Goal: Task Accomplishment & Management: Complete application form

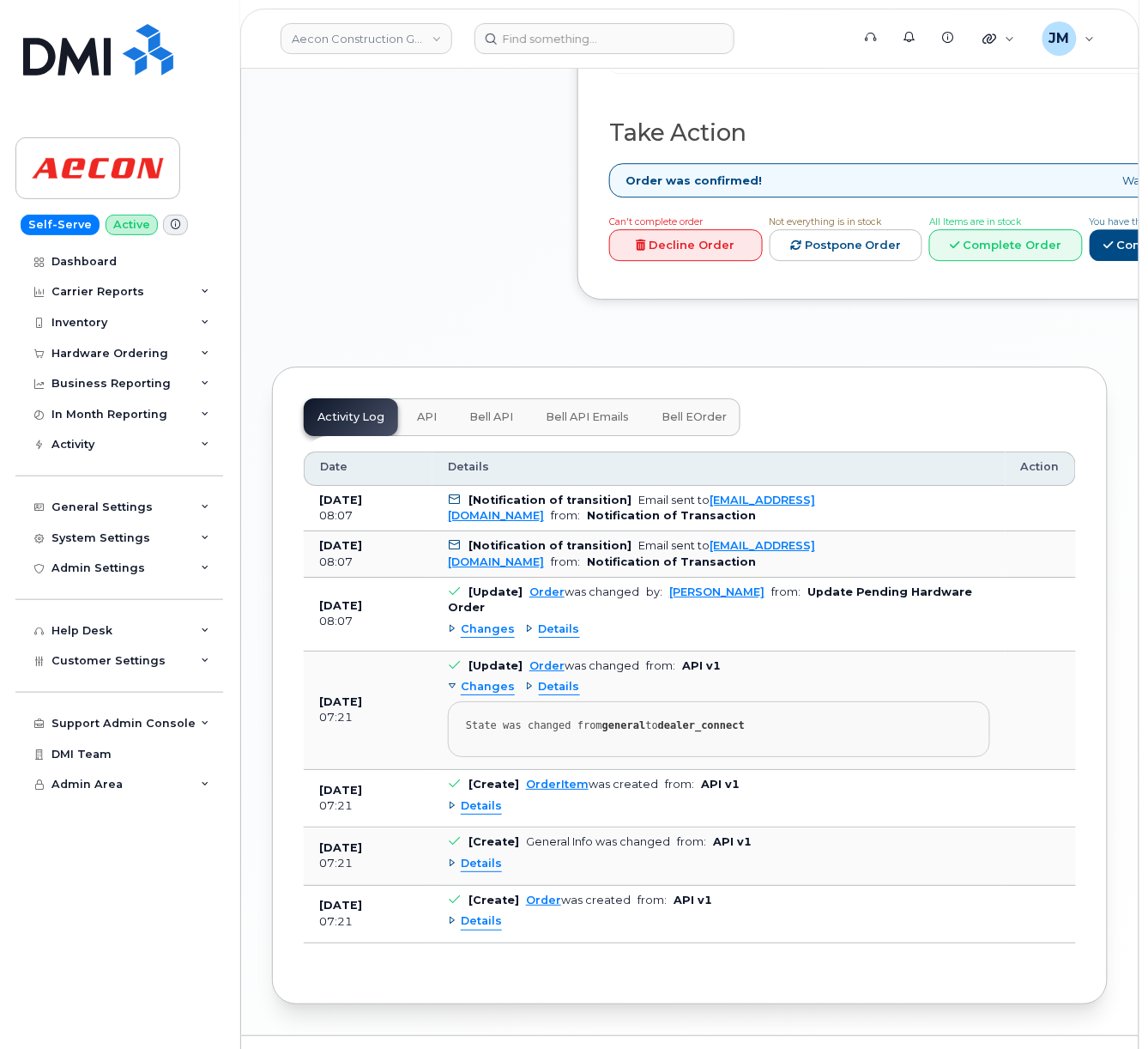
scroll to position [1221, 0]
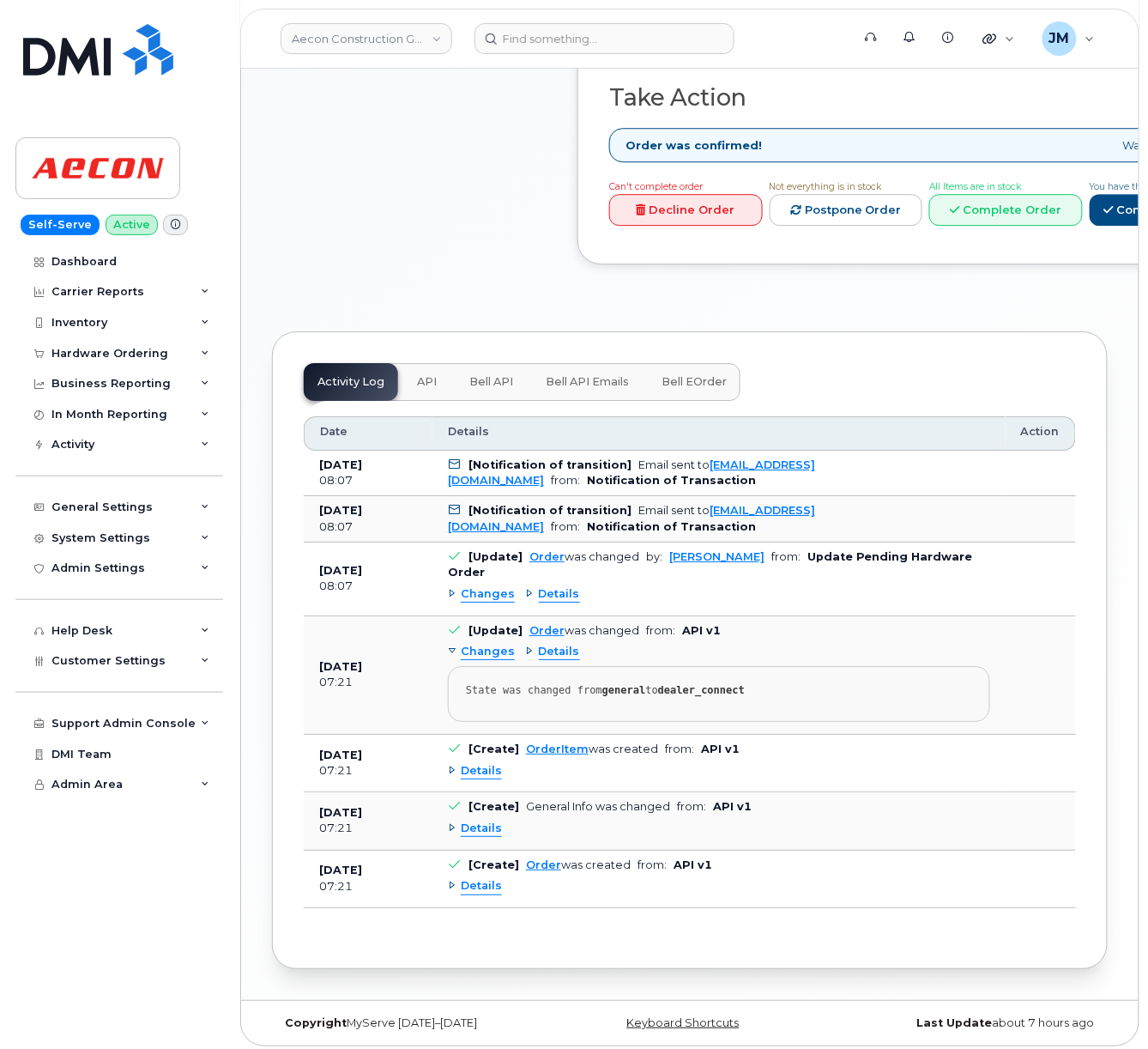
click at [454, 586] on div "Changes" at bounding box center [481, 594] width 67 height 17
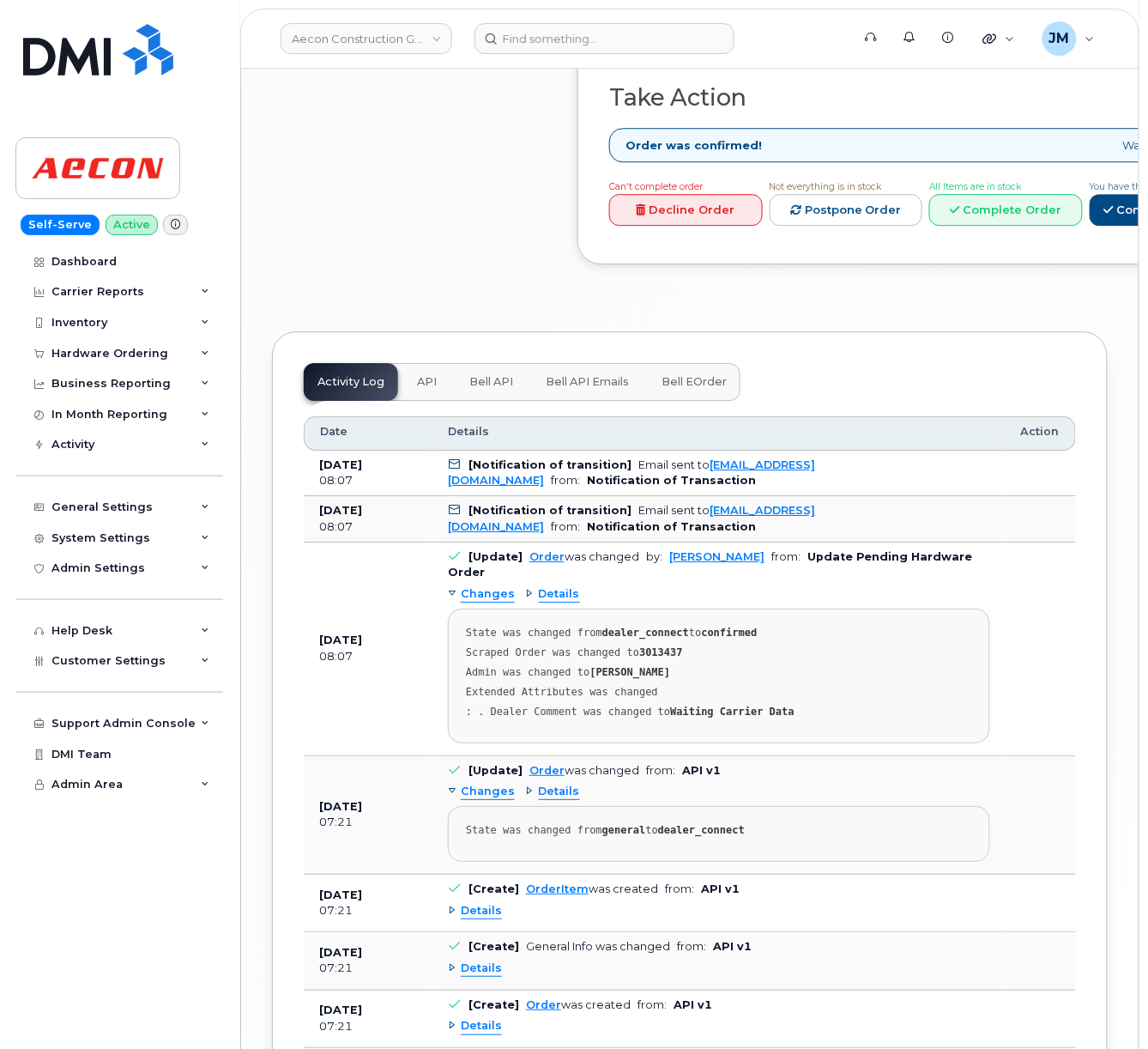
click at [448, 784] on div "Changes" at bounding box center [481, 792] width 67 height 17
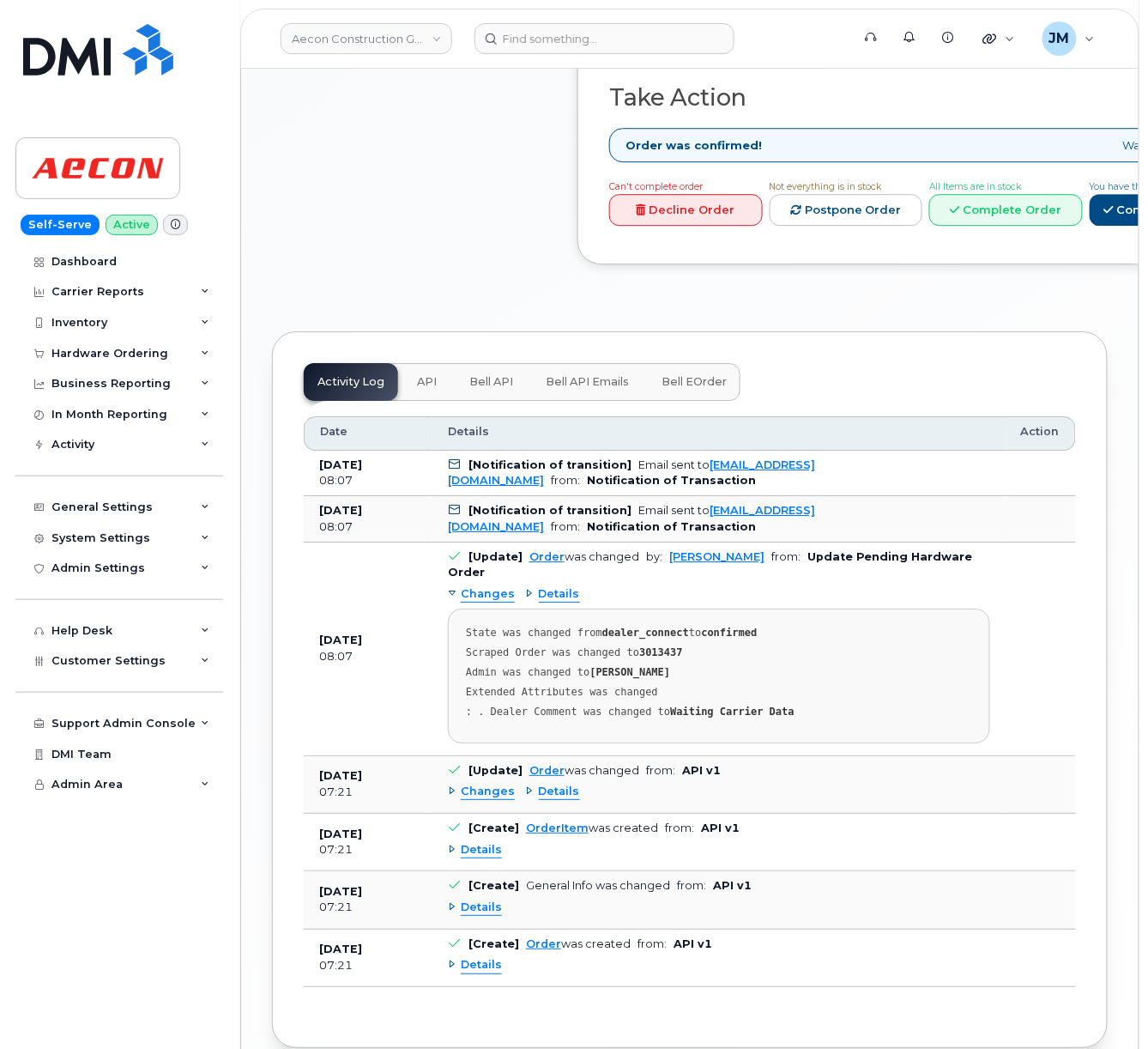
click at [453, 787] on div "Changes" at bounding box center [481, 792] width 67 height 17
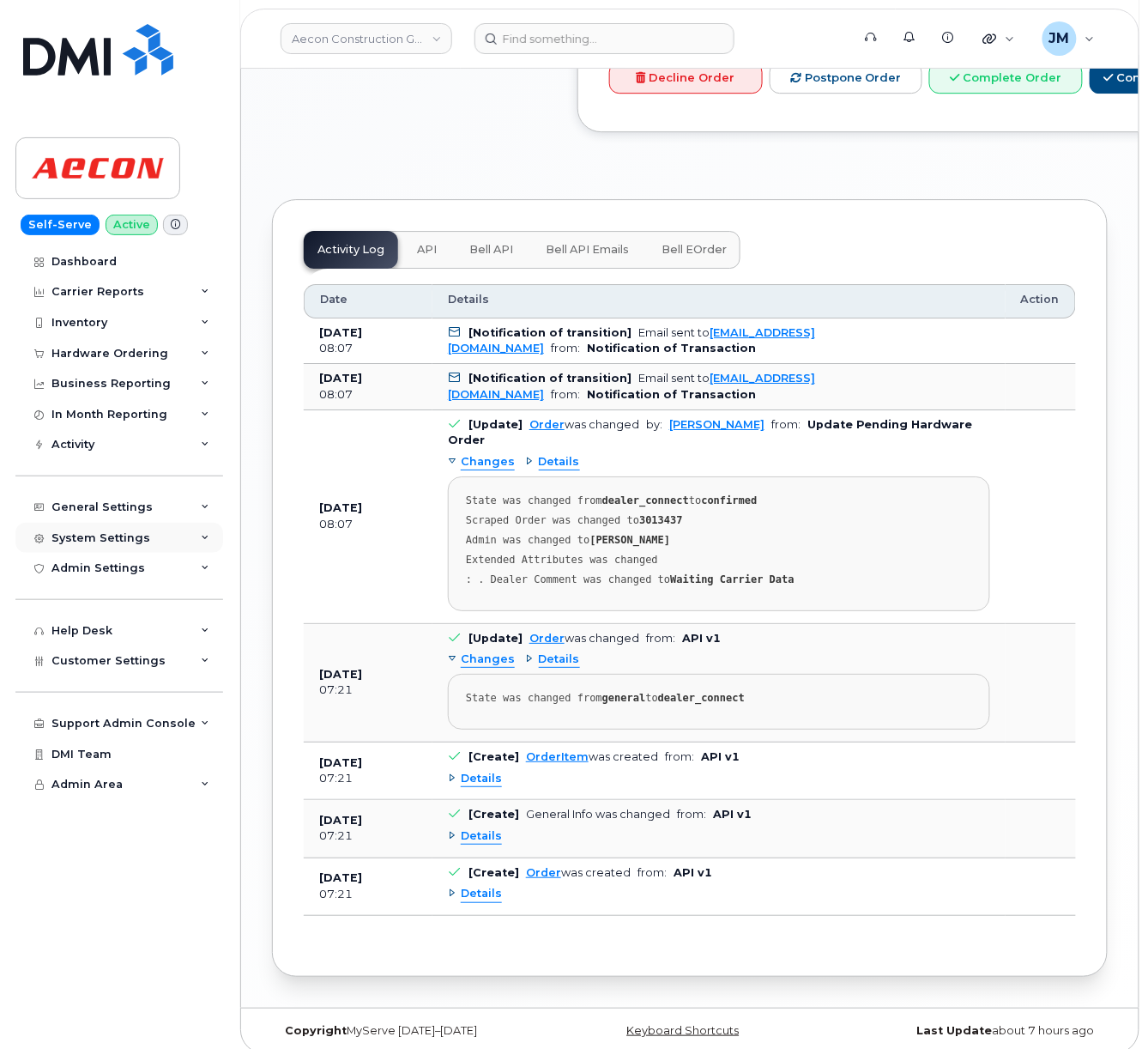
scroll to position [1361, 0]
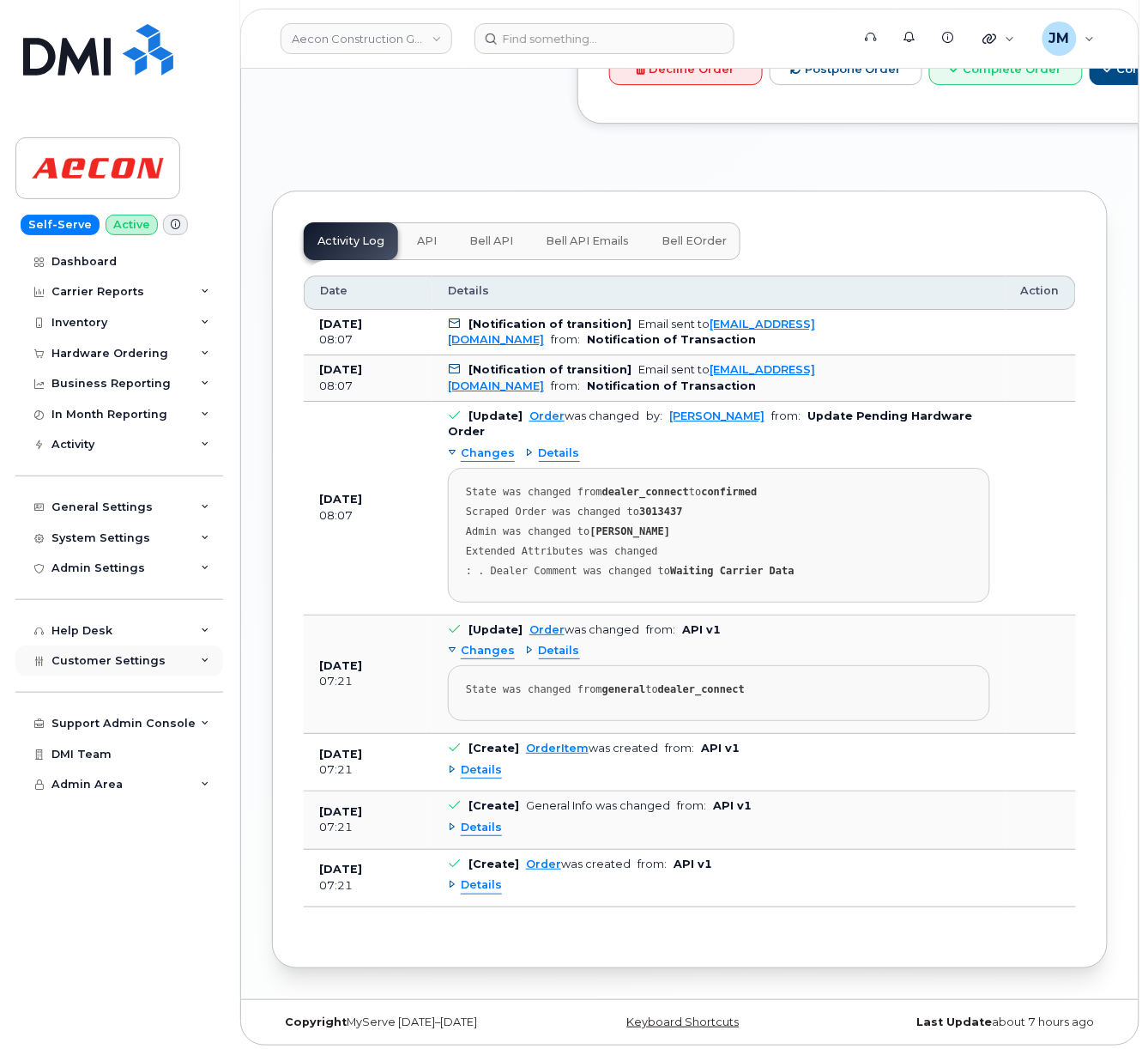
drag, startPoint x: 158, startPoint y: 659, endPoint x: 165, endPoint y: 666, distance: 9.9
click at [158, 659] on div "Customer Settings" at bounding box center [120, 661] width 208 height 31
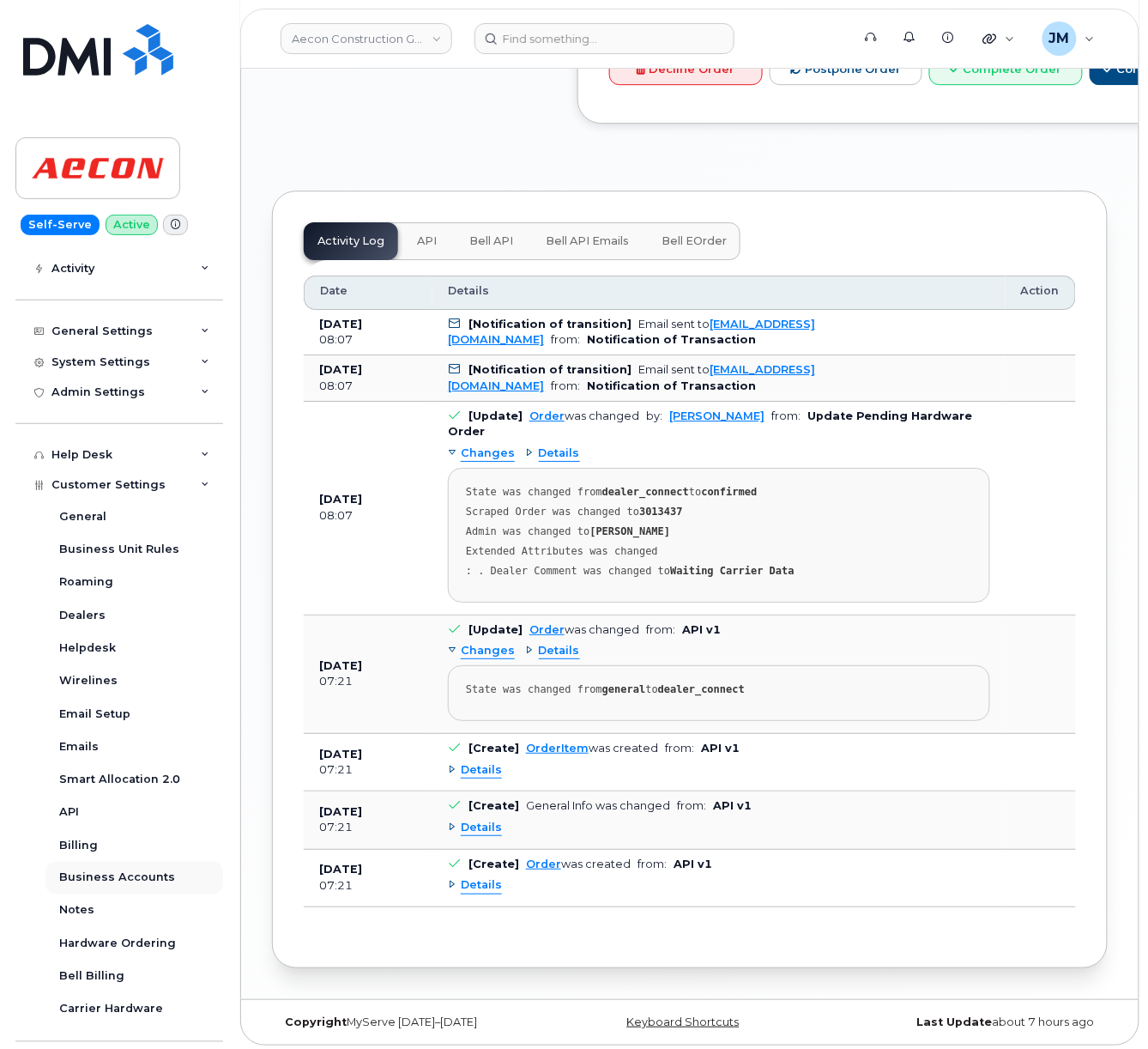
scroll to position [275, 0]
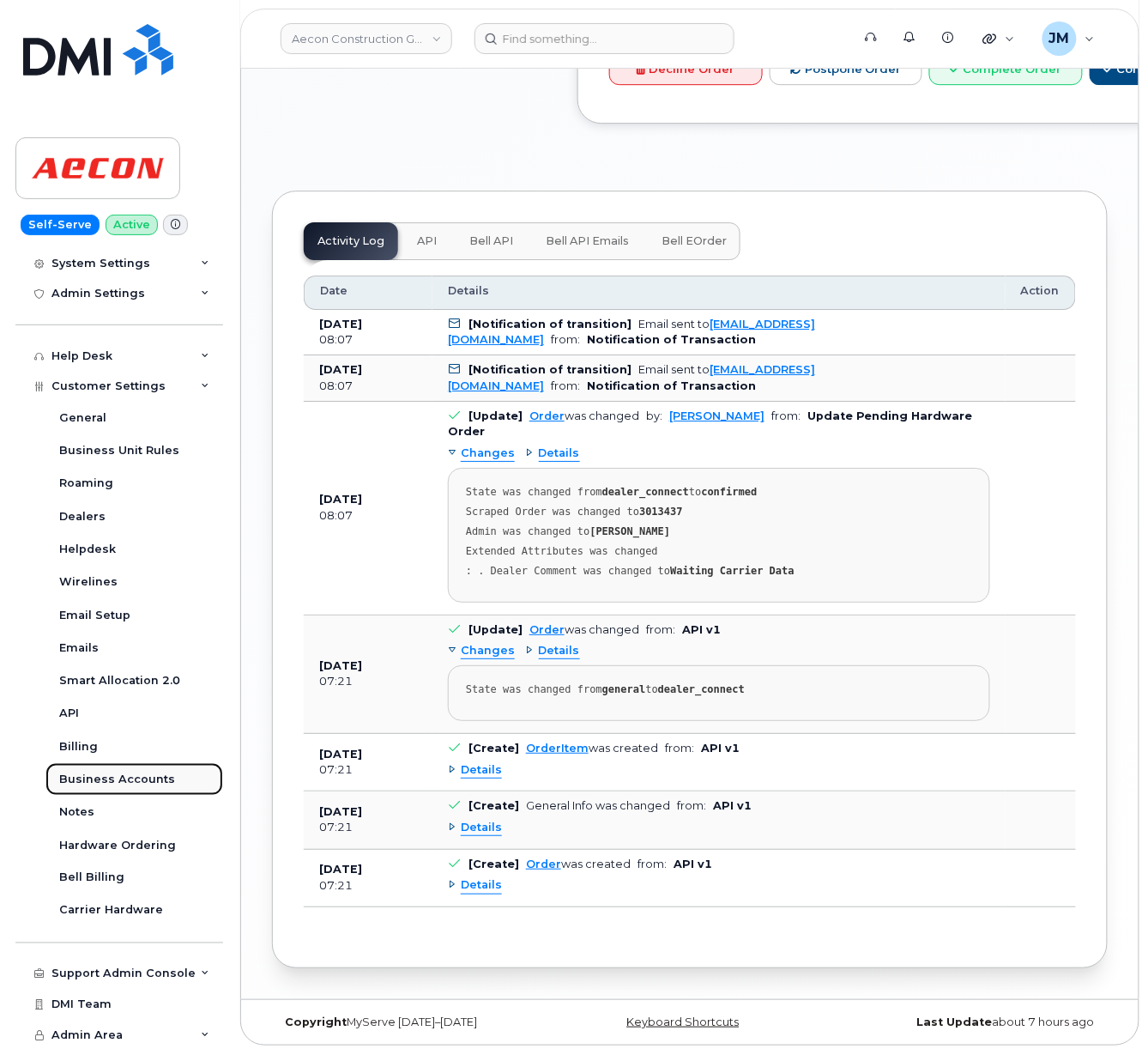
click at [117, 784] on div "Business Accounts" at bounding box center [117, 780] width 116 height 16
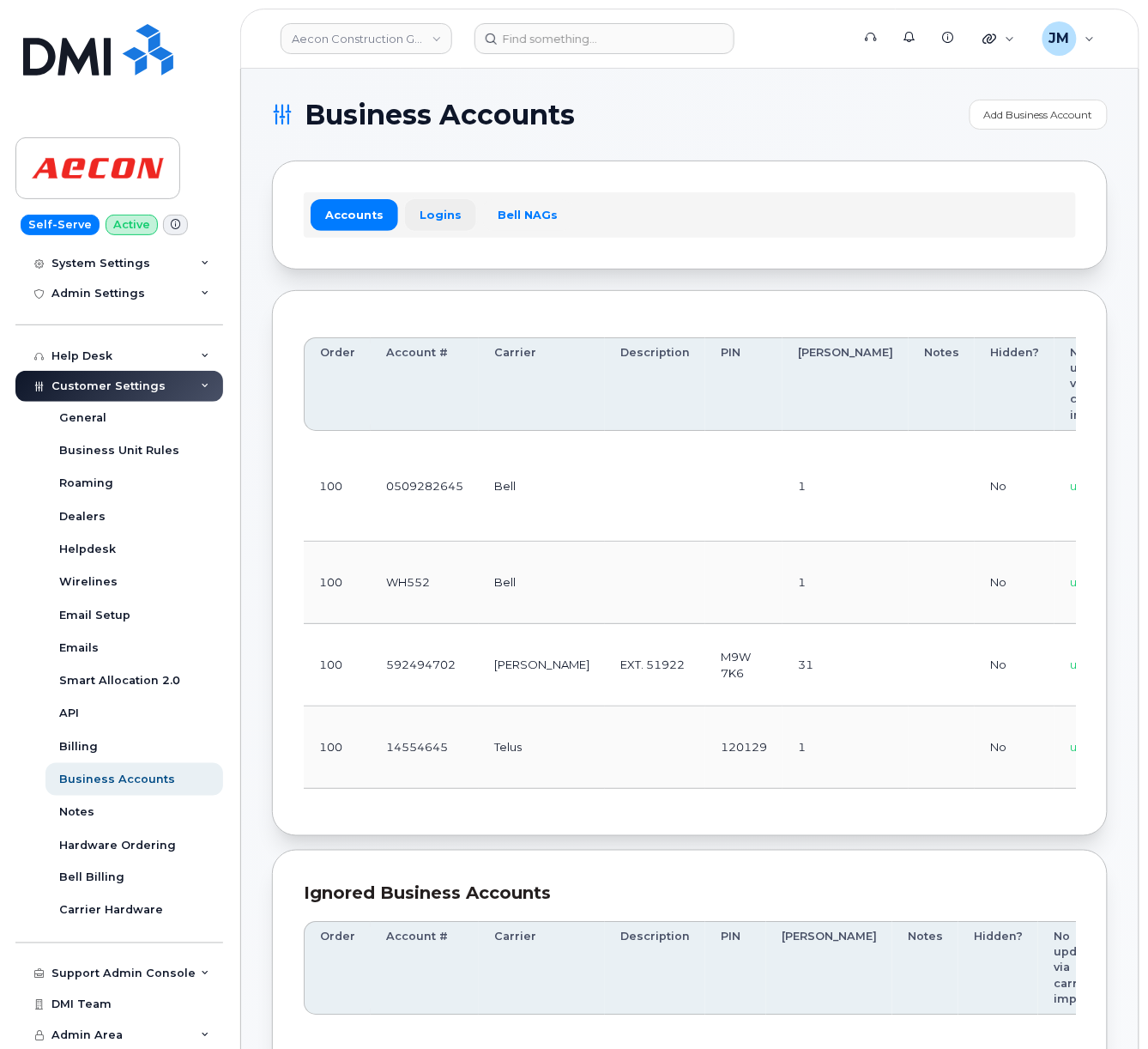
click at [448, 215] on link "Logins" at bounding box center [440, 214] width 71 height 31
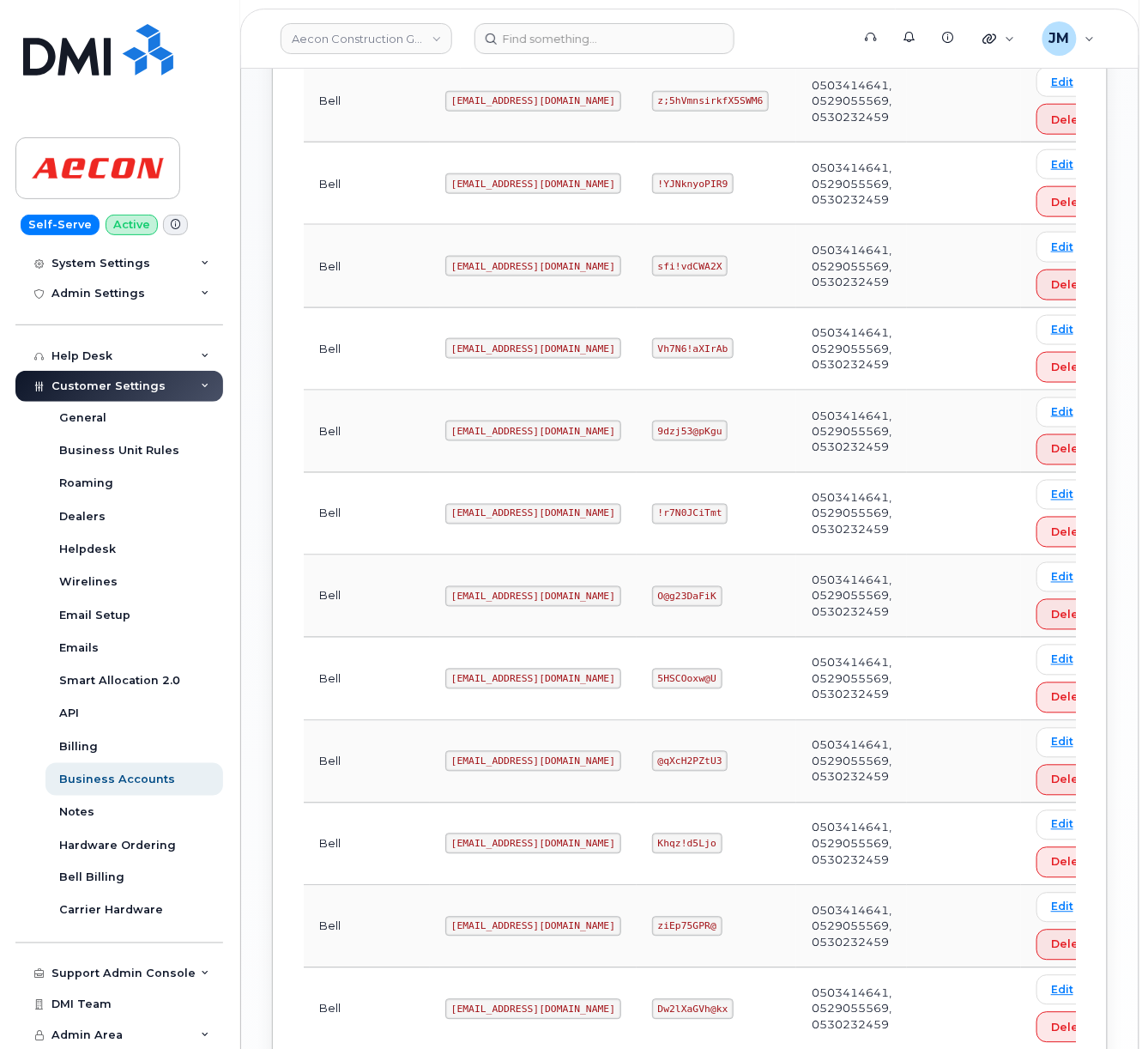
scroll to position [719, 0]
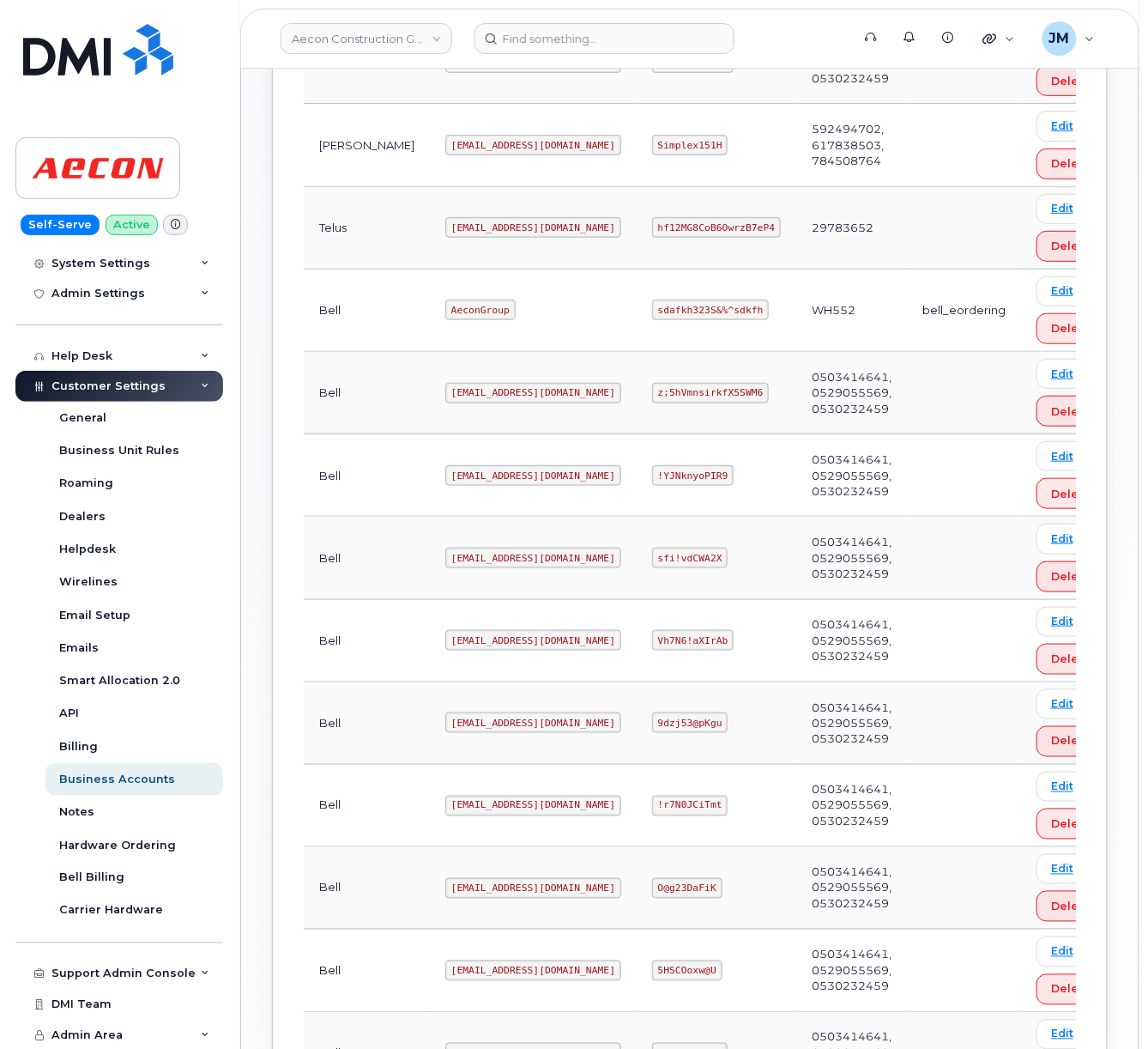
click at [445, 299] on code "AeconGroup" at bounding box center [480, 309] width 70 height 20
copy code "AeconGroup"
click at [660, 269] on td "sdafkh323S&%^sdkfh" at bounding box center [716, 311] width 159 height 83
drag, startPoint x: 660, startPoint y: 252, endPoint x: 660, endPoint y: 261, distance: 9.0
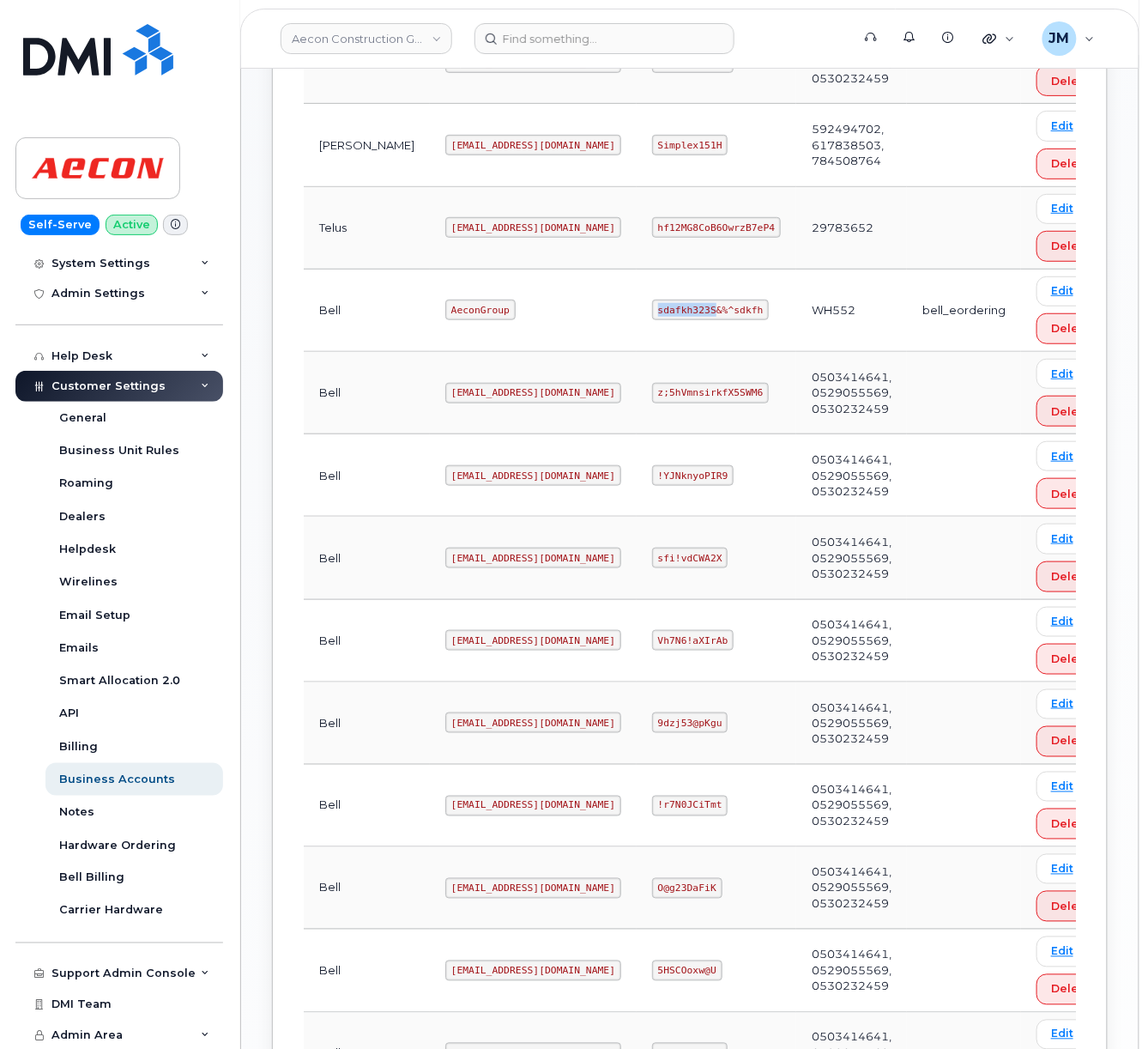
click at [660, 269] on td "sdafkh323S&%^sdkfh" at bounding box center [716, 311] width 159 height 83
click at [660, 299] on code "sdafkh323S&%^sdkfh" at bounding box center [710, 309] width 117 height 20
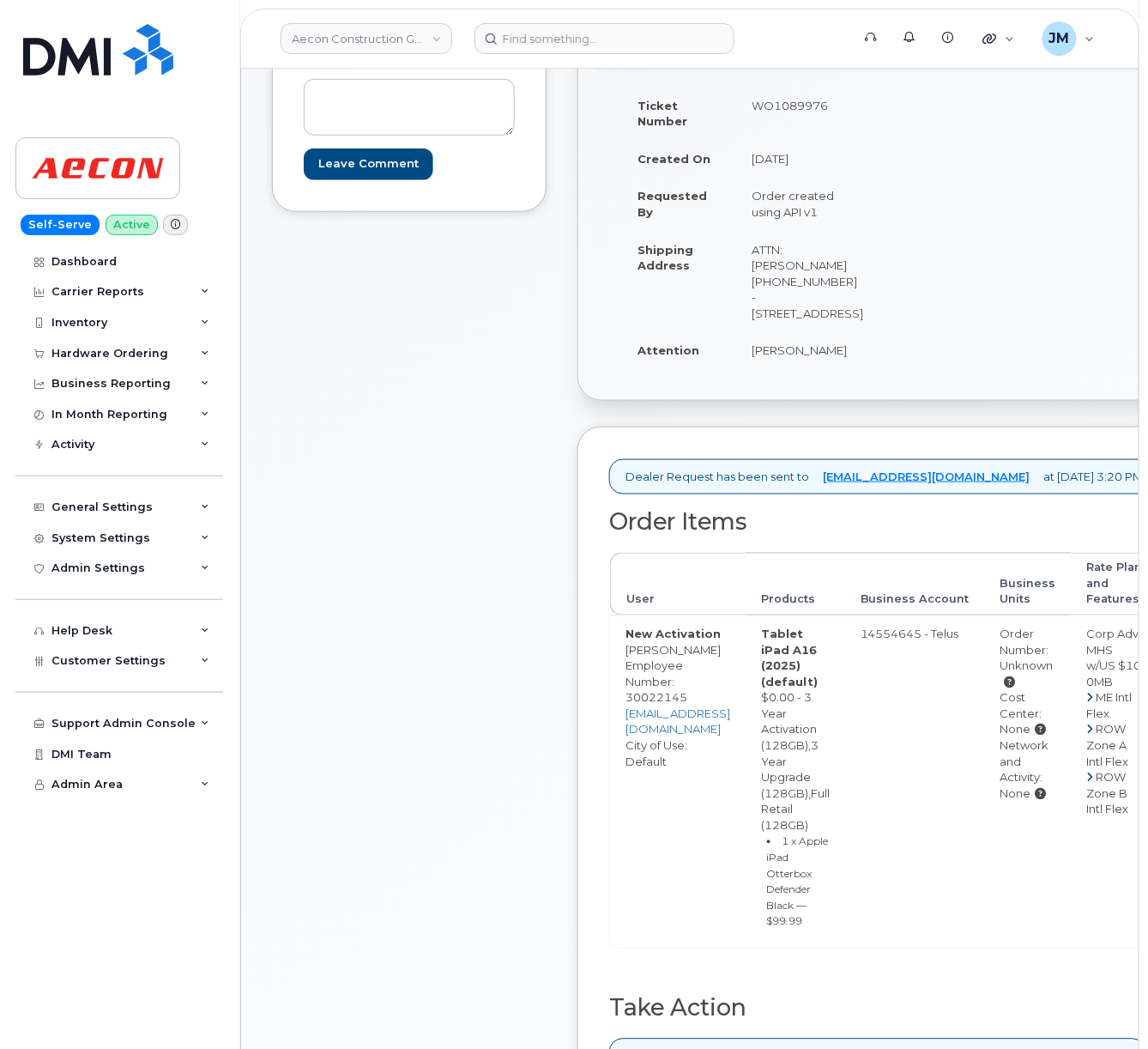
scroll to position [686, 0]
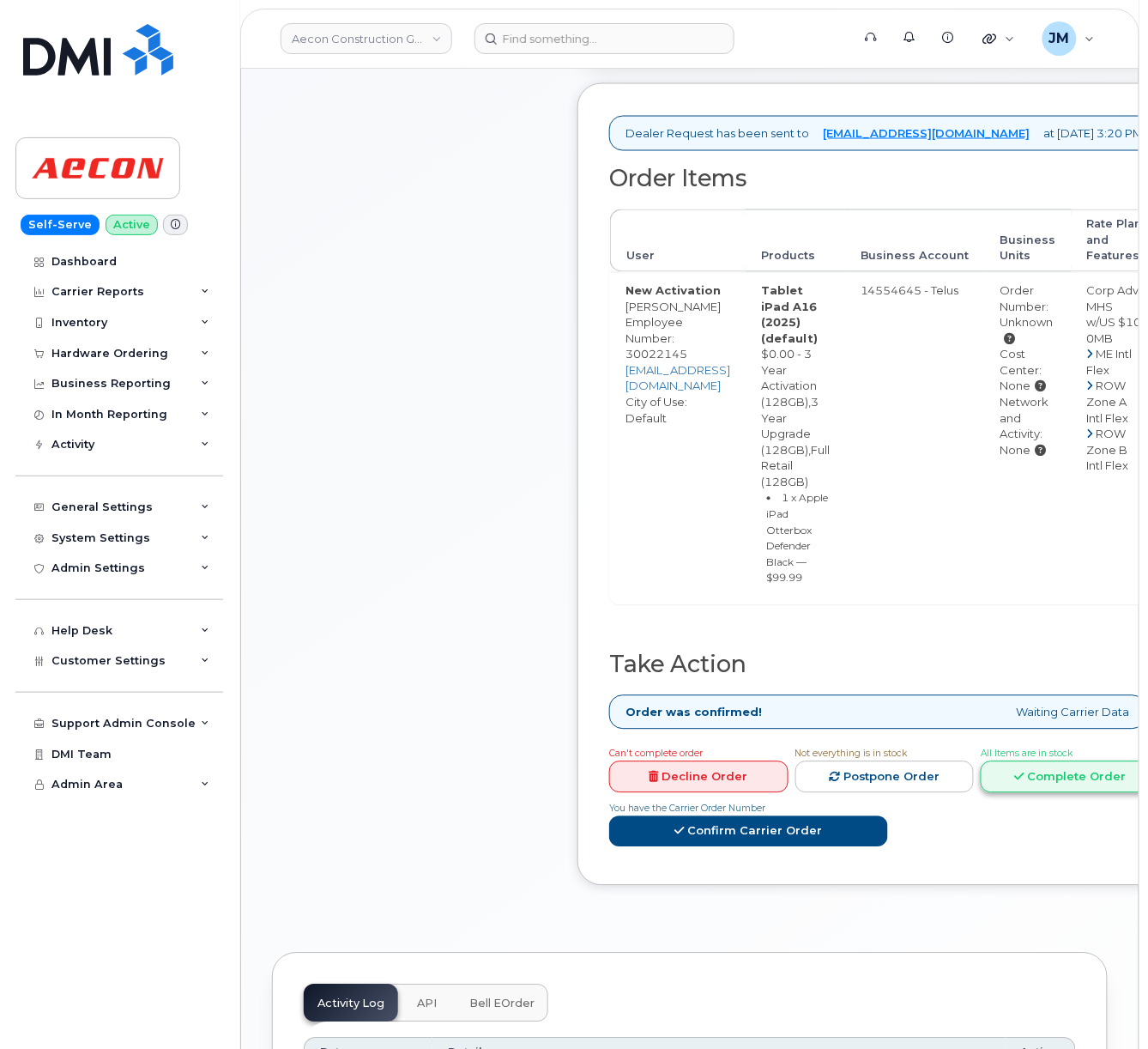
click at [1011, 761] on link "Complete Order" at bounding box center [1071, 777] width 179 height 32
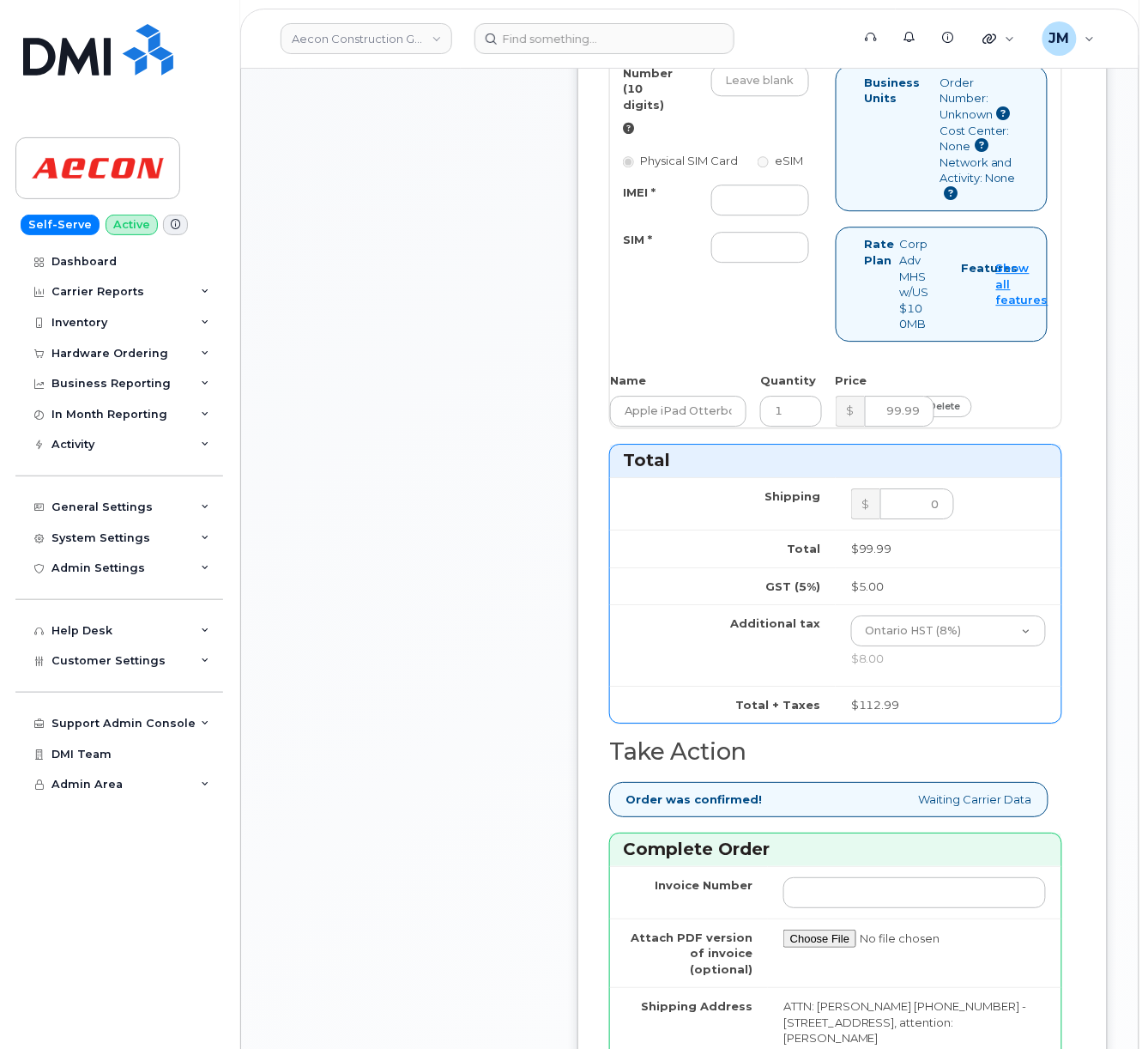
scroll to position [1717, 0]
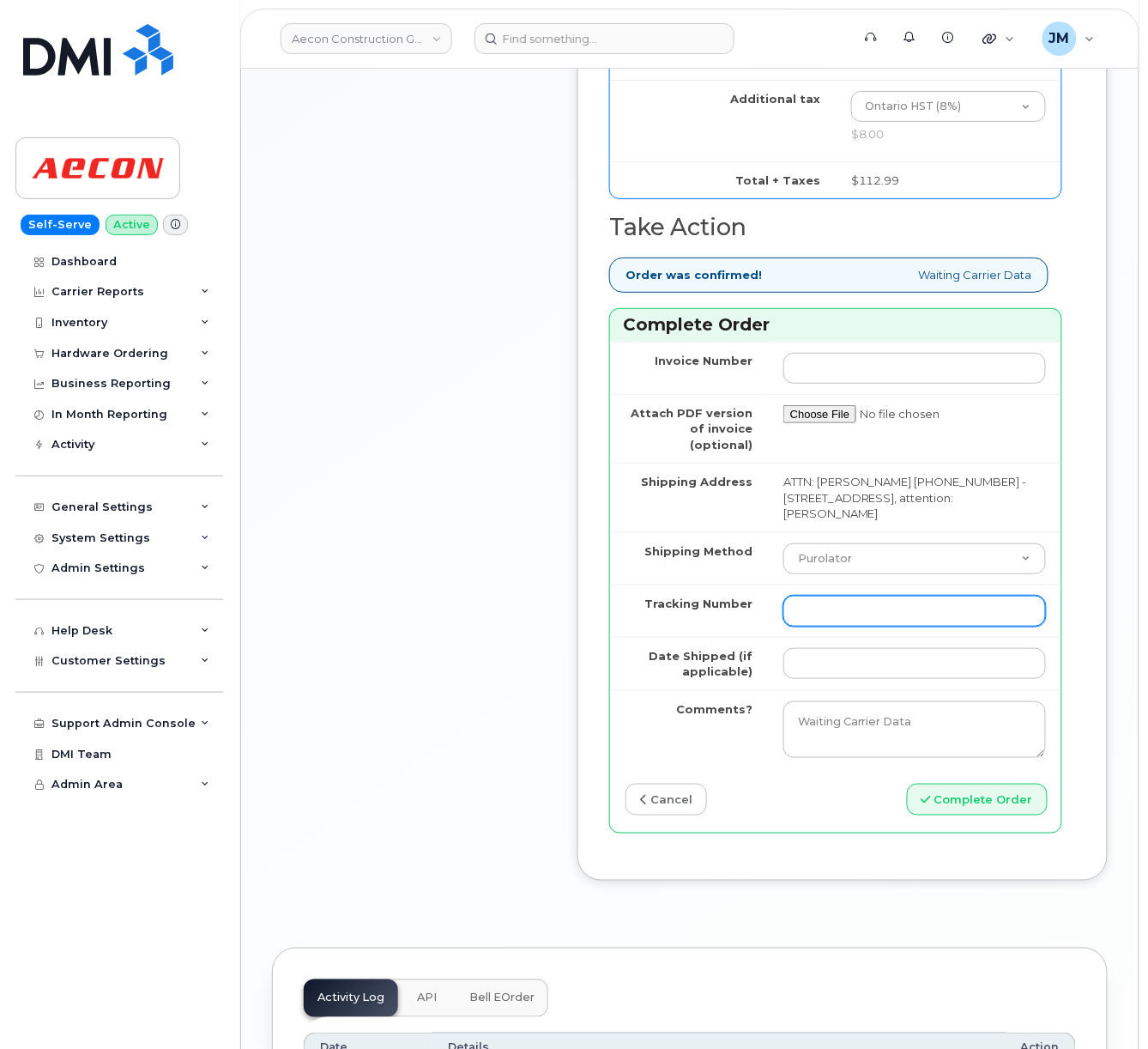
click at [797, 627] on input "Tracking Number" at bounding box center [915, 611] width 263 height 31
paste input "520044520093"
type input "520044520093"
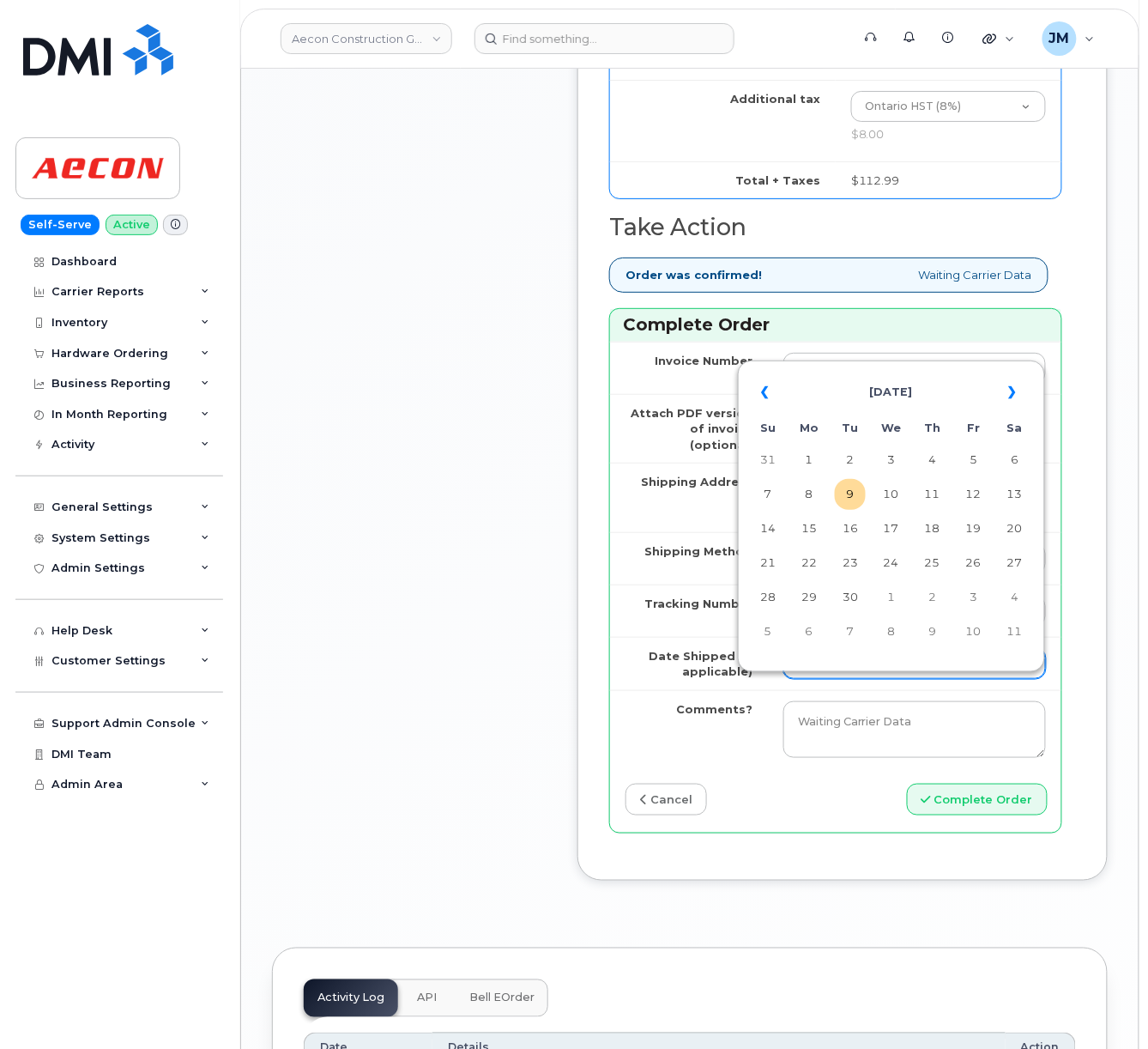
click at [870, 679] on input "Date Shipped (if applicable)" at bounding box center [915, 664] width 263 height 31
click at [812, 492] on td "8" at bounding box center [808, 494] width 31 height 31
type input "[DATE]"
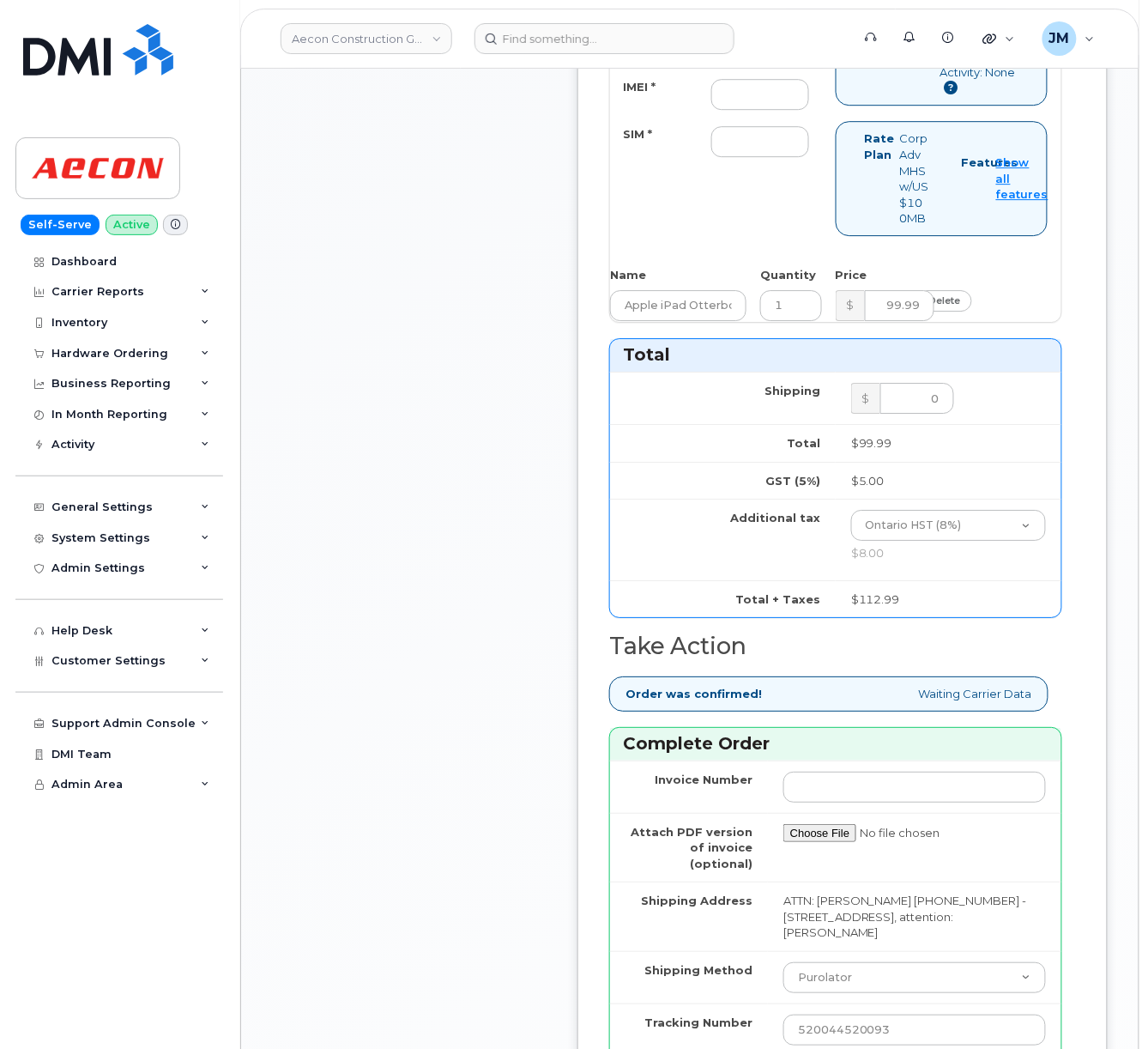
scroll to position [1258, 0]
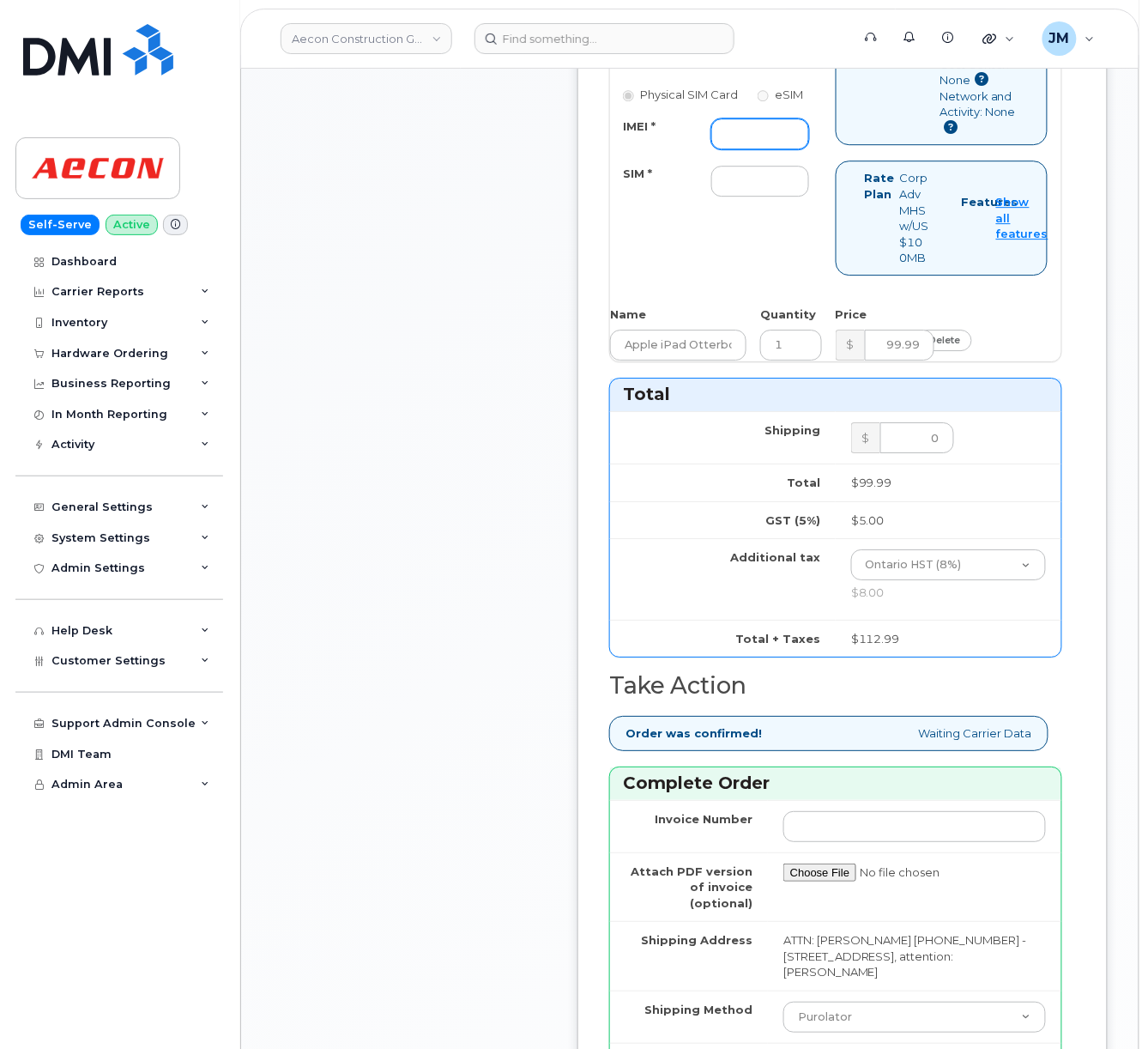
click at [728, 150] on input "IMEI *" at bounding box center [760, 134] width 98 height 31
paste input "351159274053213"
type input "351159274053213"
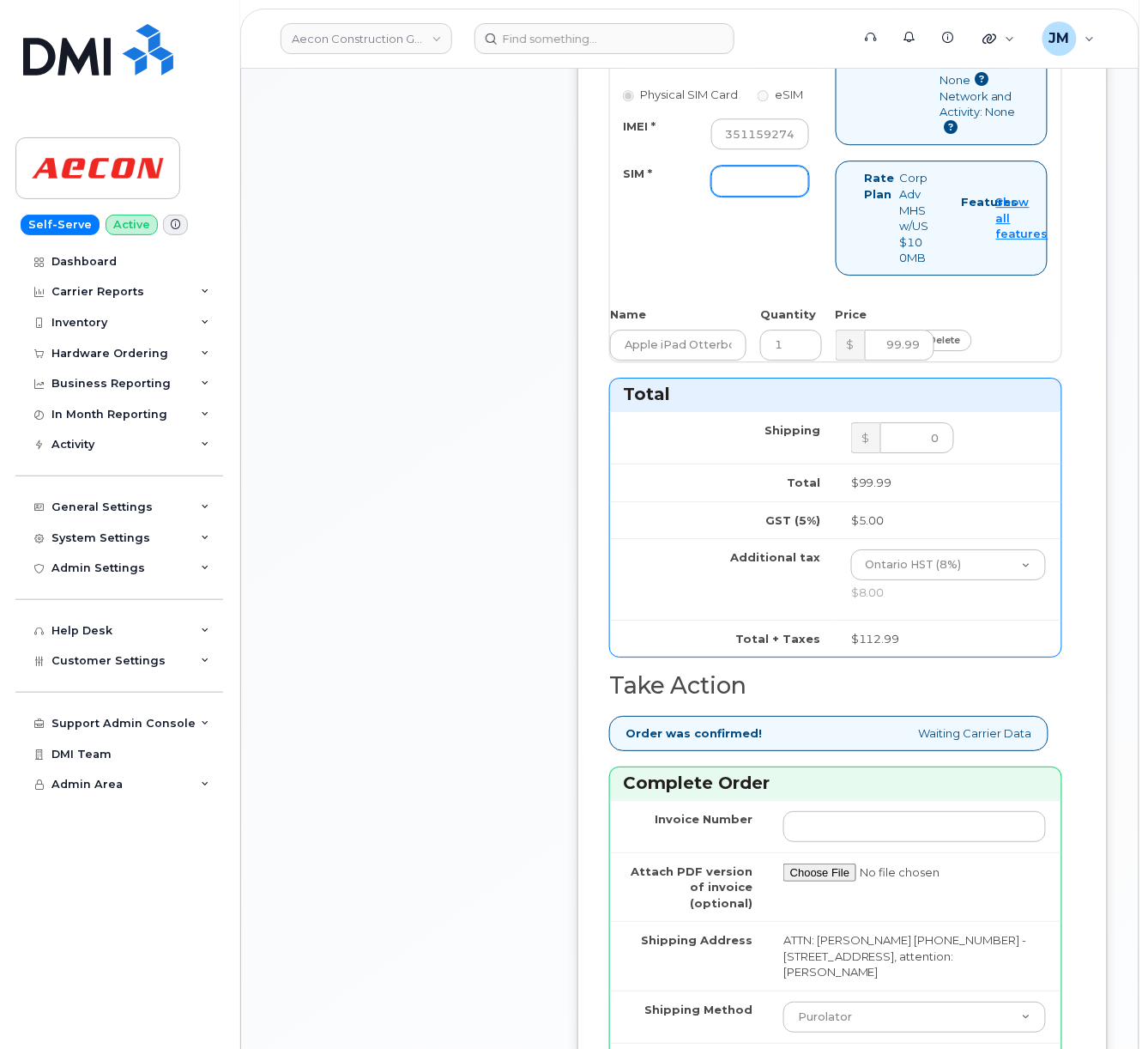
click at [745, 196] on input "SIM *" at bounding box center [760, 180] width 98 height 31
paste input "8912230200230515542"
type input "8912230200230515542"
click at [567, 383] on div "Comments Leave Comment Order Information $112.99 Ticket Number WO1089976 Create…" at bounding box center [690, 228] width 836 height 2273
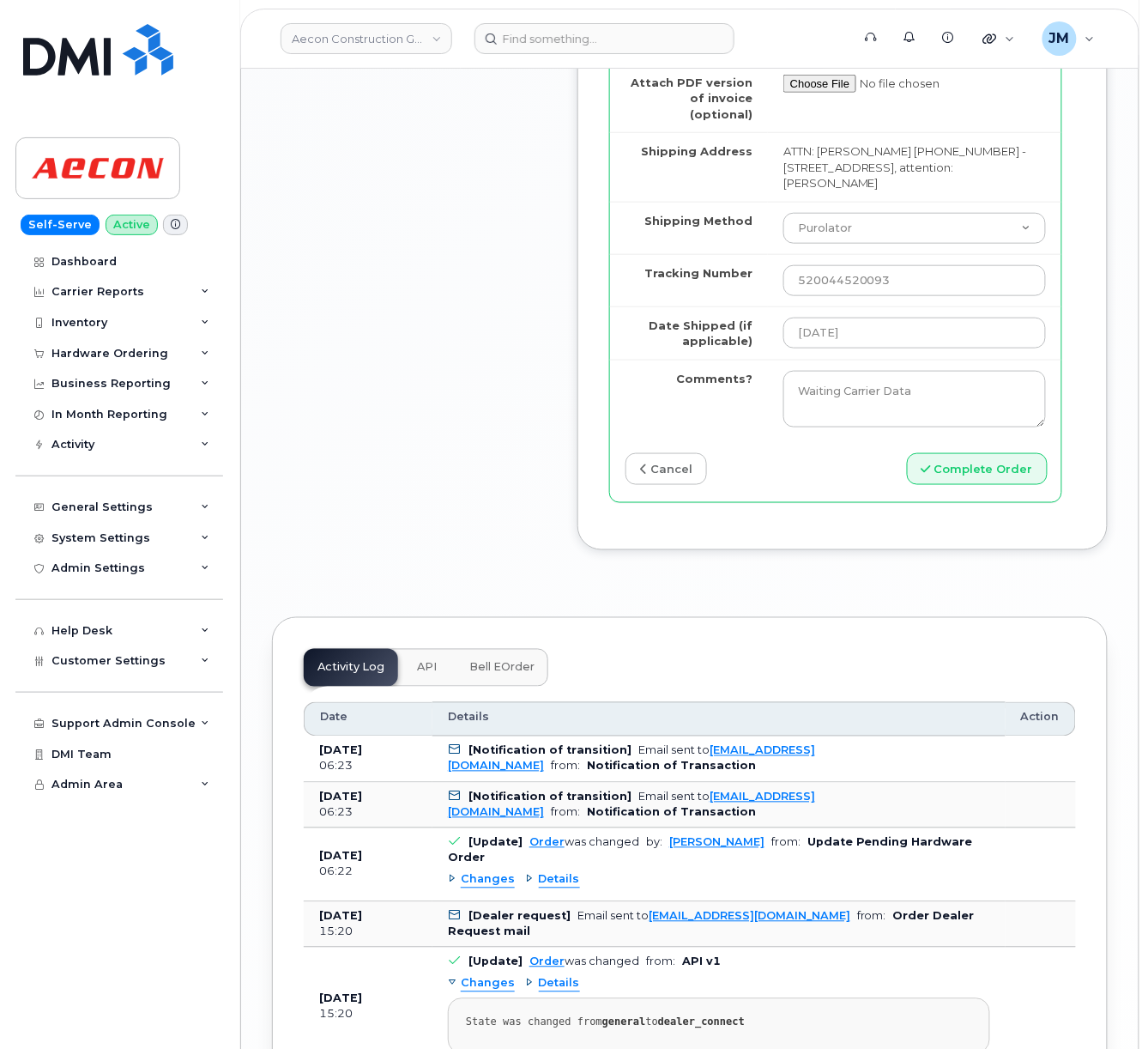
scroll to position [2175, 0]
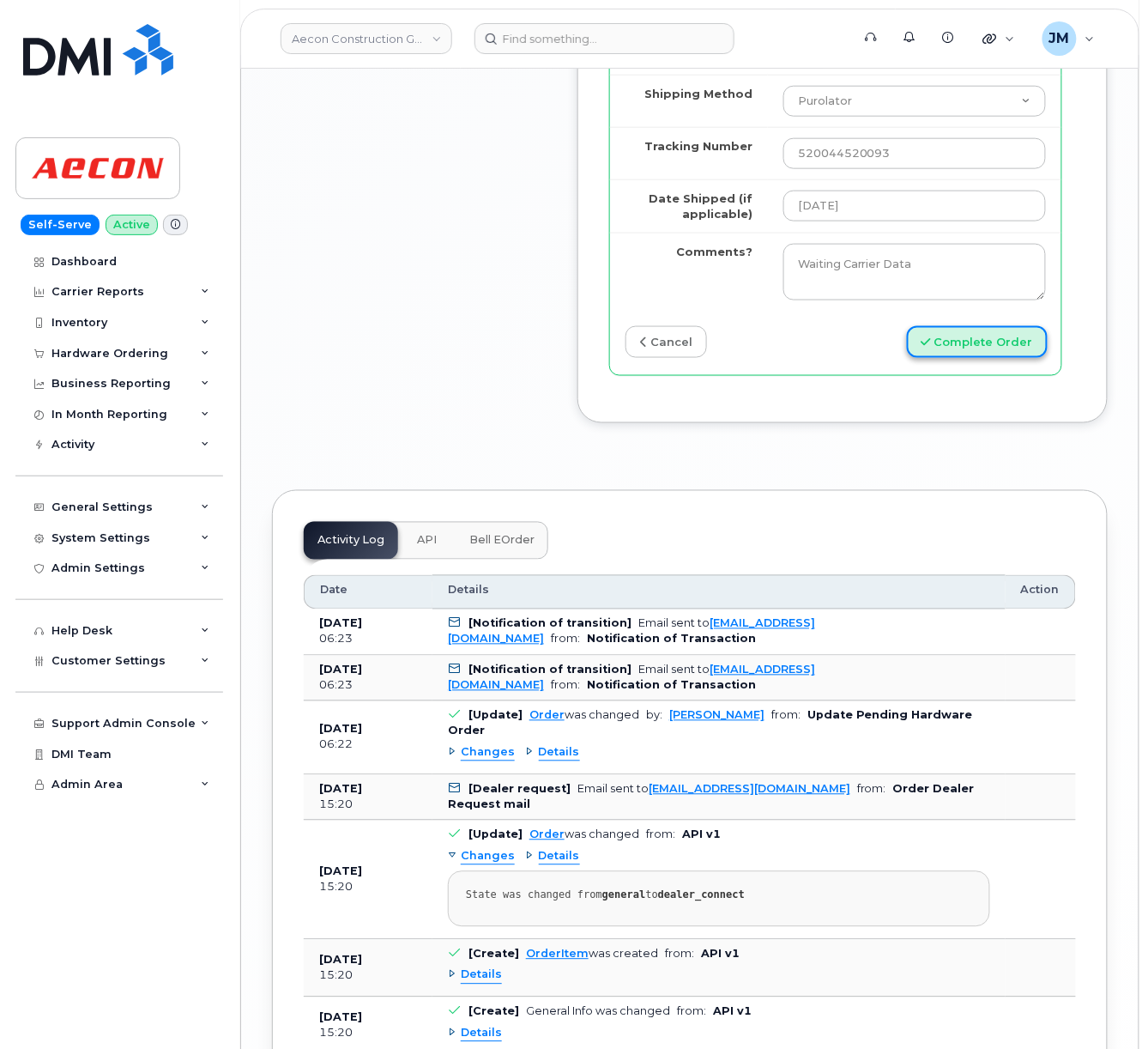
click at [965, 358] on button "Complete Order" at bounding box center [977, 342] width 141 height 32
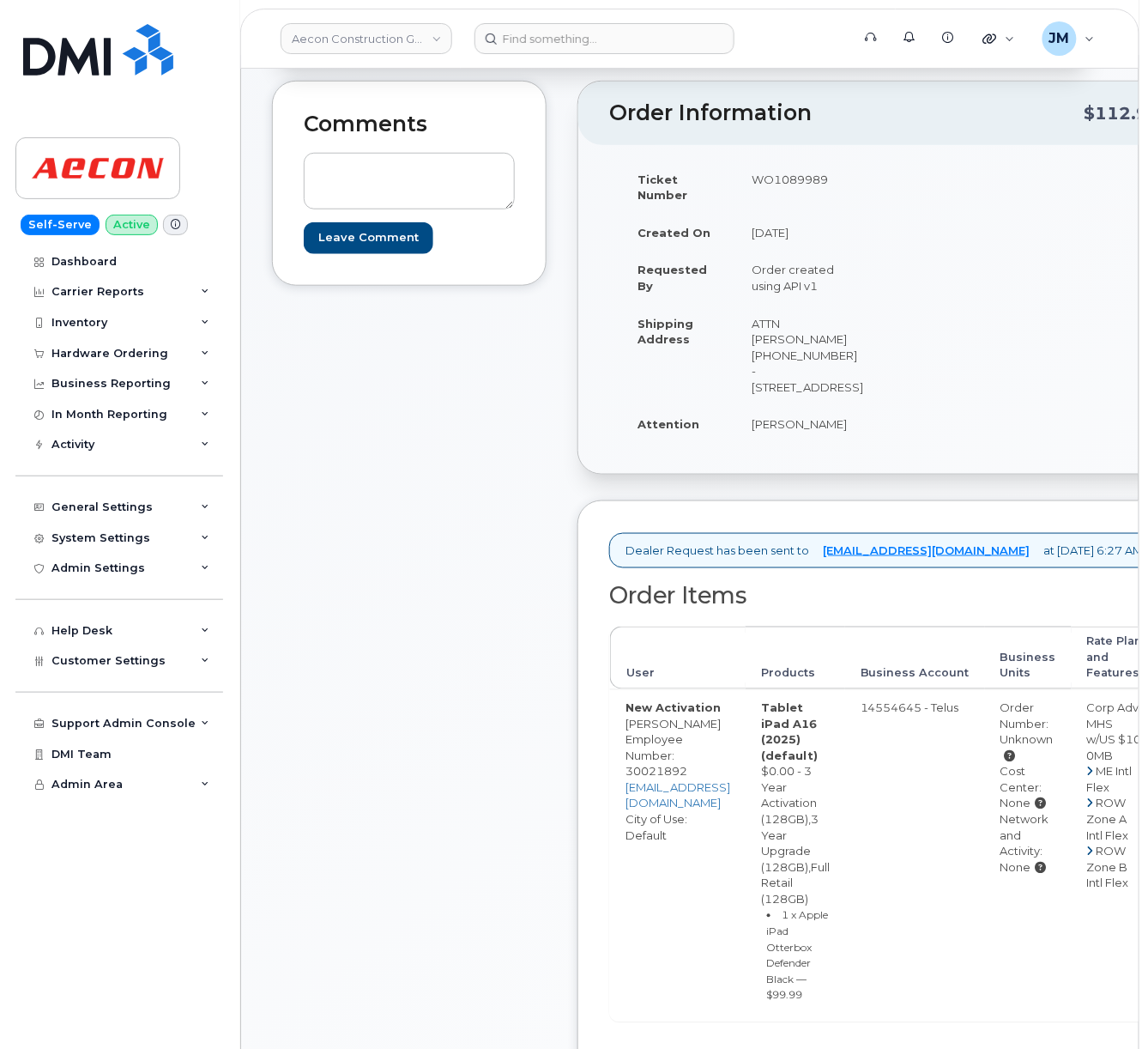
scroll to position [686, 0]
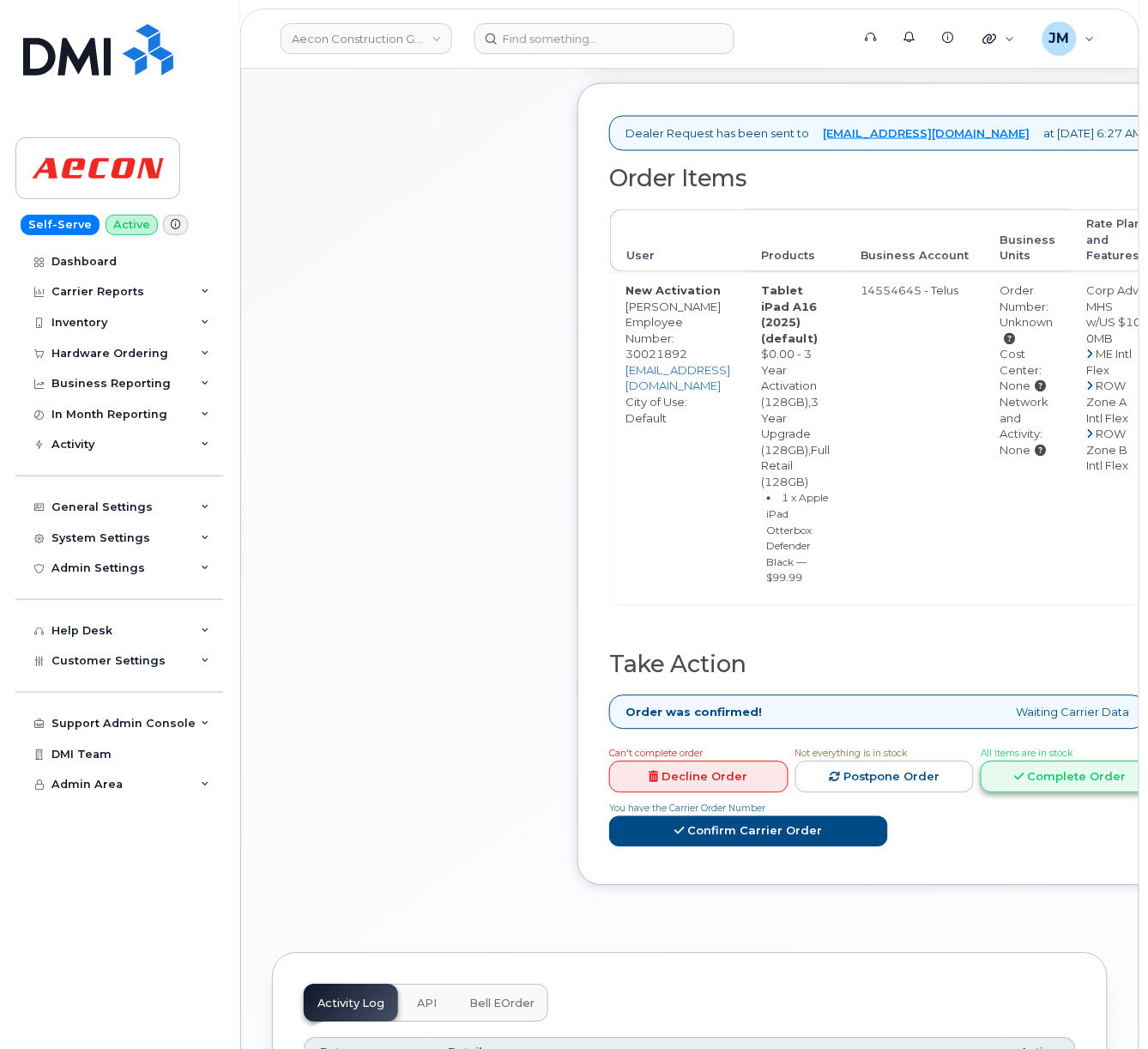
click at [1065, 767] on link "Complete Order" at bounding box center [1071, 777] width 179 height 32
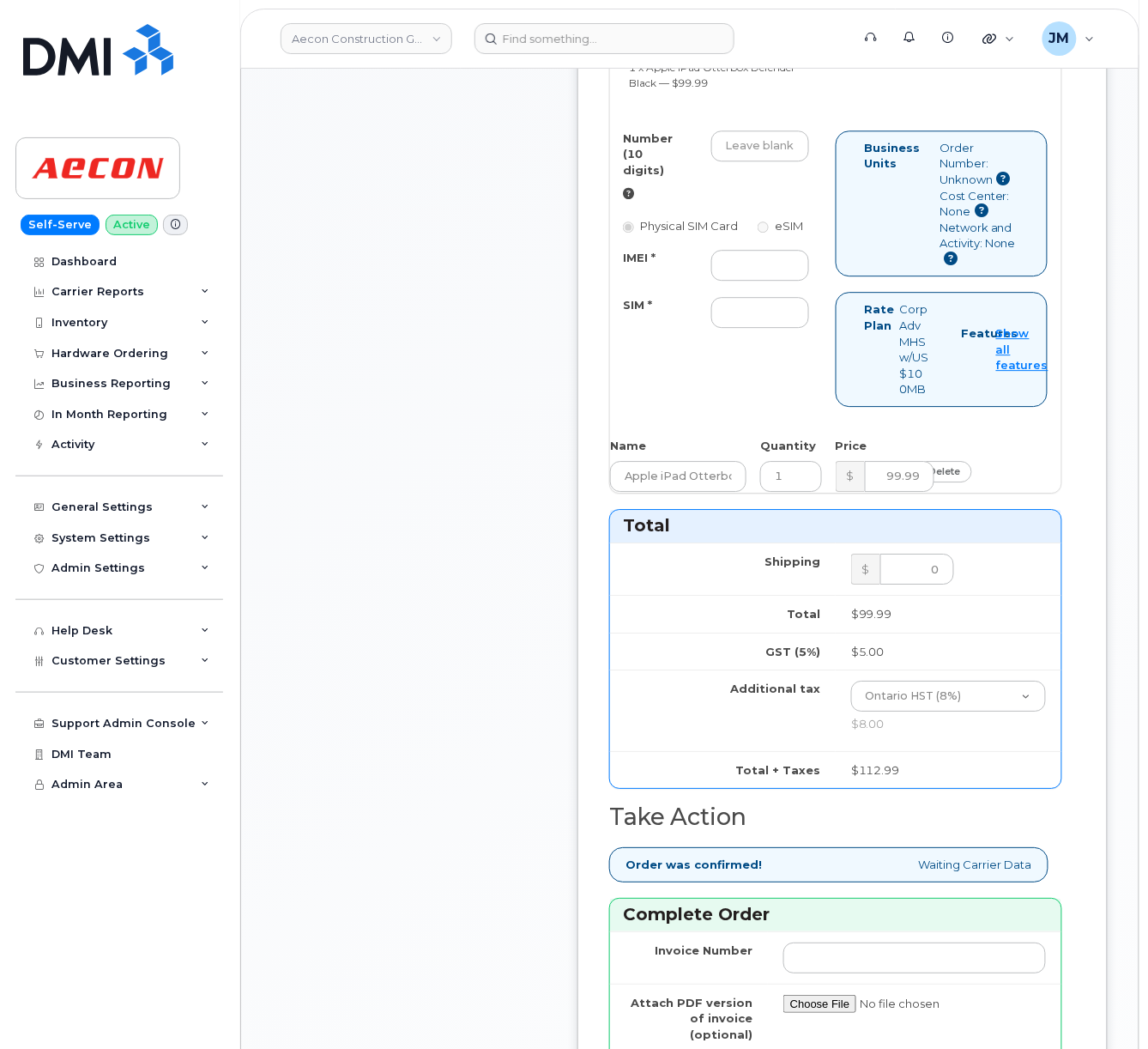
scroll to position [1717, 0]
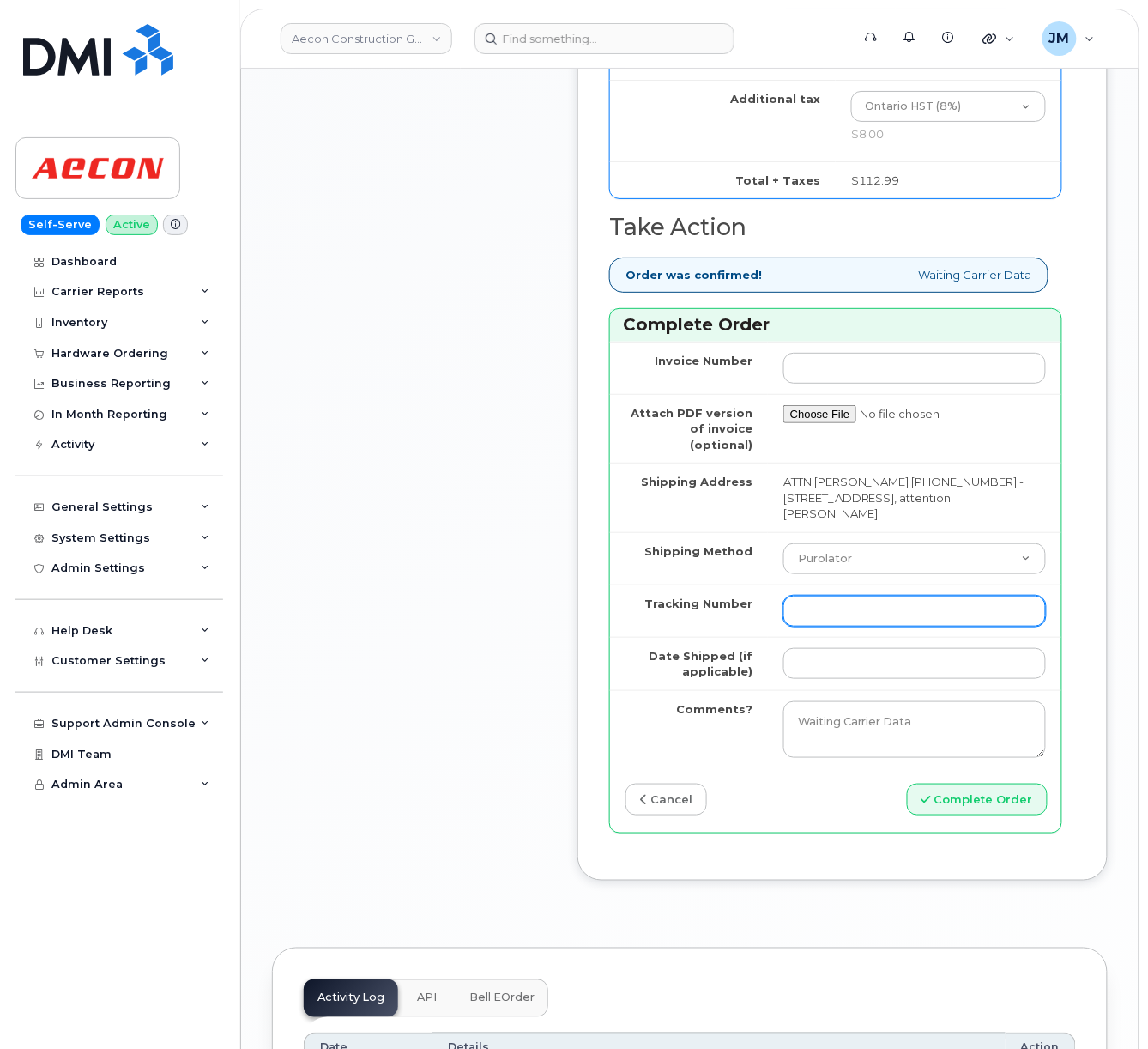
click at [859, 627] on input "Tracking Number" at bounding box center [915, 611] width 263 height 31
paste input "520044162474"
type input "520044162474"
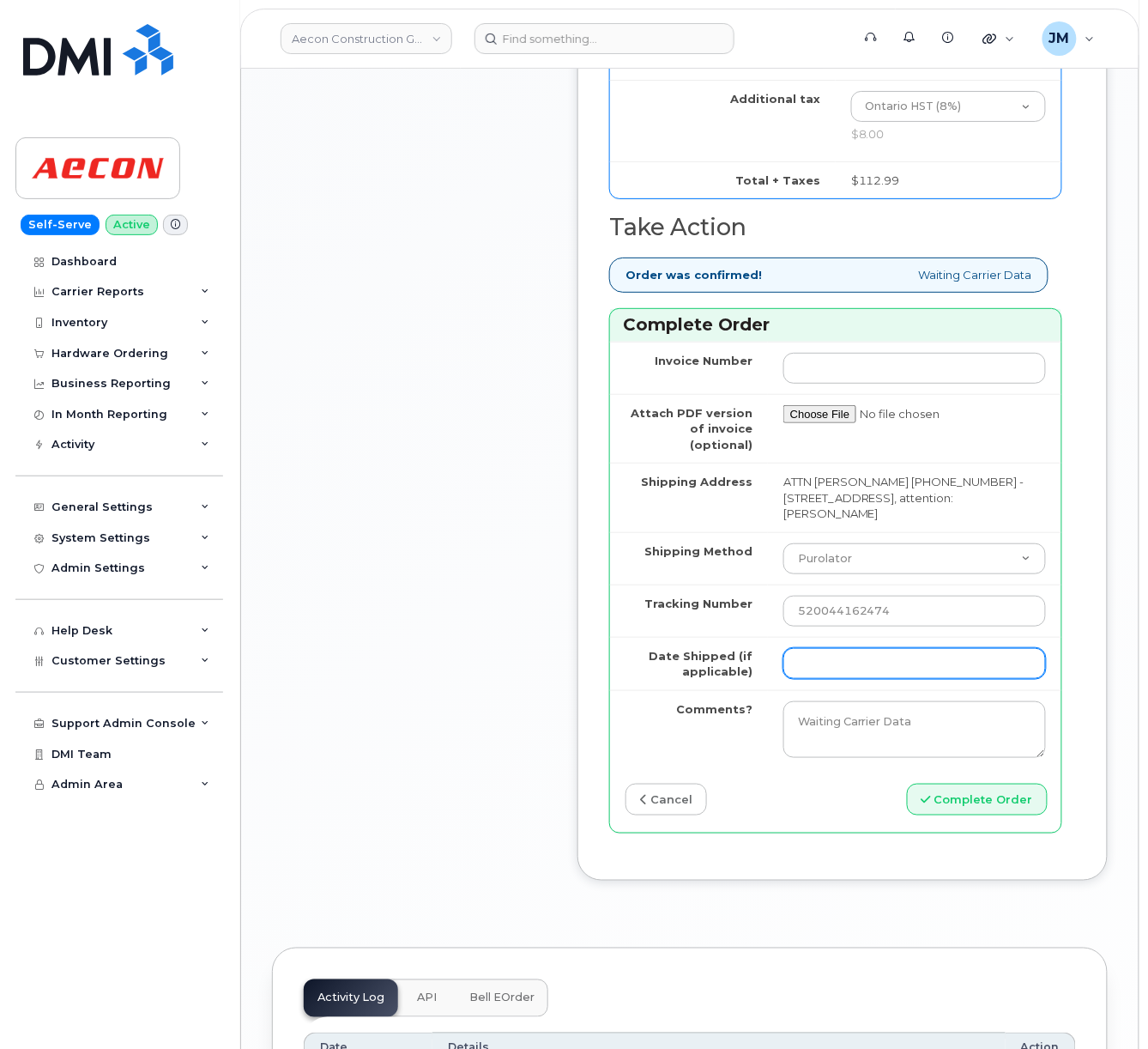
click at [832, 679] on input "Date Shipped (if applicable)" at bounding box center [915, 664] width 263 height 31
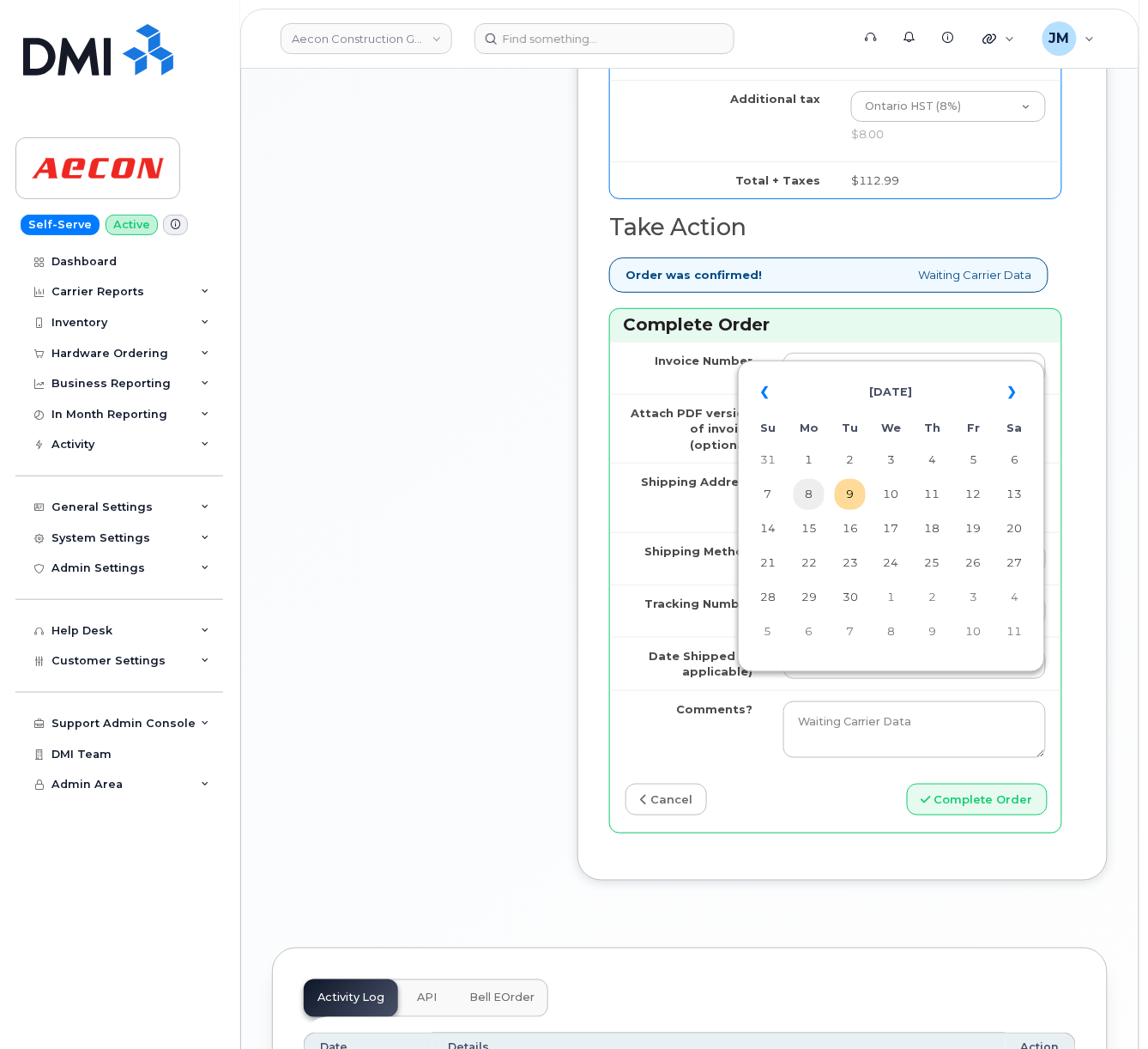
click at [810, 493] on td "8" at bounding box center [808, 494] width 31 height 31
type input "[DATE]"
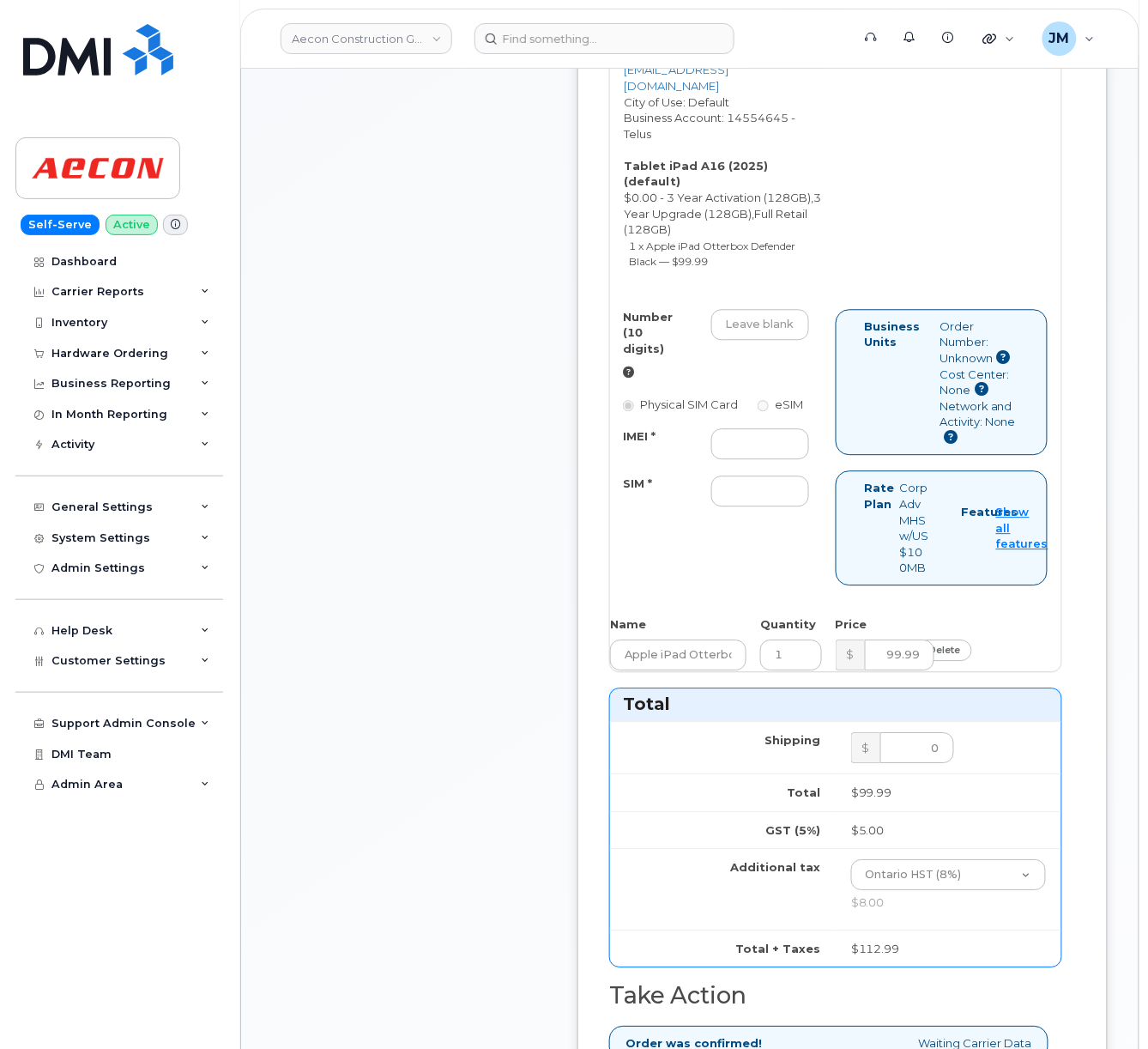
scroll to position [801, 0]
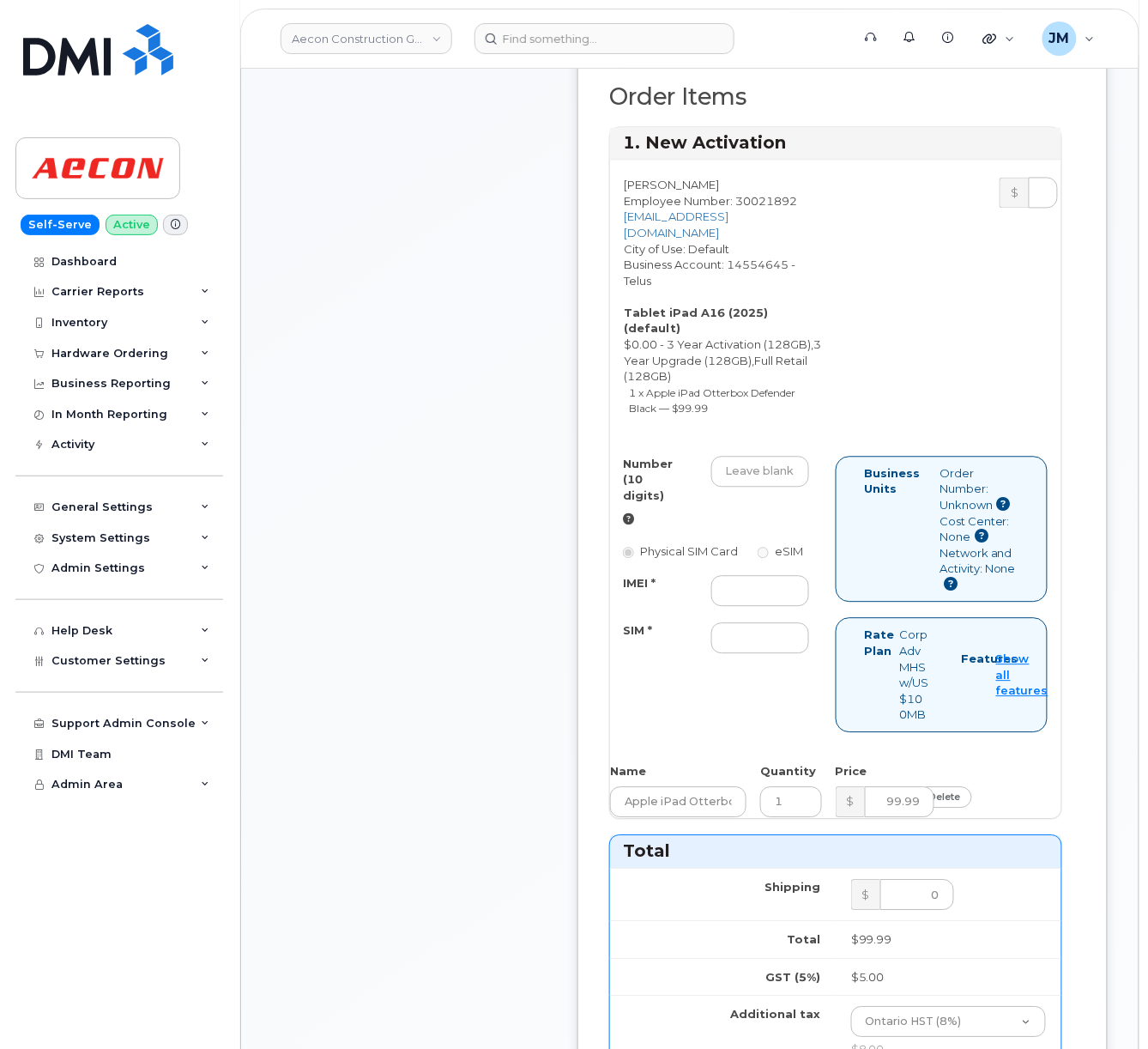
click at [729, 592] on div "Number (10 digits) Physical SIM Card eSIM IMEI * SIM *" at bounding box center [723, 563] width 226 height 213
click at [729, 605] on input "IMEI *" at bounding box center [760, 591] width 98 height 31
paste input "351159273133743"
type input "351159273133743"
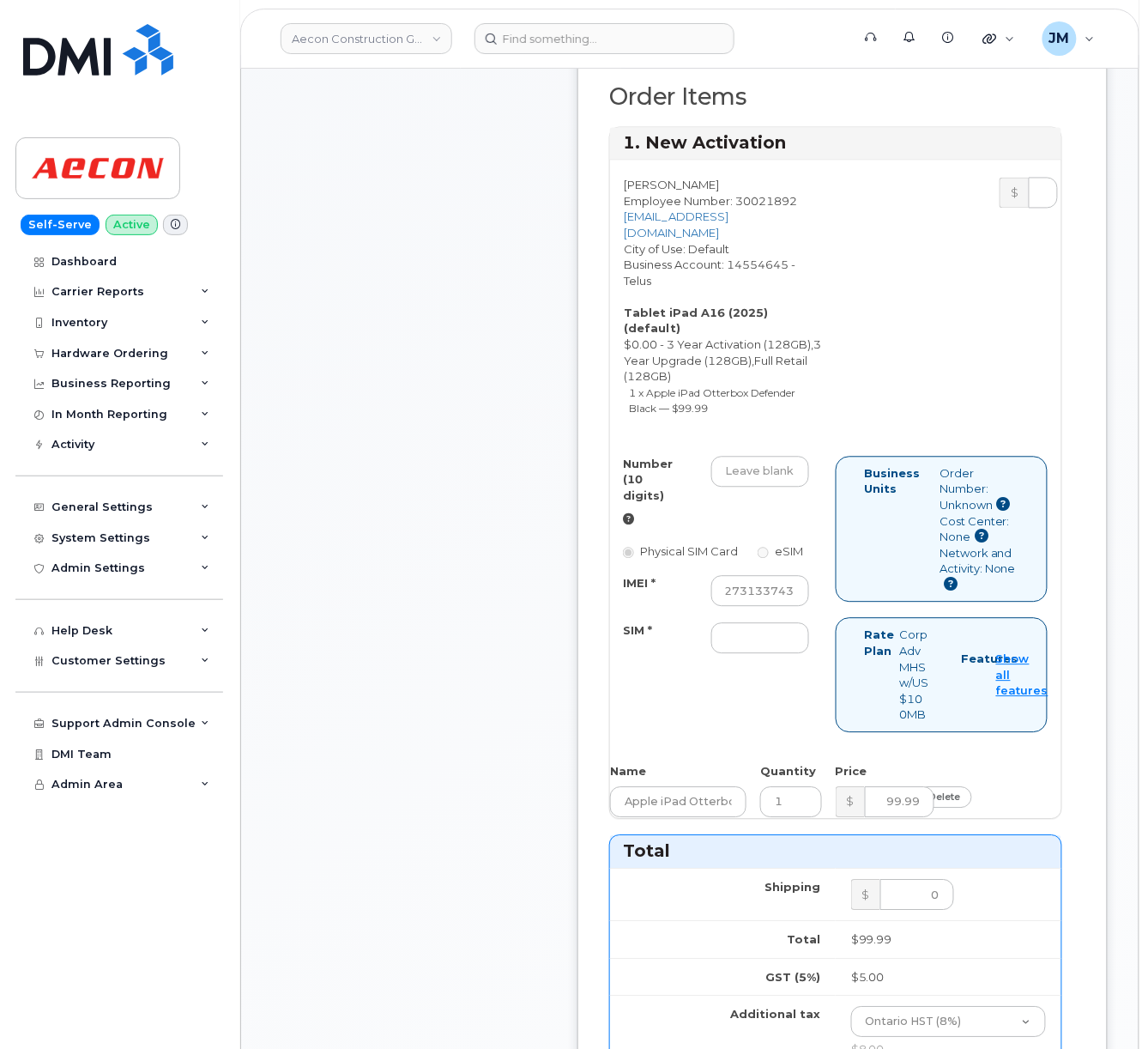
scroll to position [0, 0]
click at [777, 650] on input "SIM *" at bounding box center [760, 638] width 98 height 31
paste input "8912230200230353027"
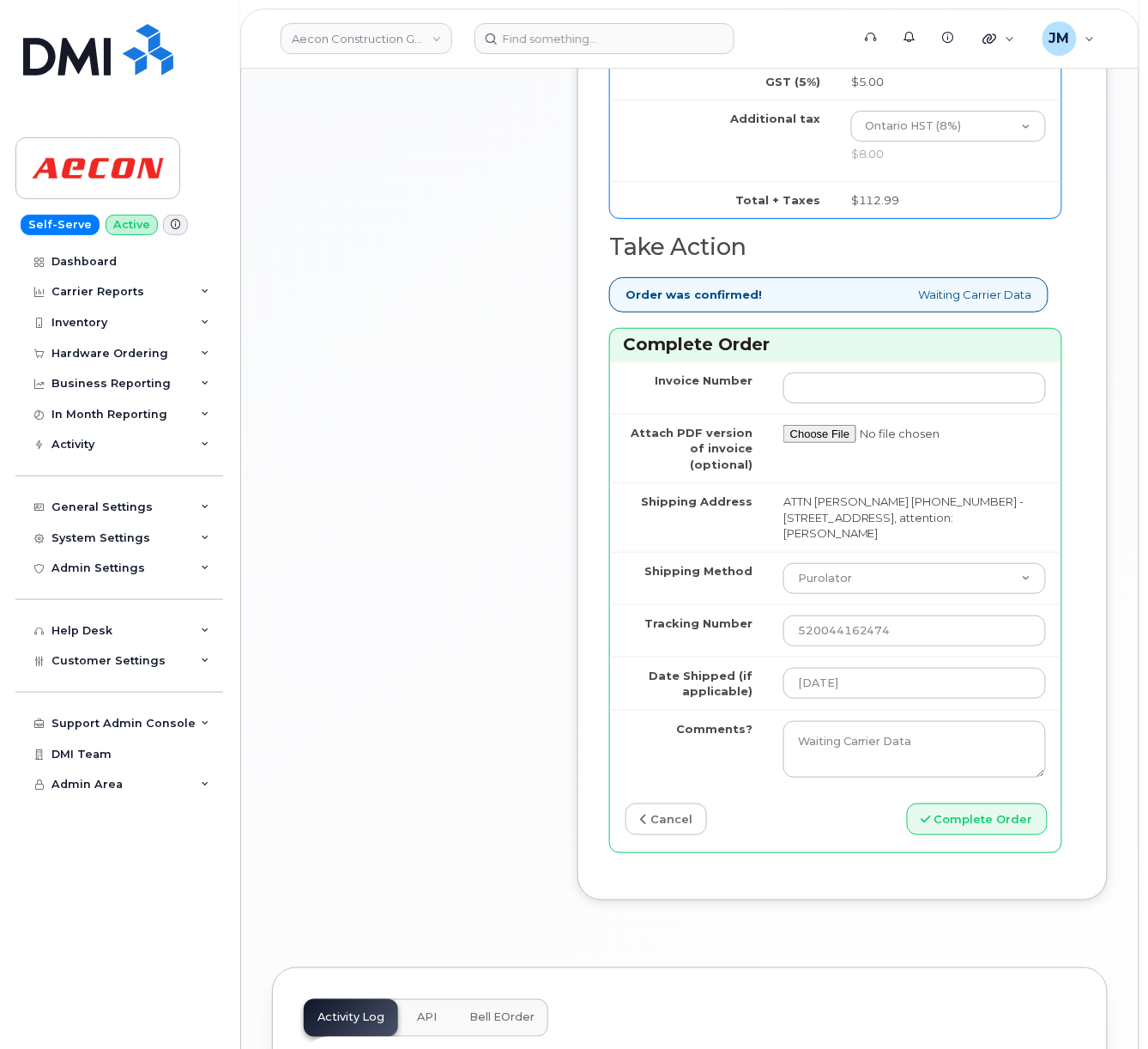
scroll to position [2175, 0]
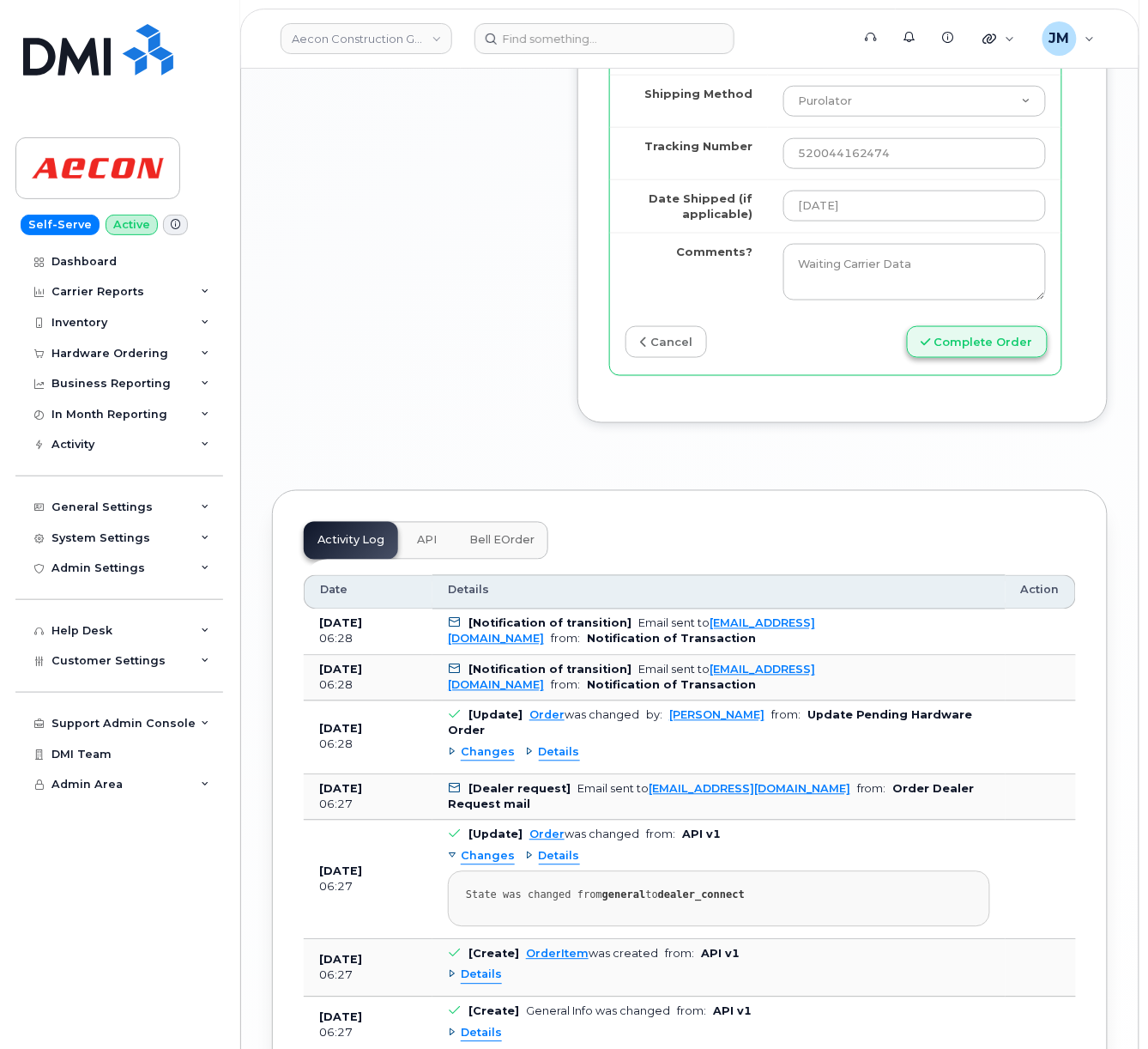
type input "8912230200230353027"
click at [949, 358] on button "Complete Order" at bounding box center [977, 342] width 141 height 32
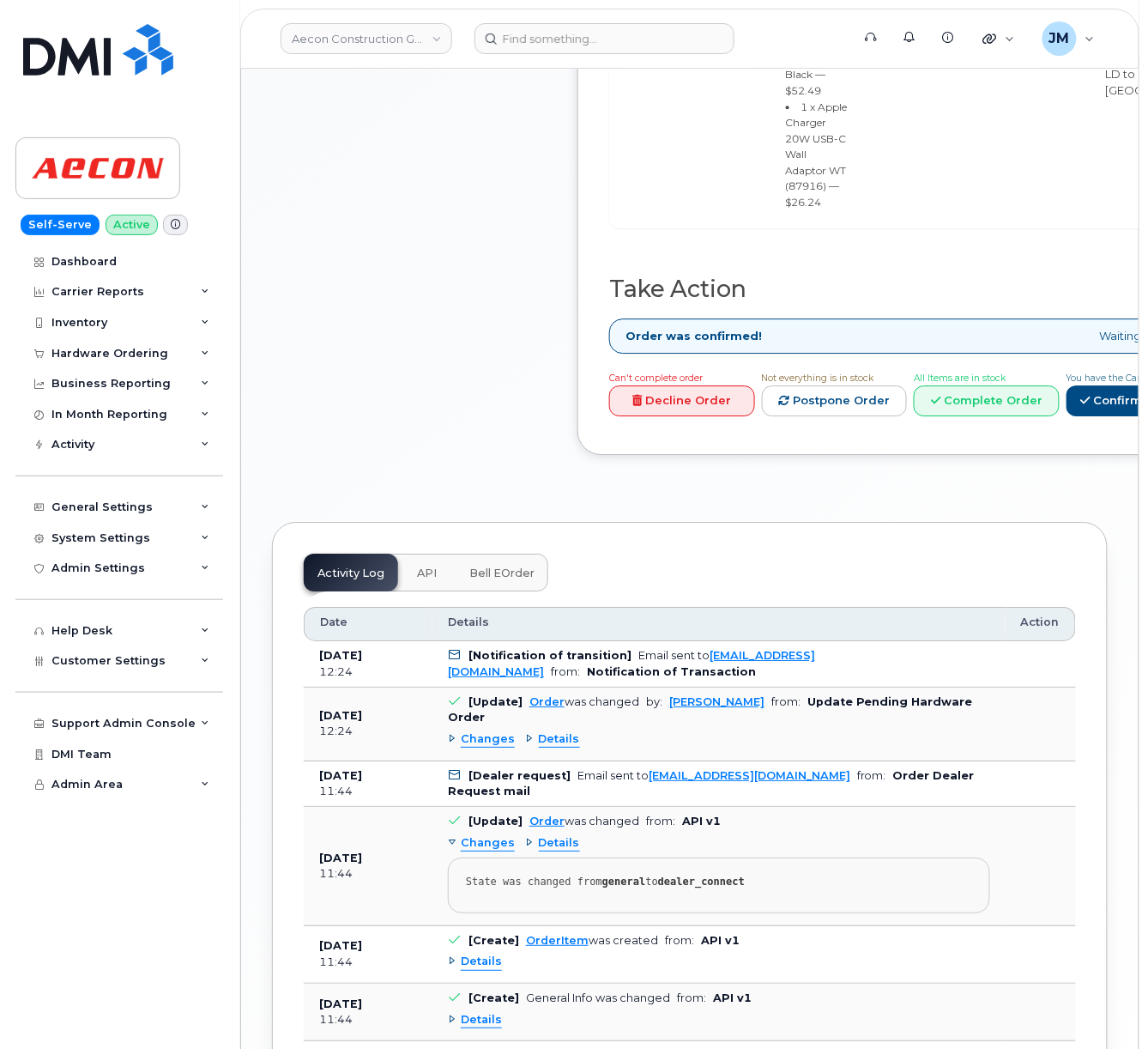
scroll to position [1488, 0]
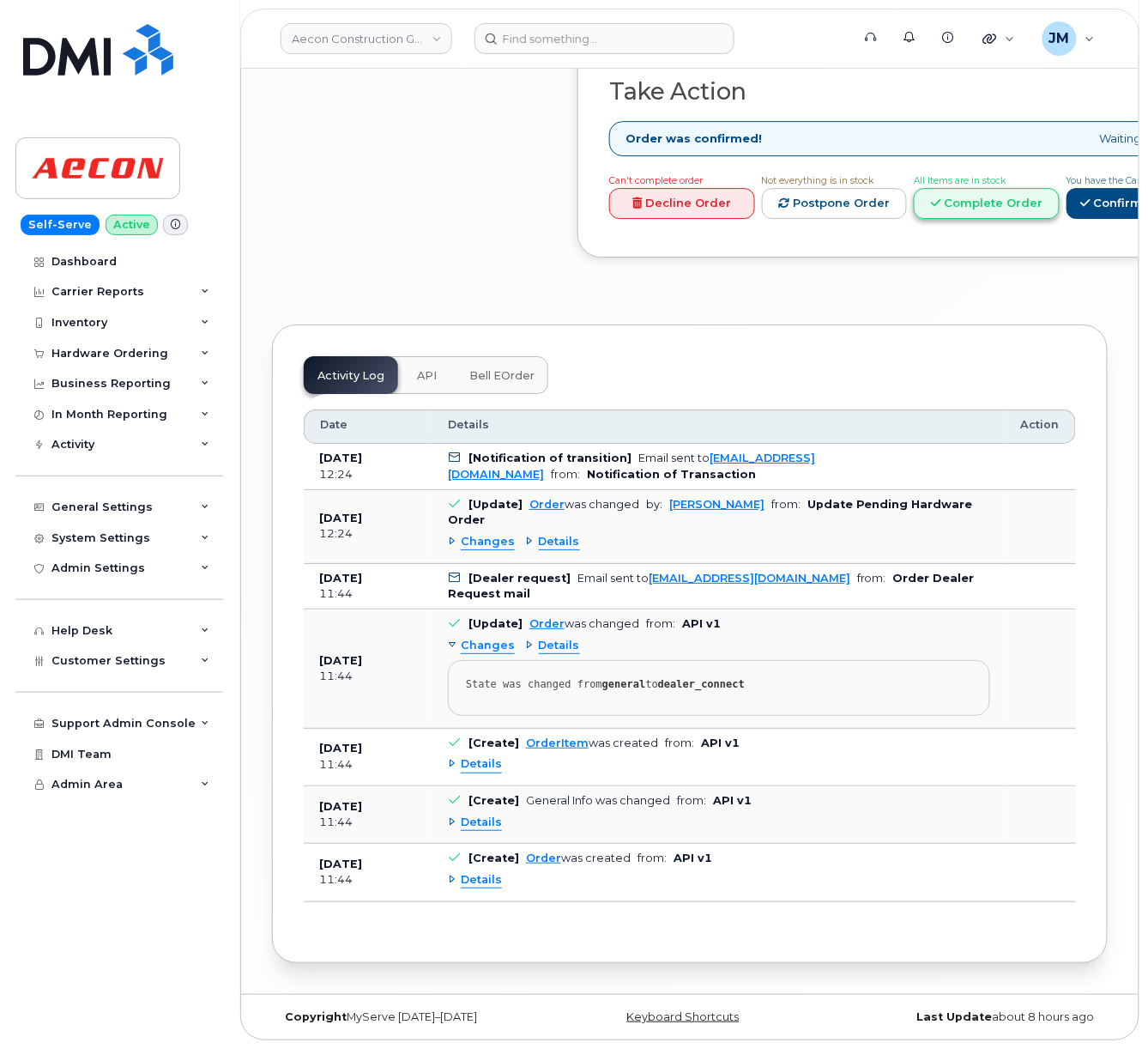
click at [1060, 194] on link "Complete Order" at bounding box center [987, 204] width 146 height 32
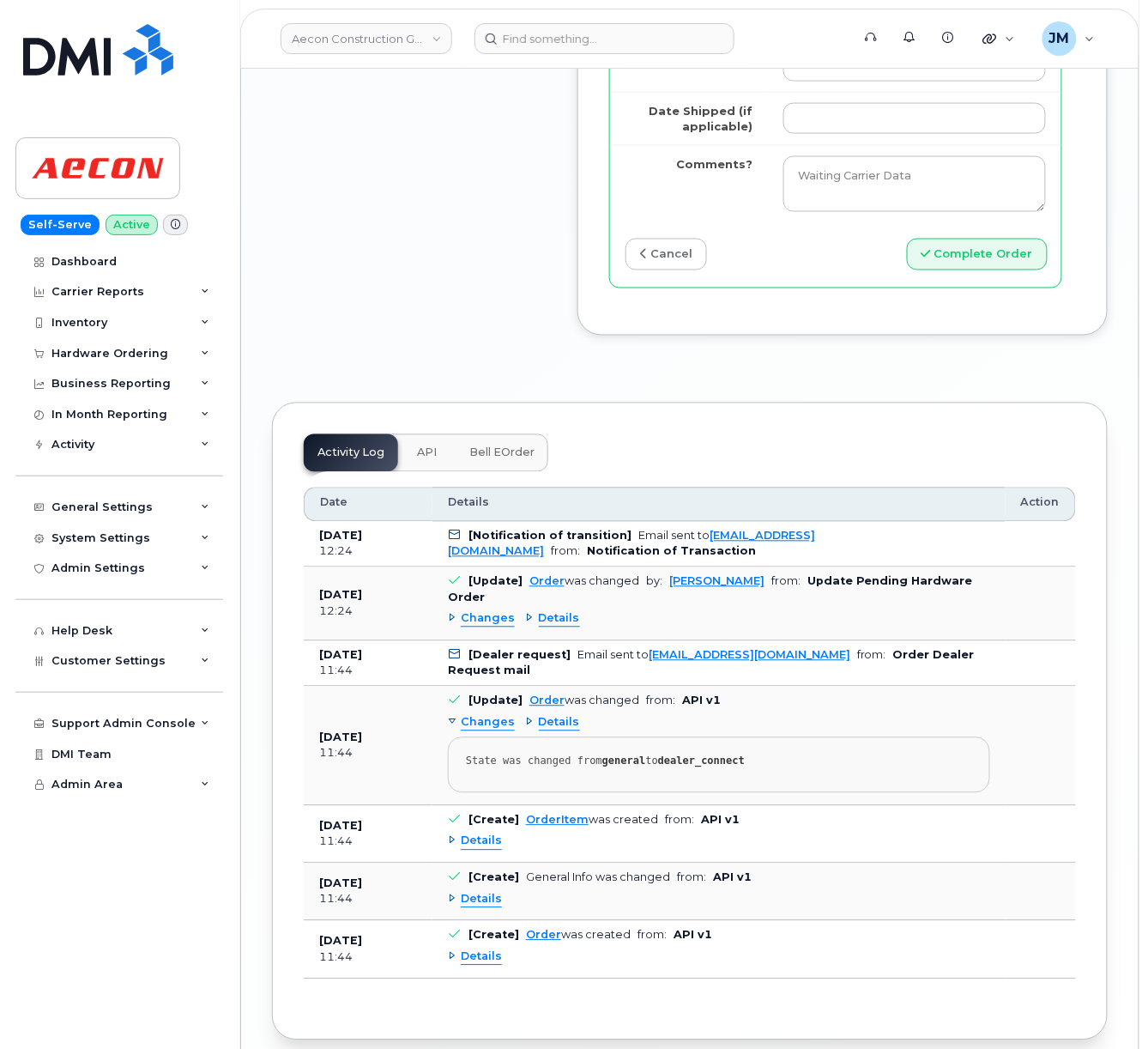
scroll to position [2133, 0]
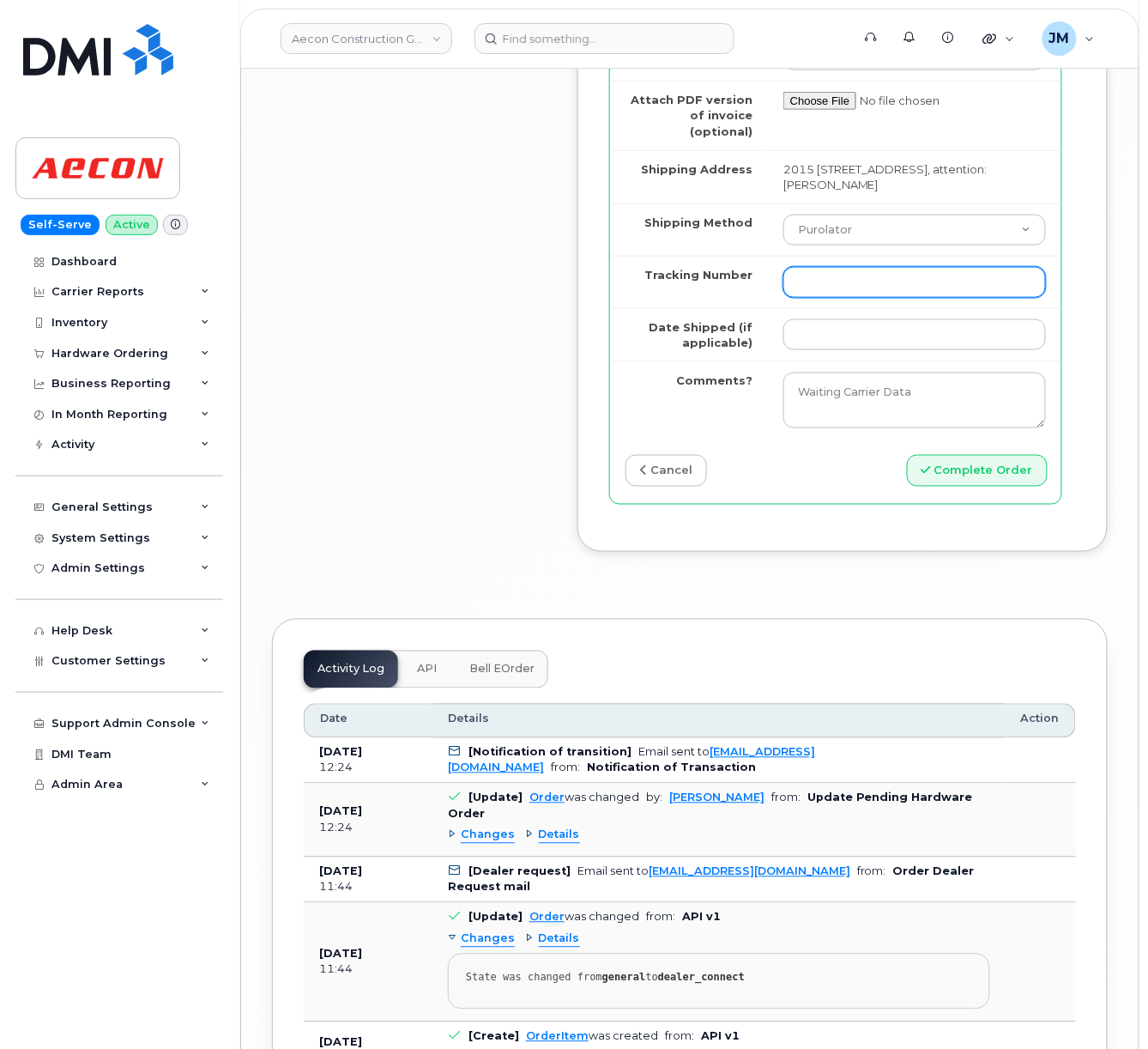
click at [826, 298] on input "Tracking Number" at bounding box center [915, 282] width 263 height 31
paste input "520044223482"
type input "520044223482"
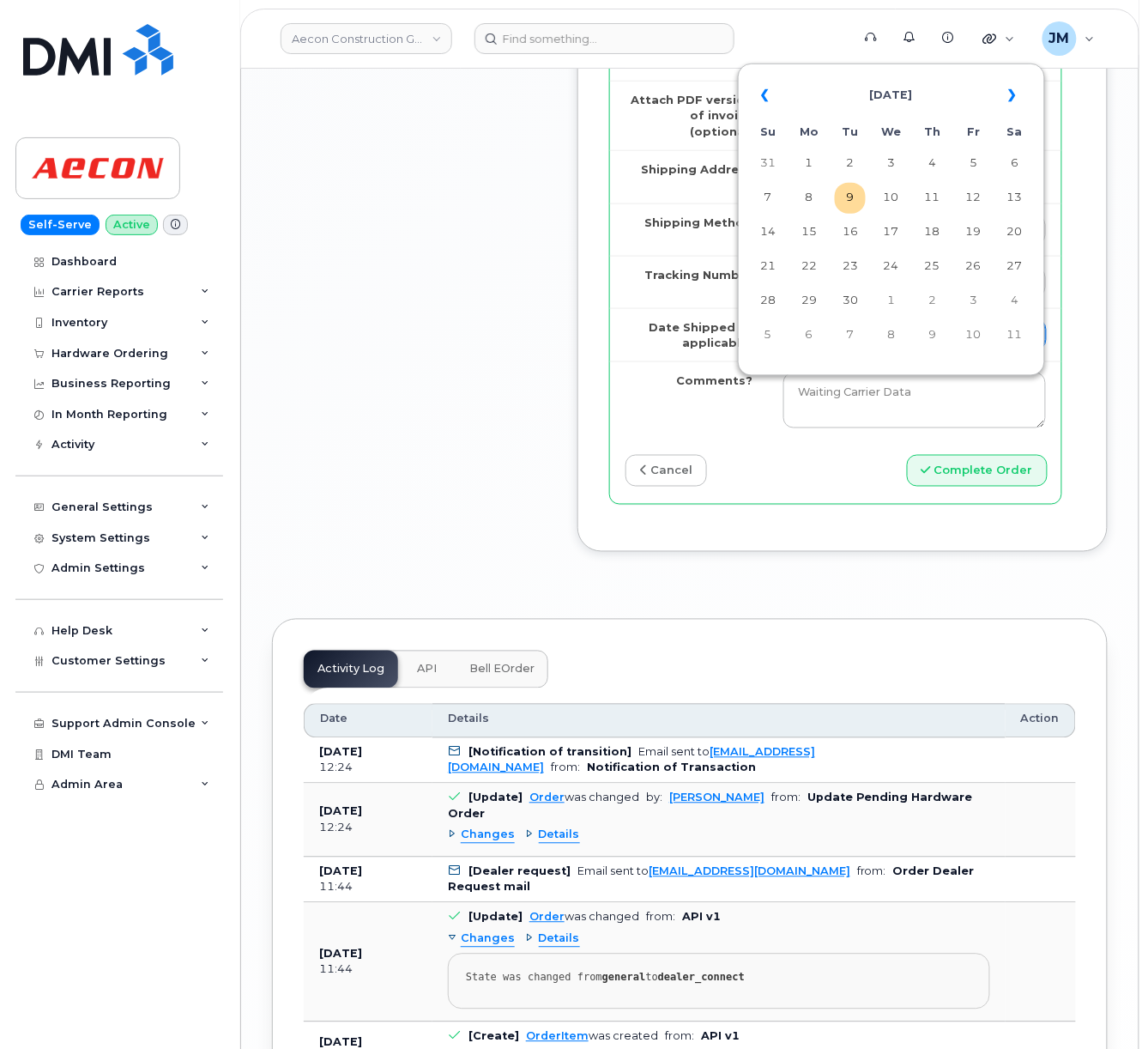
click at [829, 350] on input "Date Shipped (if applicable)" at bounding box center [915, 334] width 263 height 31
click at [807, 183] on td "8" at bounding box center [808, 198] width 31 height 31
type input "[DATE]"
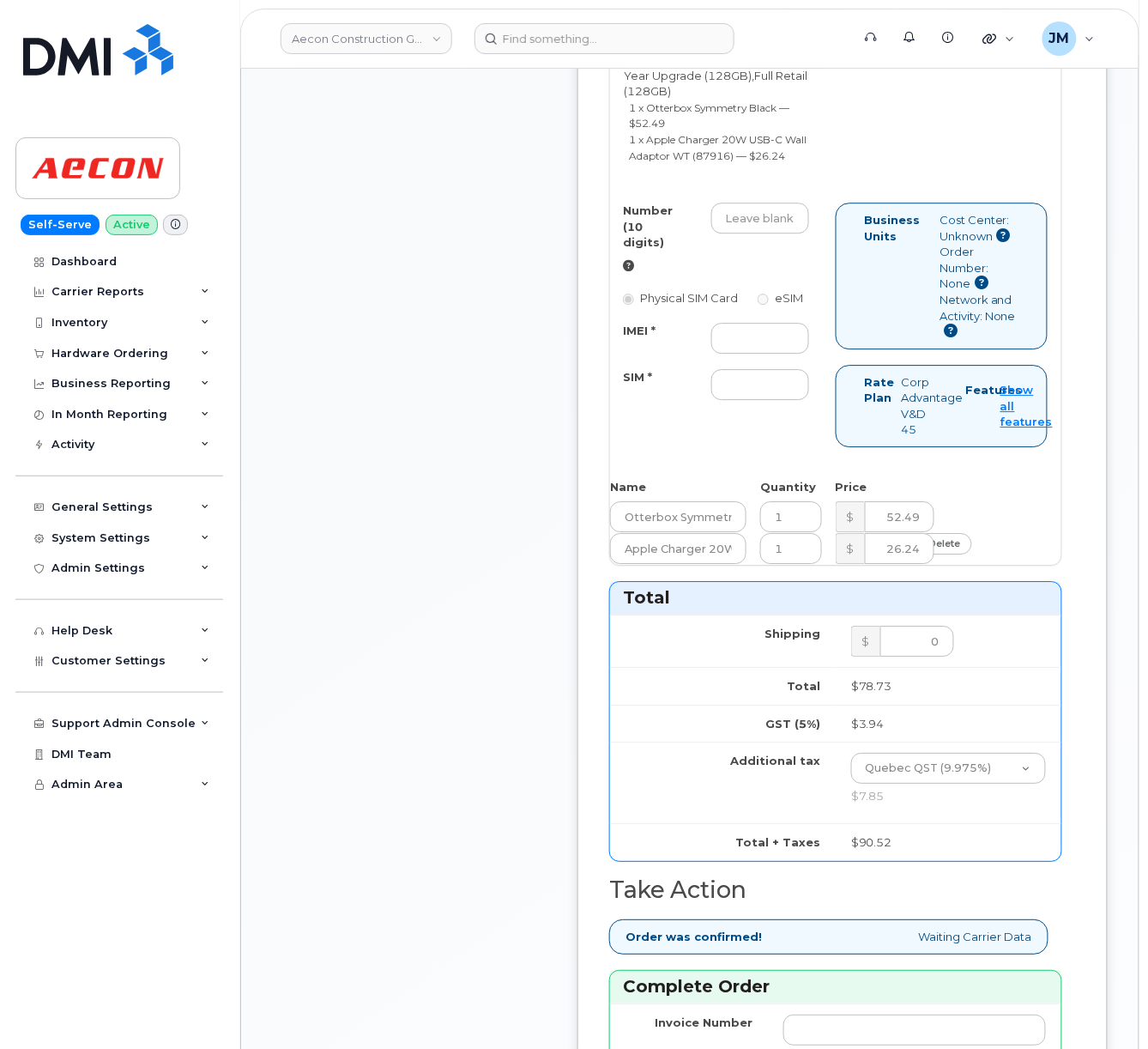
scroll to position [989, 0]
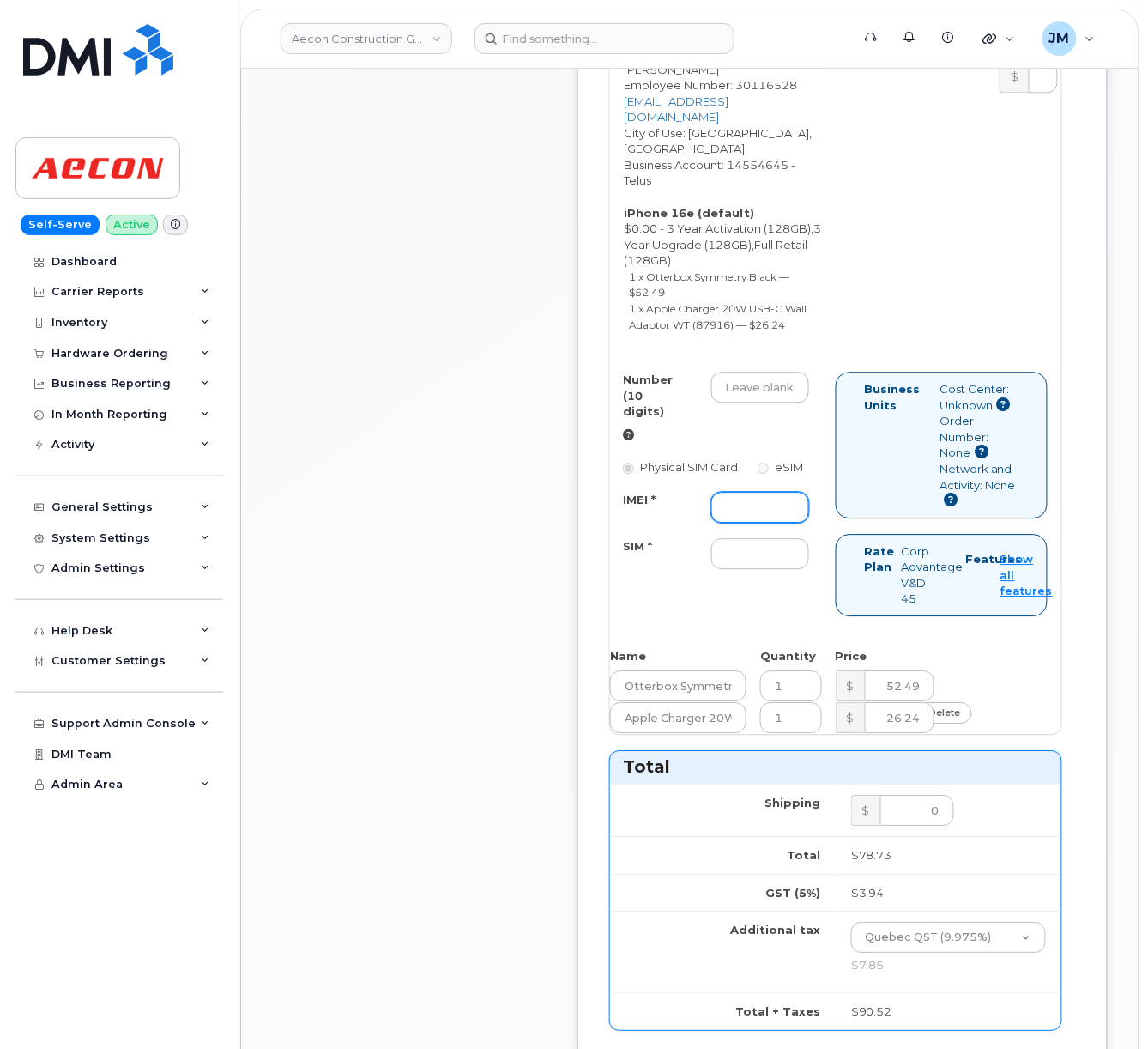
click at [746, 523] on input "IMEI *" at bounding box center [760, 507] width 98 height 31
paste input "354216330375530"
type input "354216330375530"
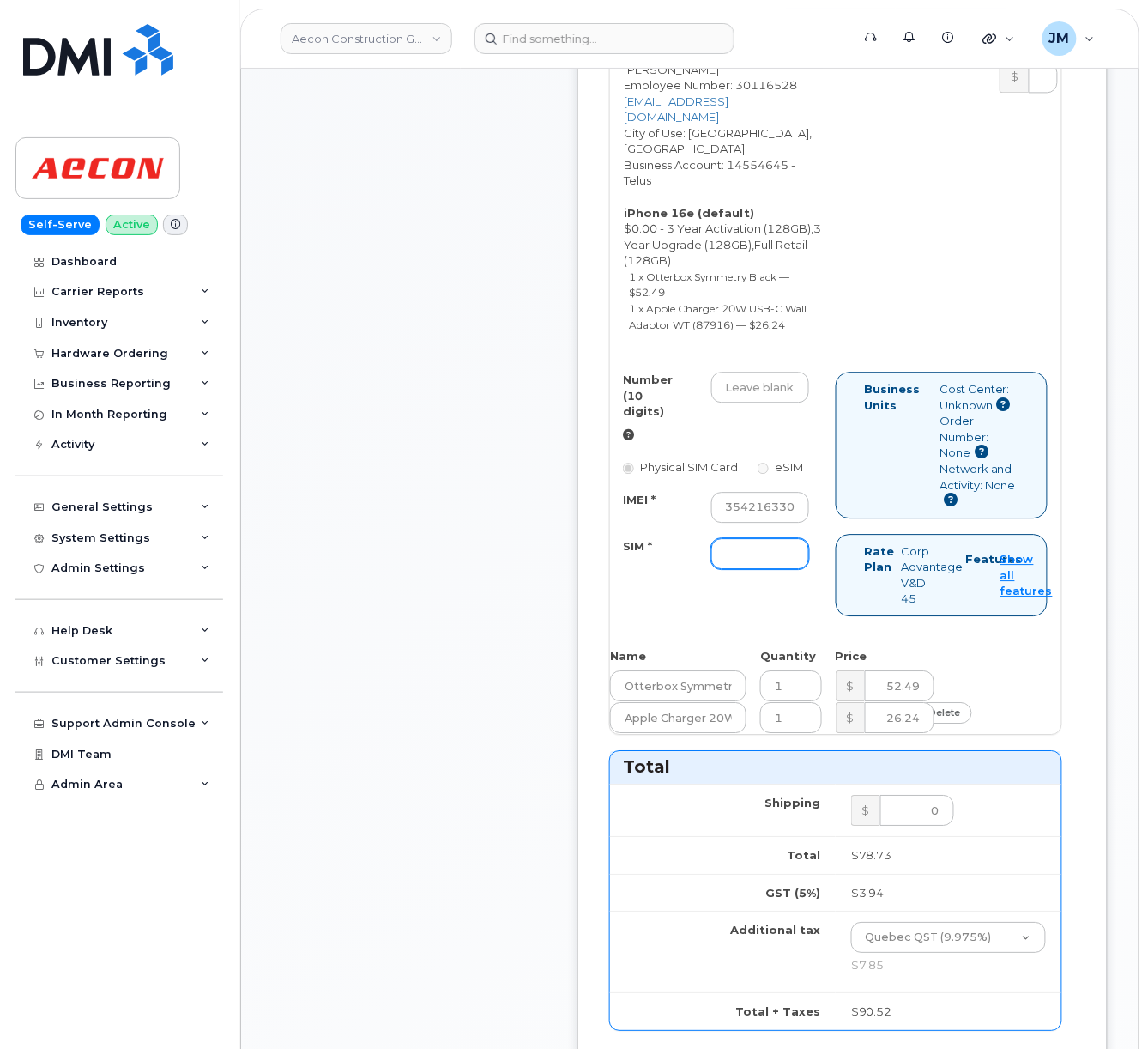
click at [725, 569] on input "SIM *" at bounding box center [760, 554] width 98 height 31
paste input "8912230200230995041"
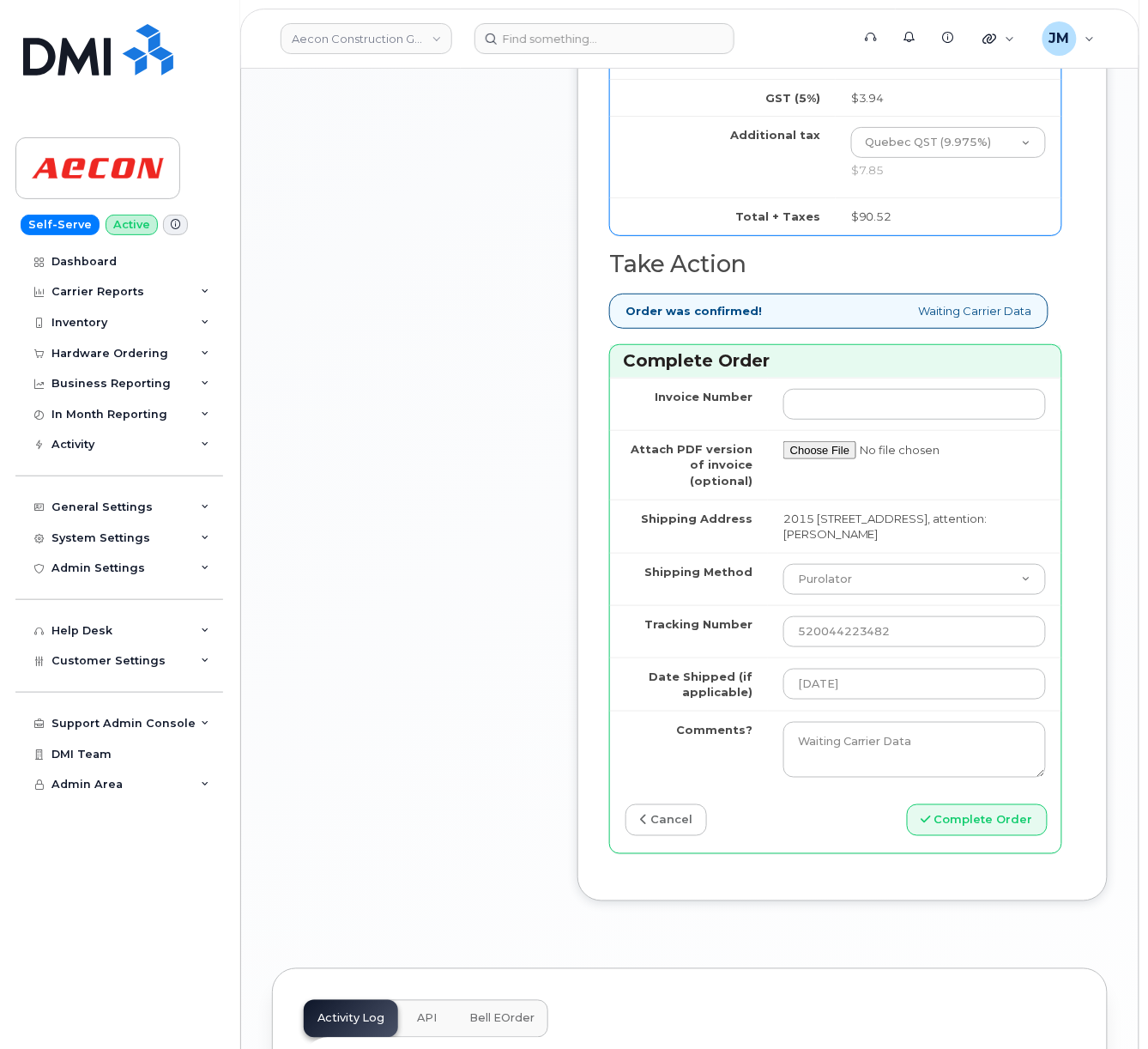
scroll to position [1790, 0]
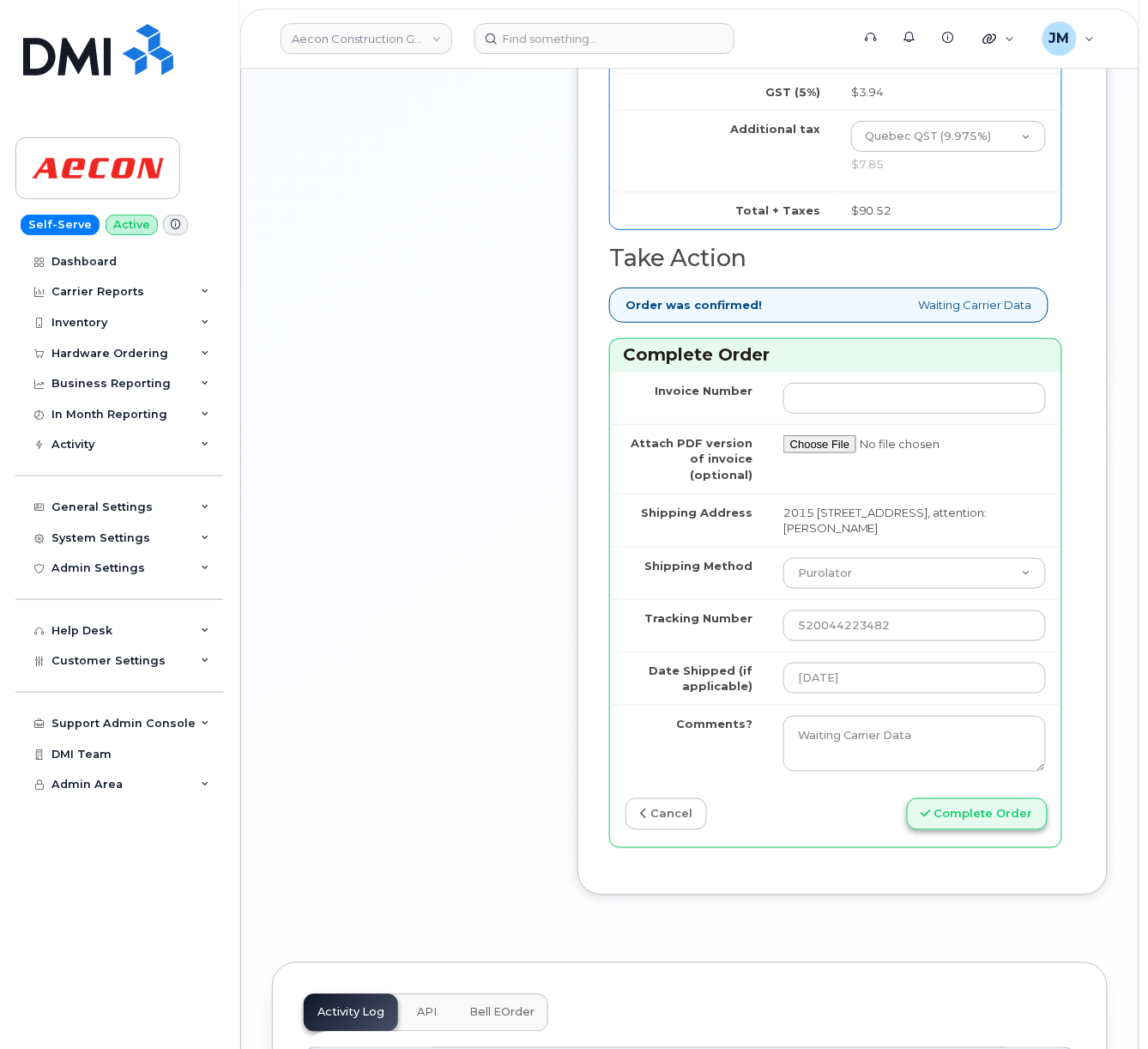
type input "8912230200230995041"
click at [947, 830] on button "Complete Order" at bounding box center [977, 814] width 141 height 32
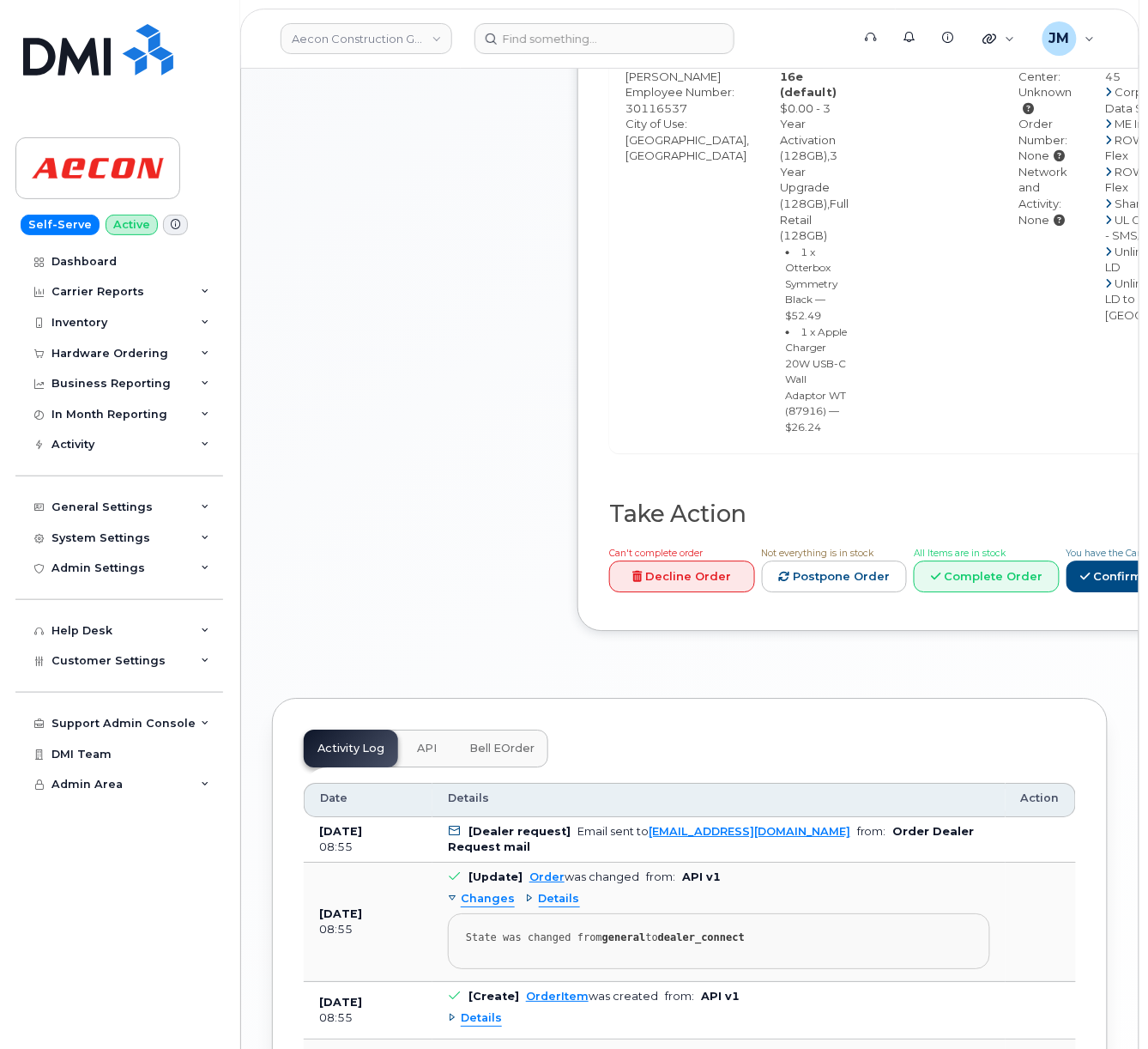
scroll to position [1144, 0]
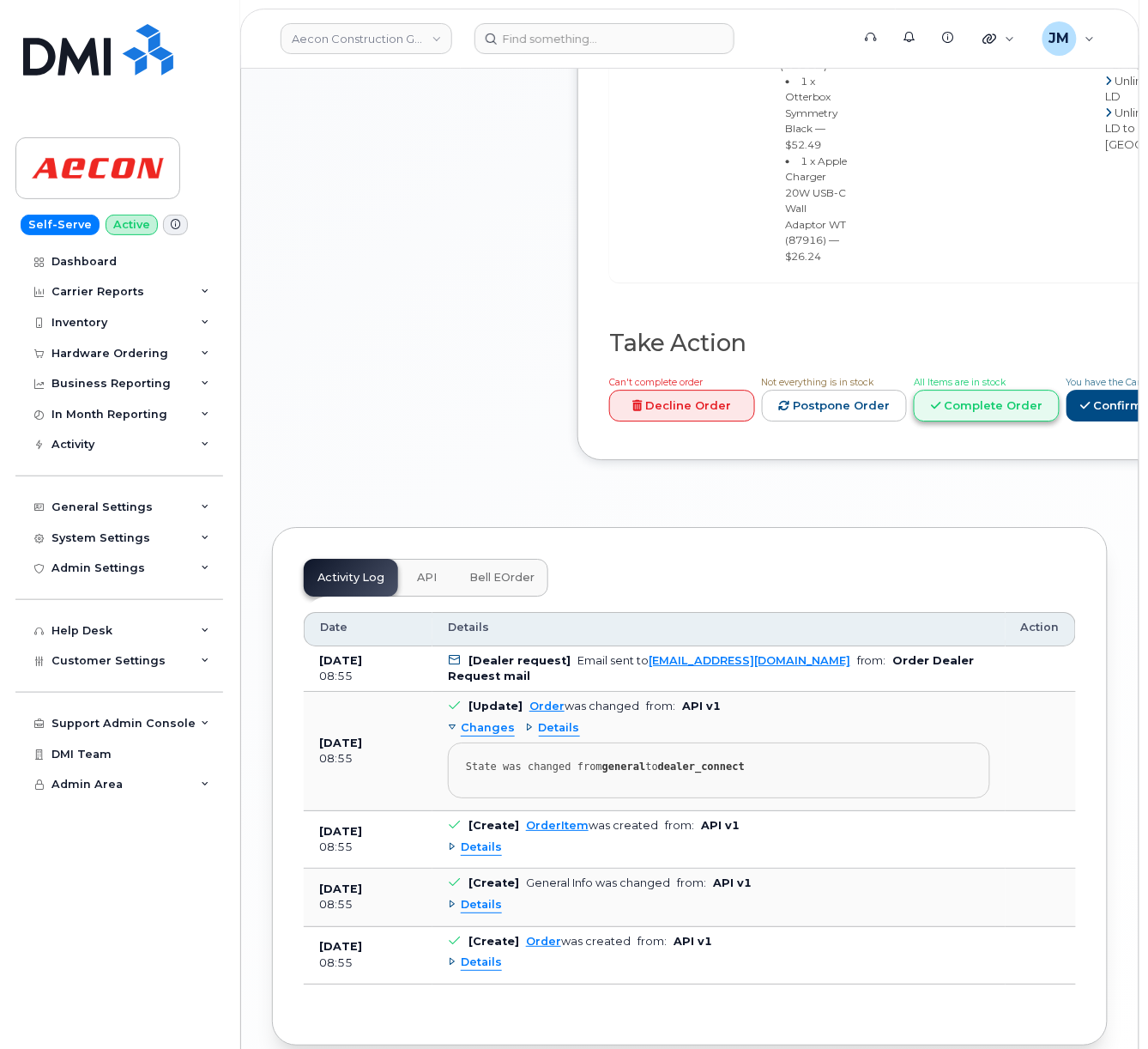
click at [1031, 422] on link "Complete Order" at bounding box center [987, 406] width 146 height 32
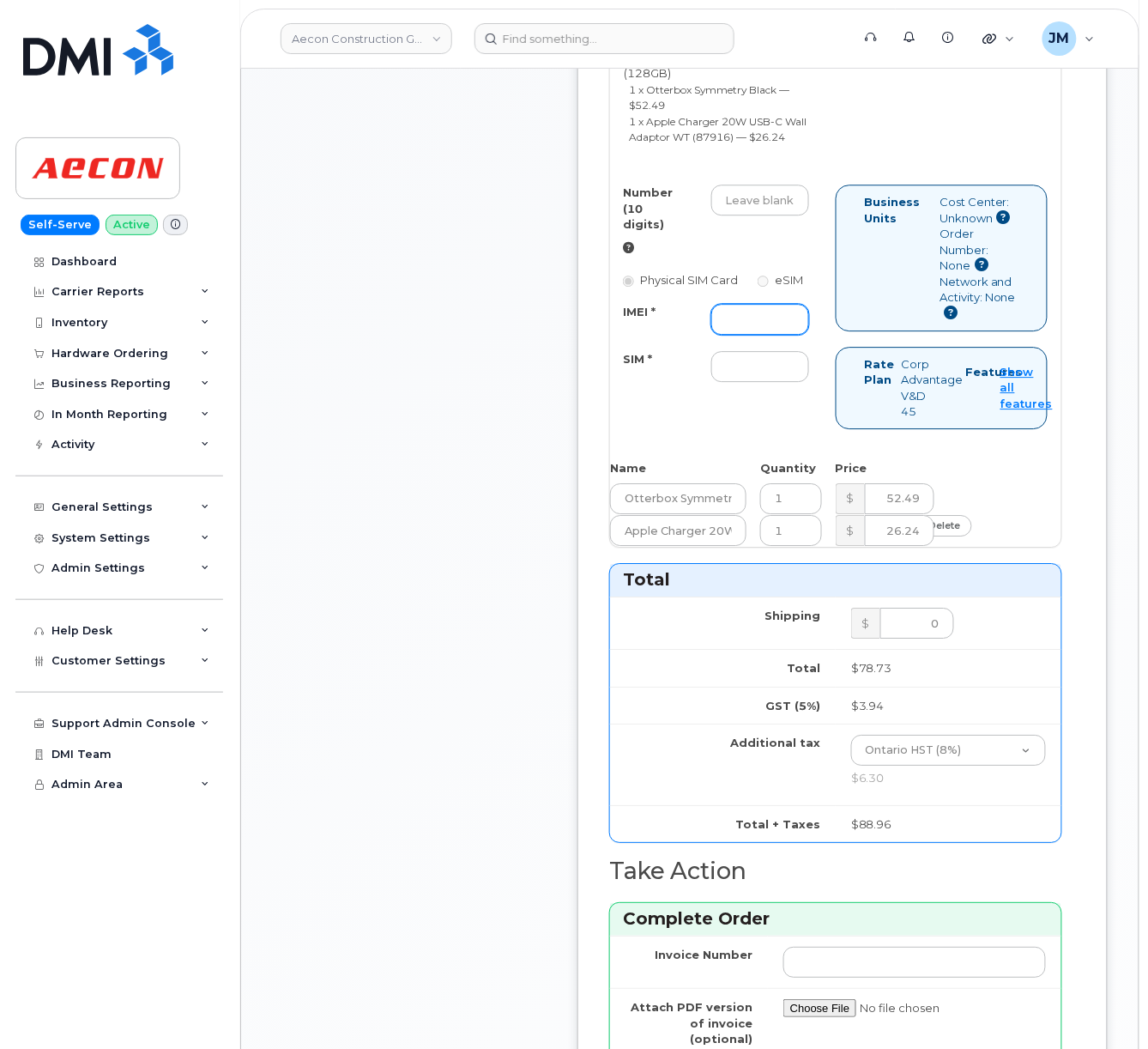
click at [743, 334] on input "IMEI *" at bounding box center [760, 319] width 98 height 31
paste input "354216330360920"
type input "354216330360920"
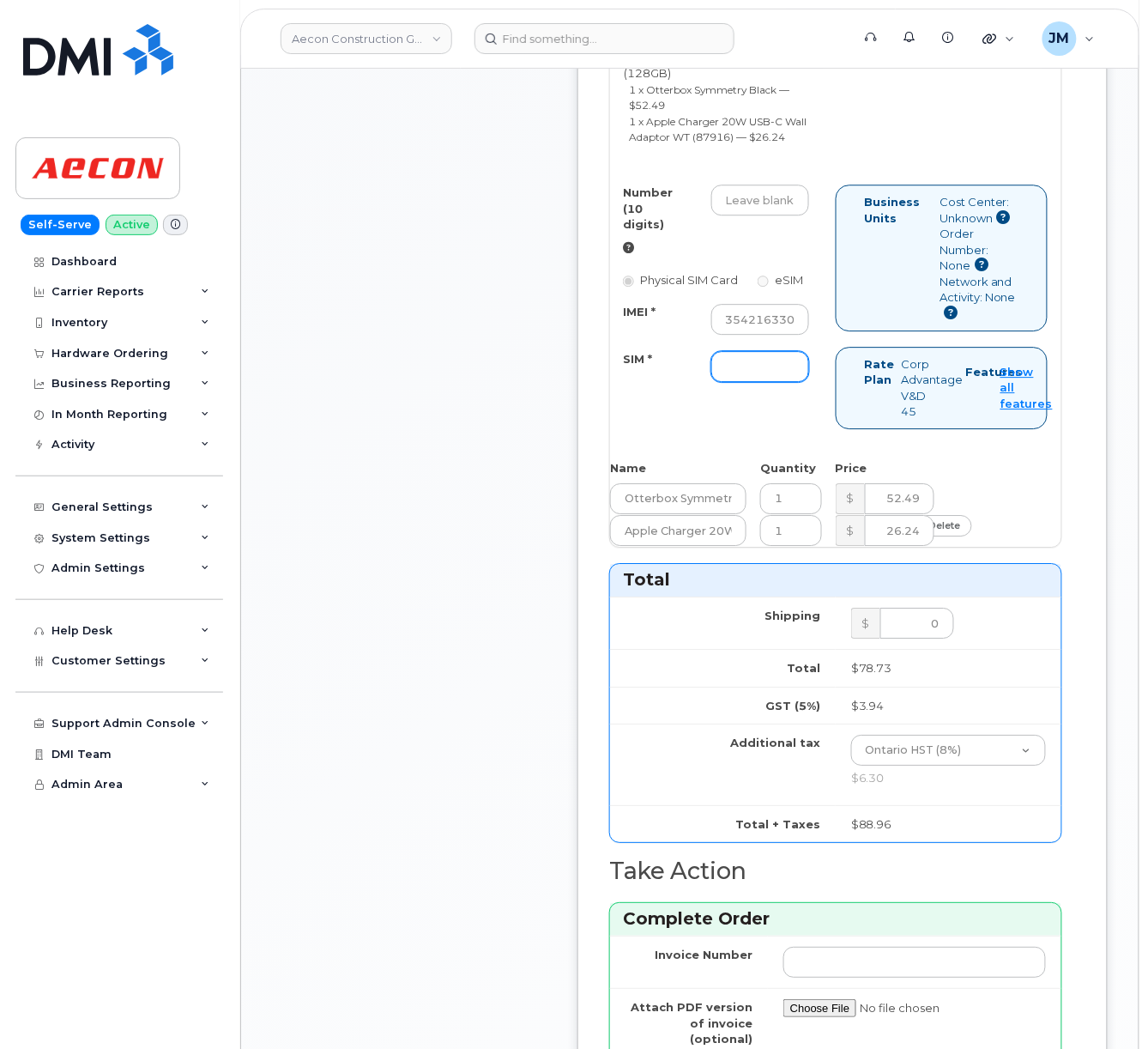
click at [760, 382] on input "SIM *" at bounding box center [760, 366] width 98 height 31
paste input "[TECHNICAL_ID]"
type input "[TECHNICAL_ID]"
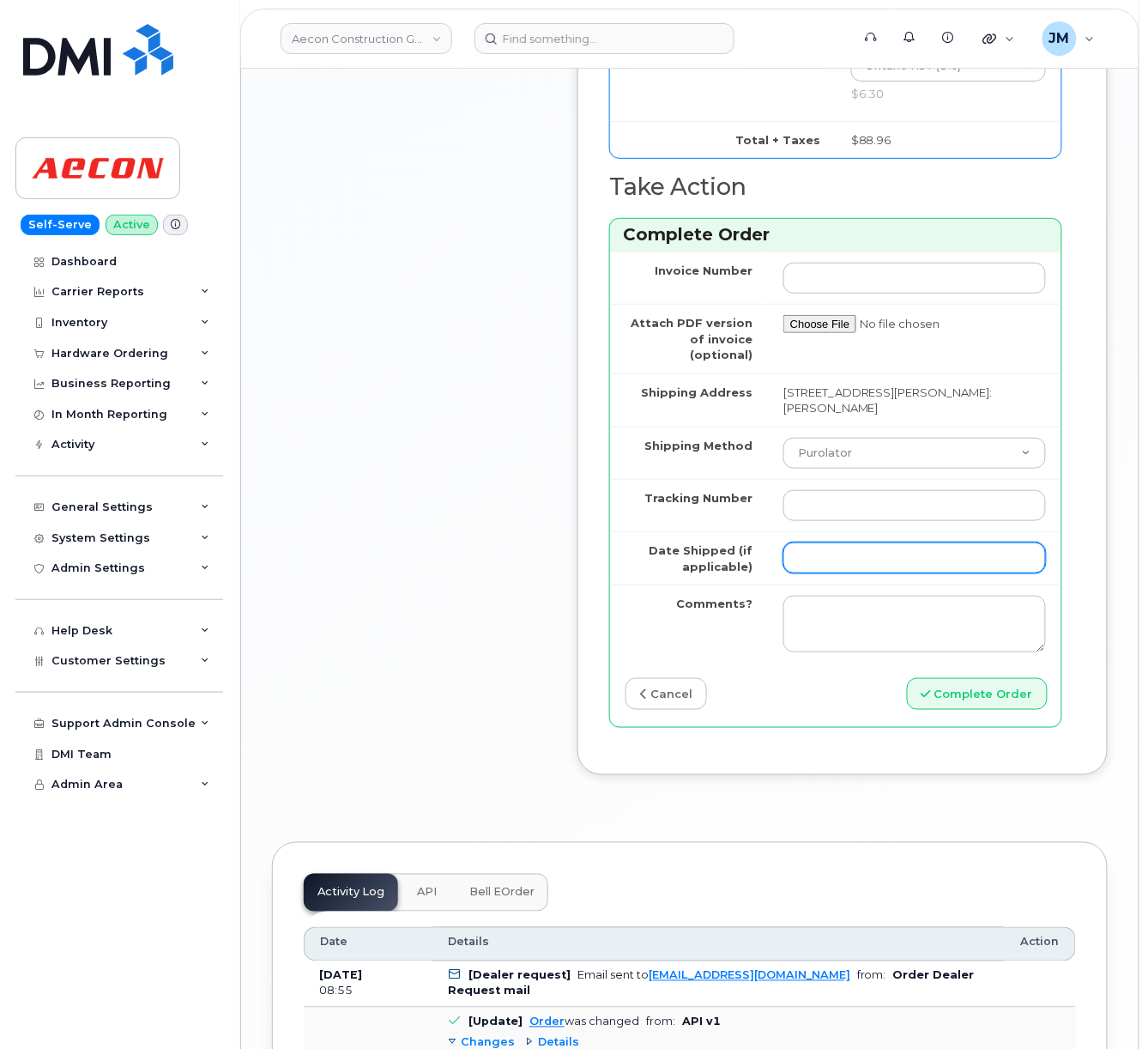
scroll to position [1831, 0]
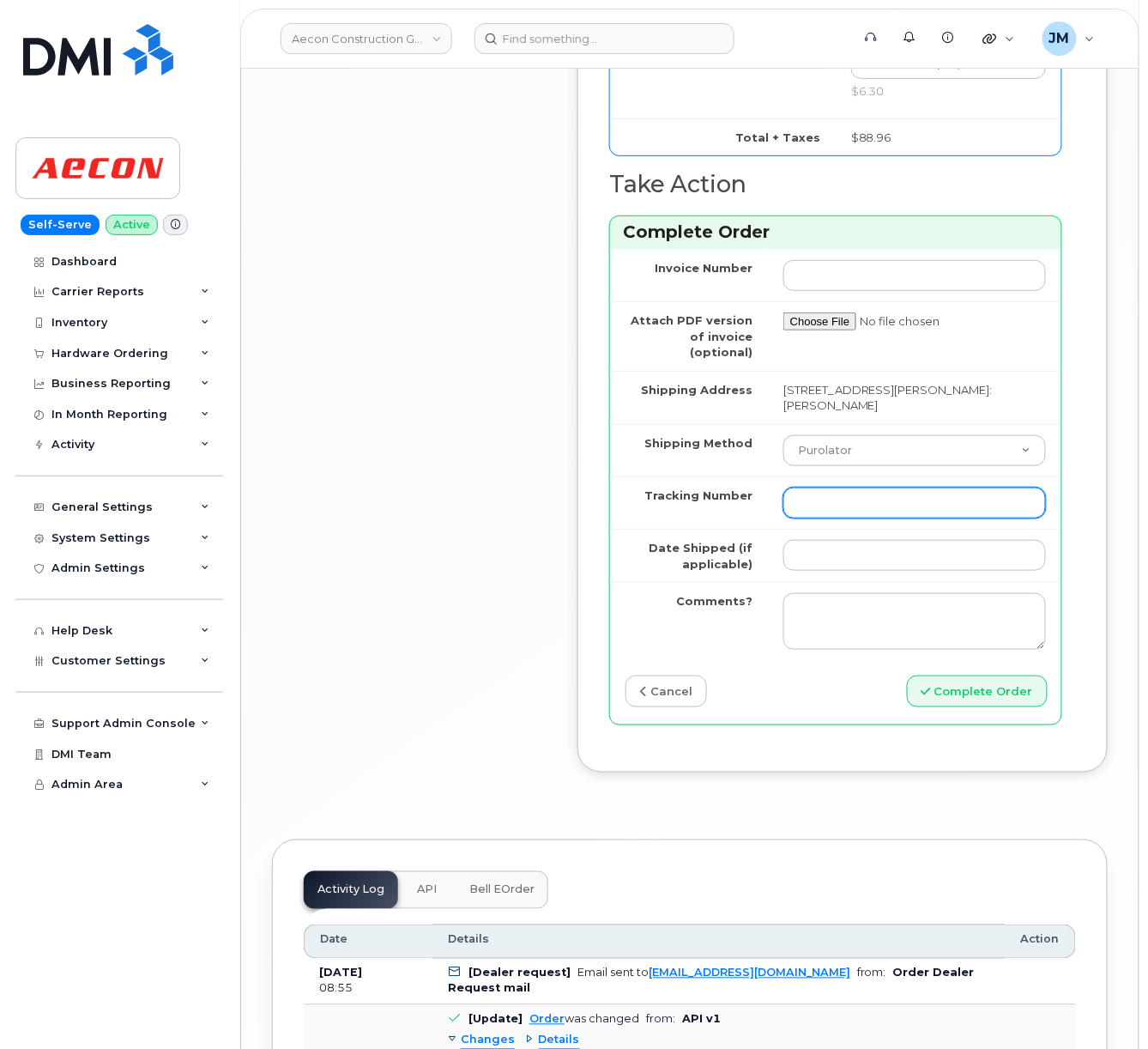
click at [821, 529] on td at bounding box center [915, 502] width 294 height 53
click at [818, 518] on input "Tracking Number" at bounding box center [915, 502] width 263 height 31
paste input "520044167549"
type input "520044167549"
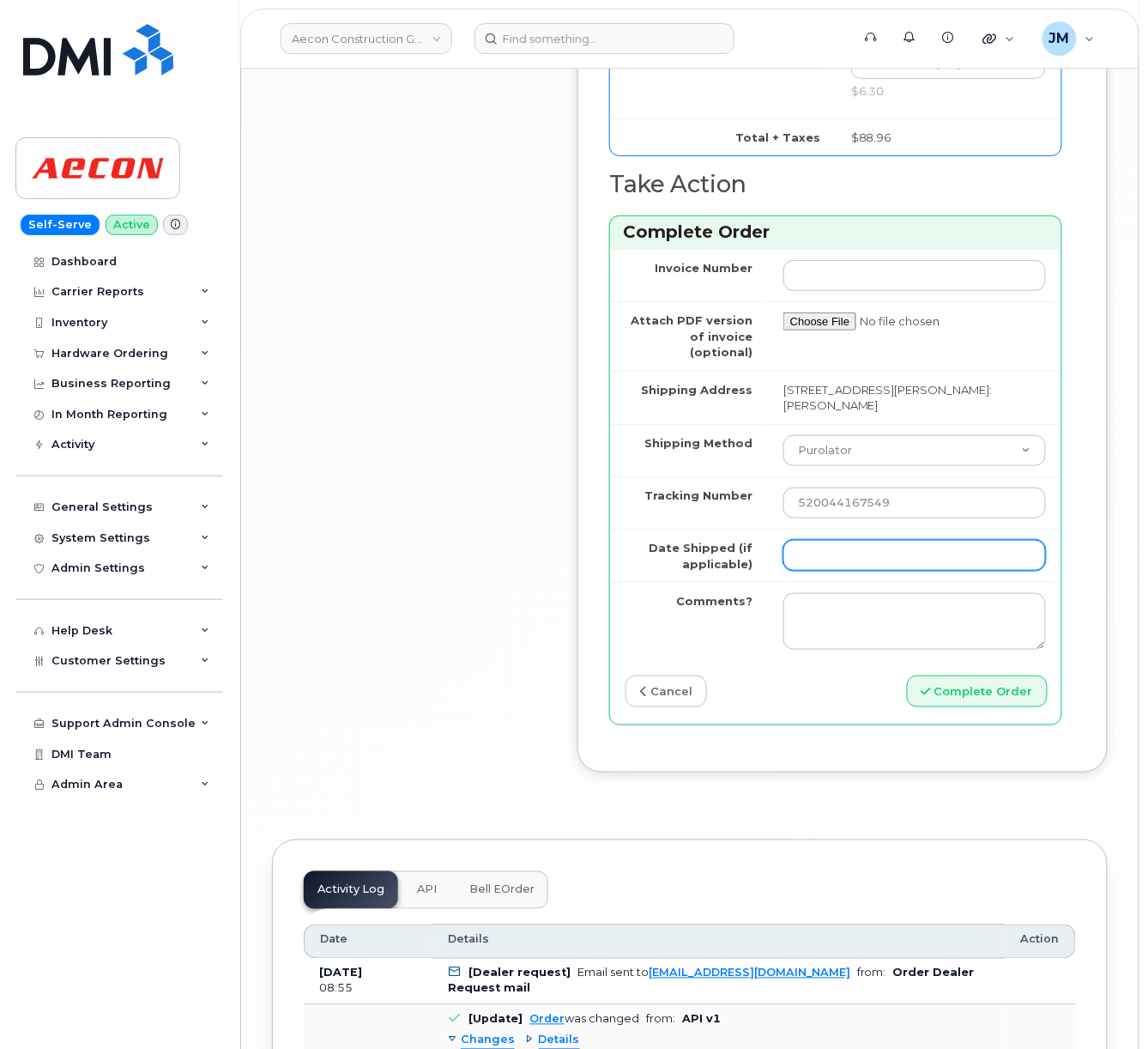
click at [830, 571] on input "Date Shipped (if applicable)" at bounding box center [915, 555] width 263 height 31
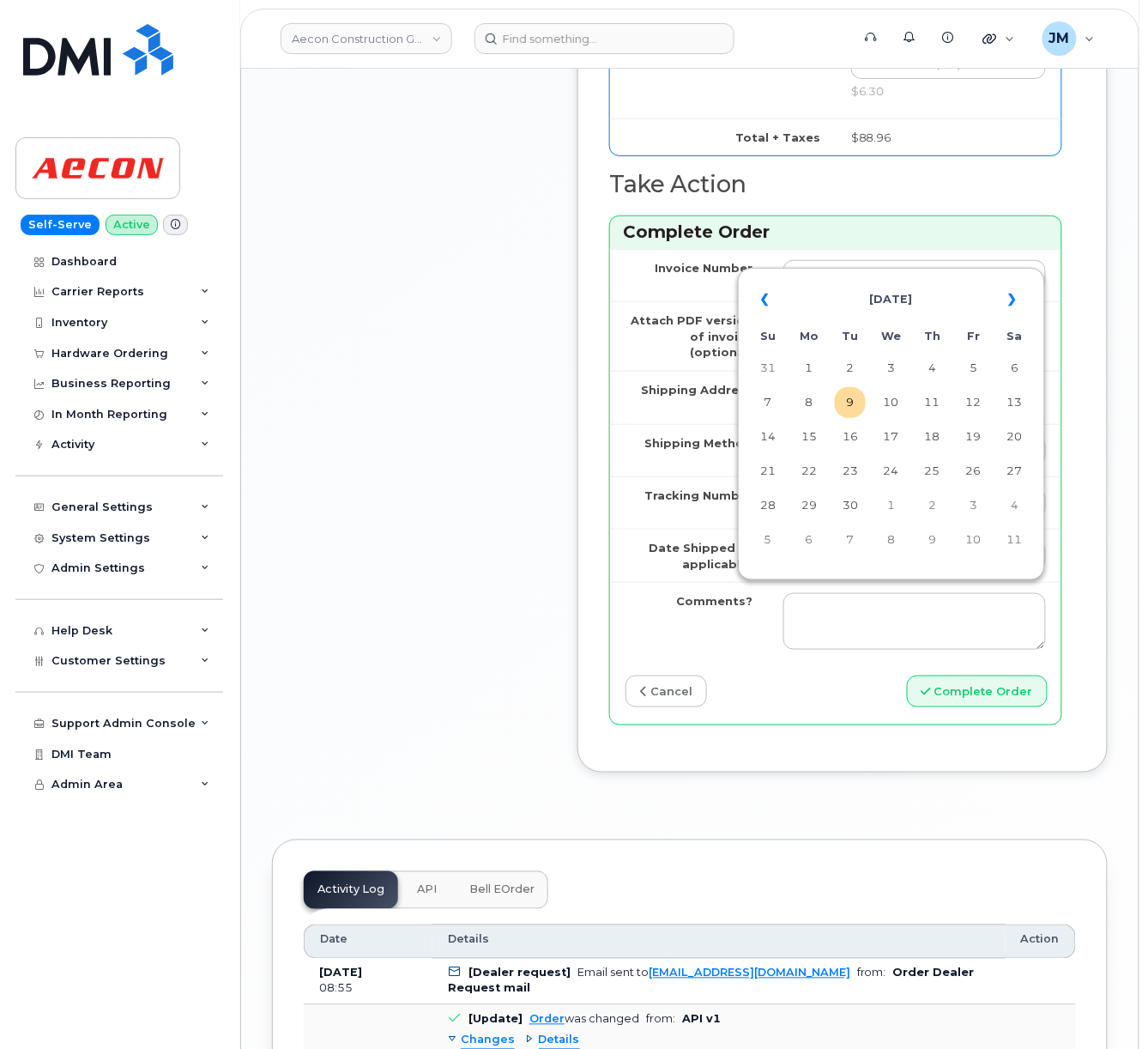
click at [801, 393] on td "8" at bounding box center [808, 402] width 31 height 31
type input "[DATE]"
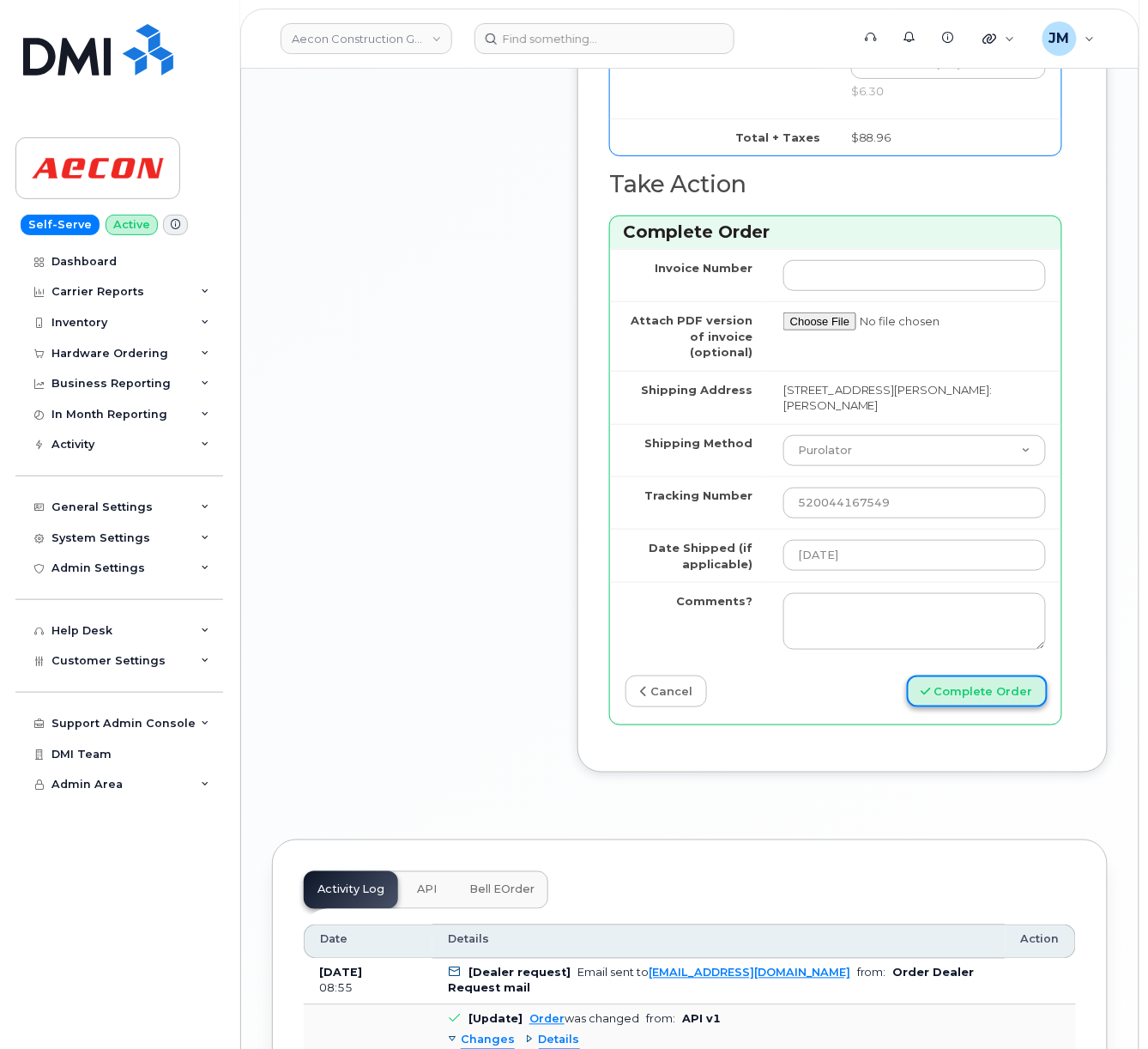
click at [975, 708] on button "Complete Order" at bounding box center [977, 692] width 141 height 32
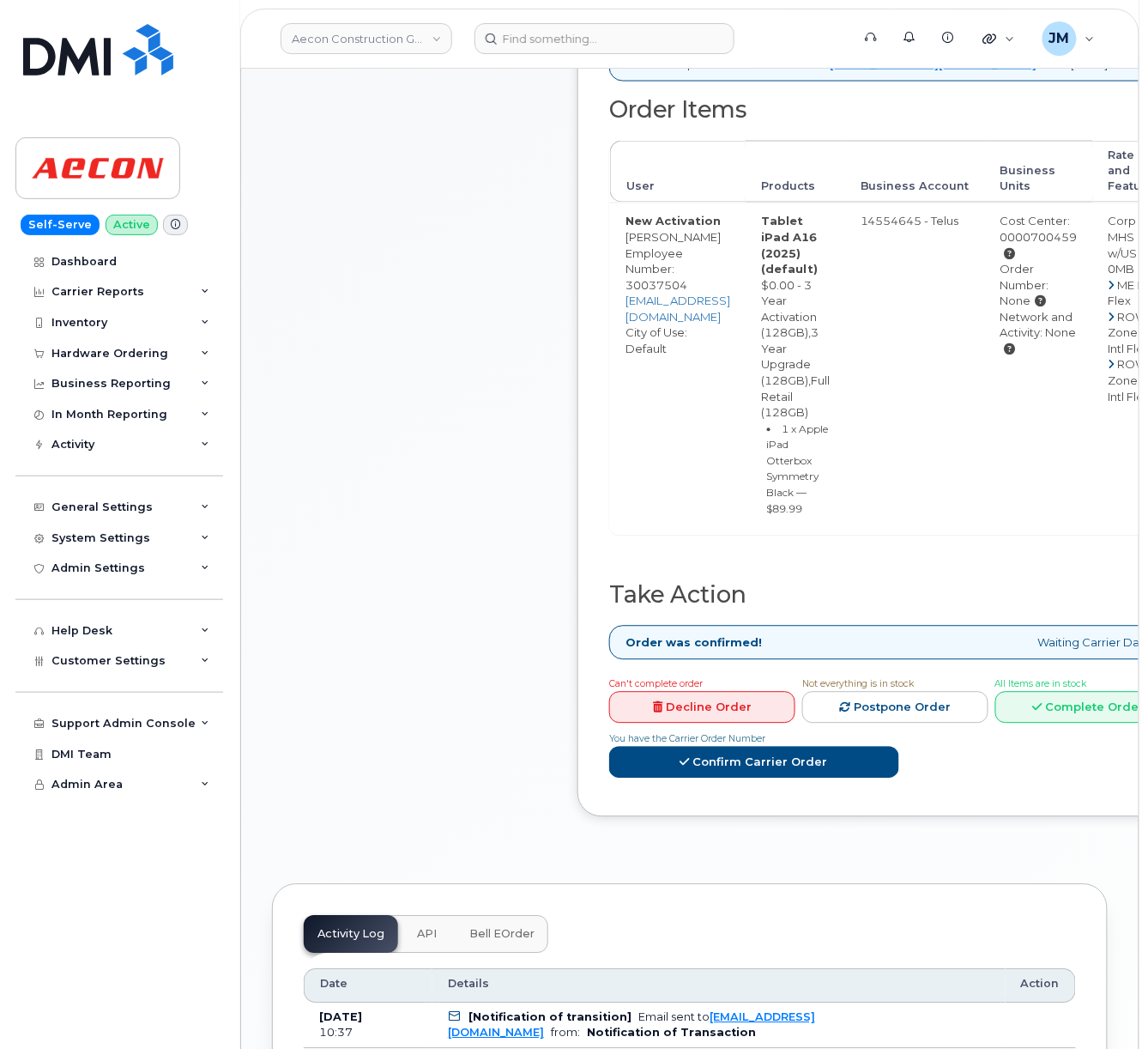
scroll to position [915, 0]
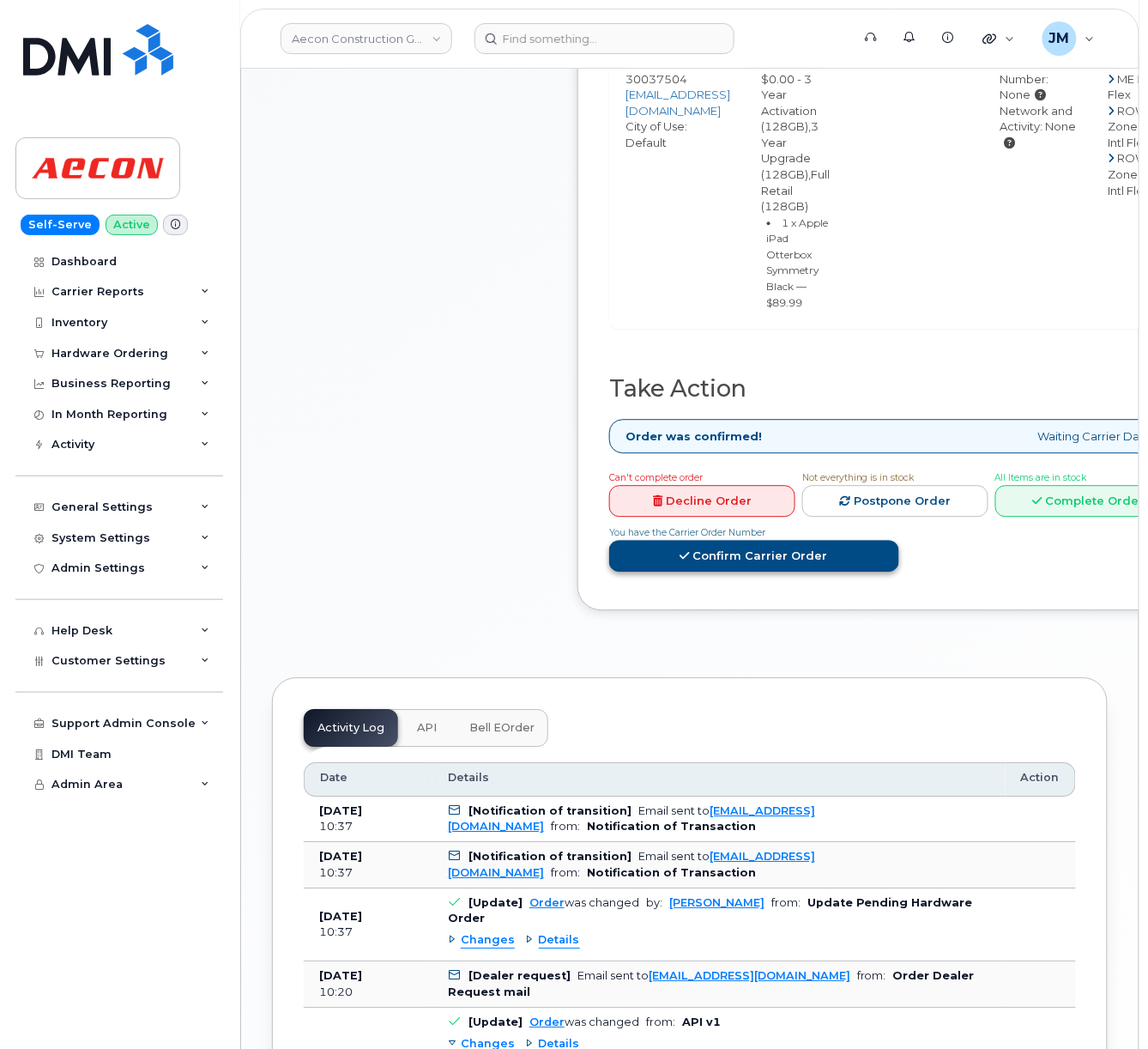
click at [899, 540] on link "Confirm Carrier Order" at bounding box center [755, 556] width 290 height 32
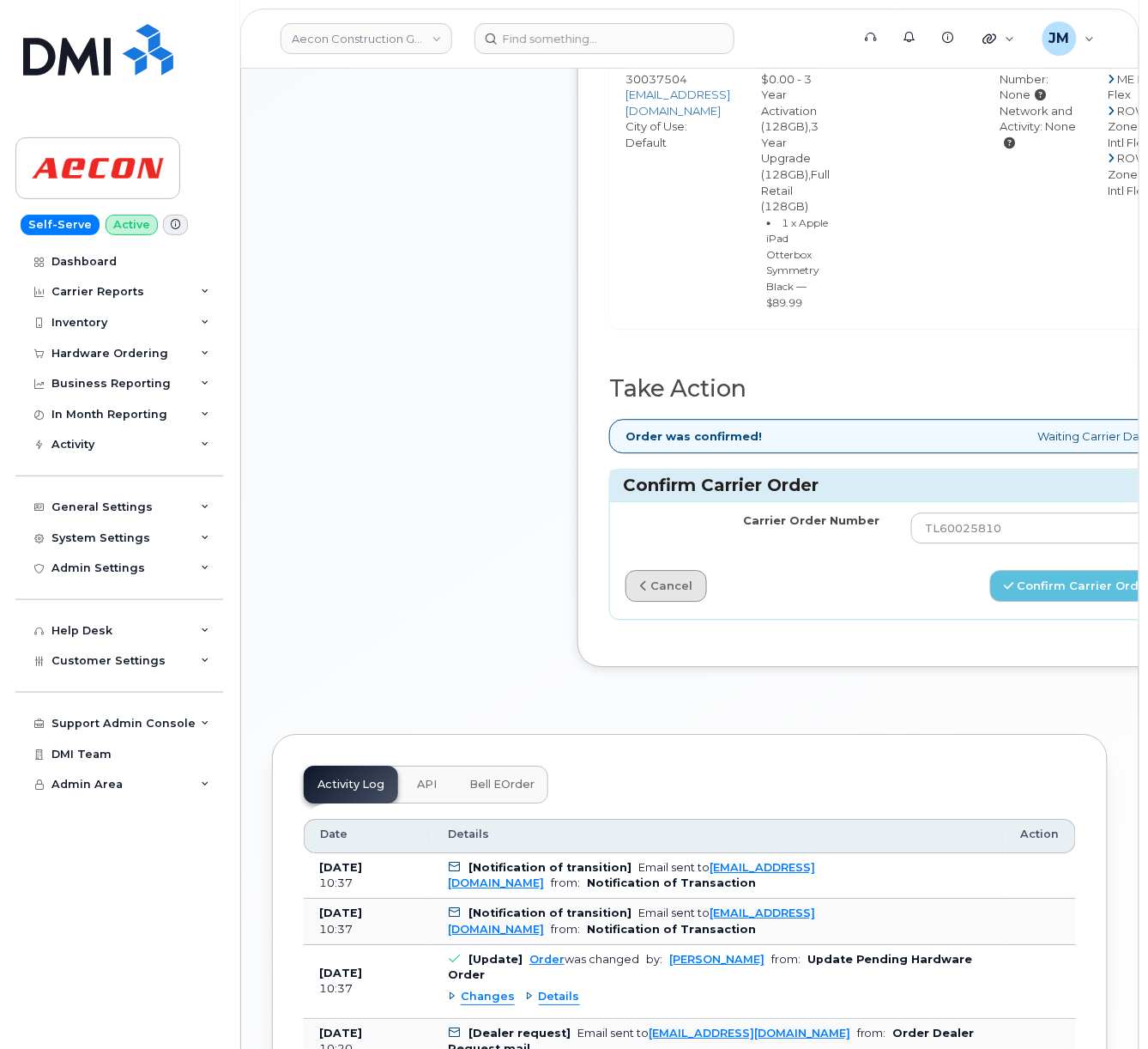
click at [693, 577] on link "cancel" at bounding box center [666, 586] width 82 height 32
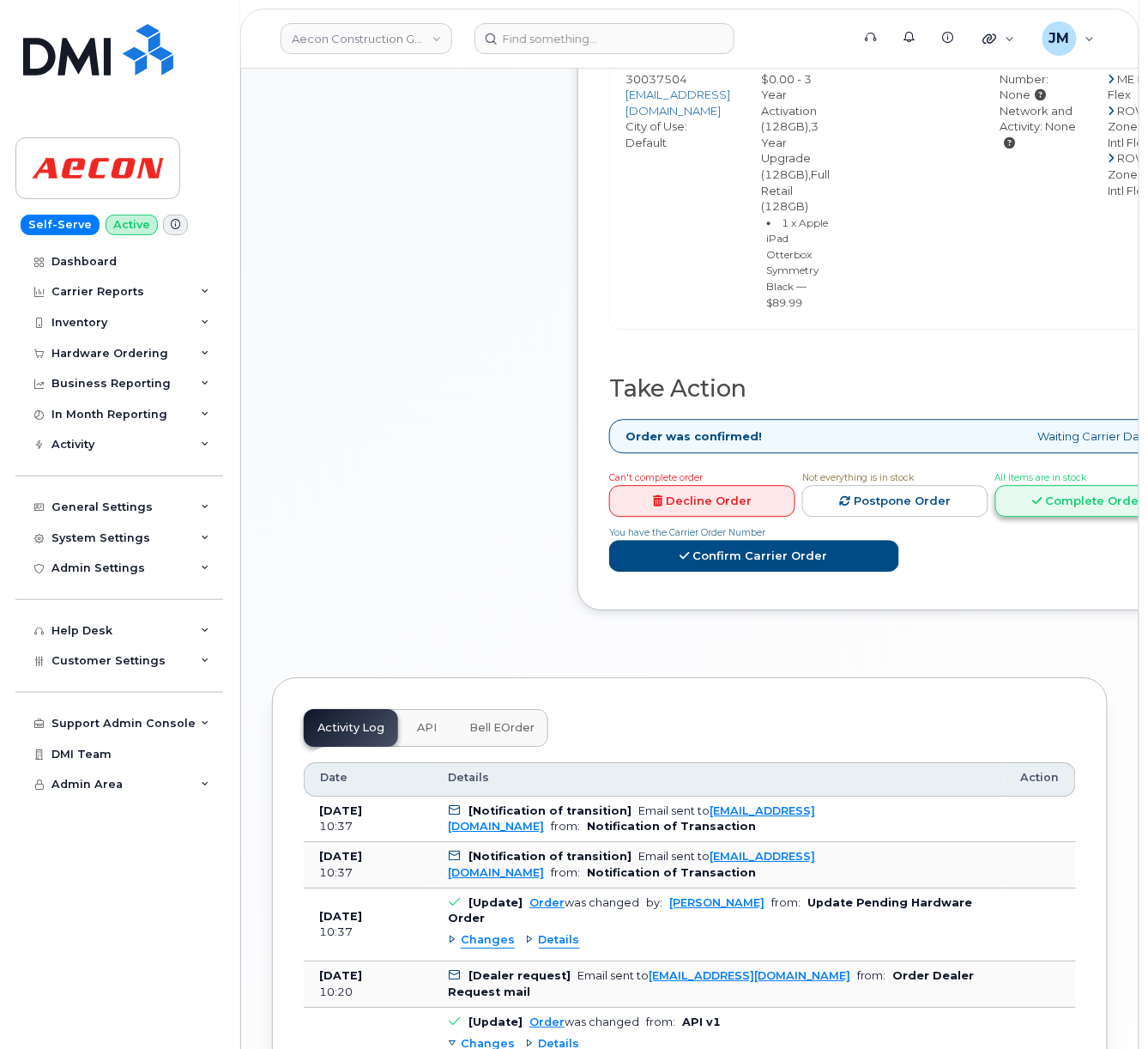
click at [996, 488] on link "Complete Order" at bounding box center [1089, 501] width 186 height 32
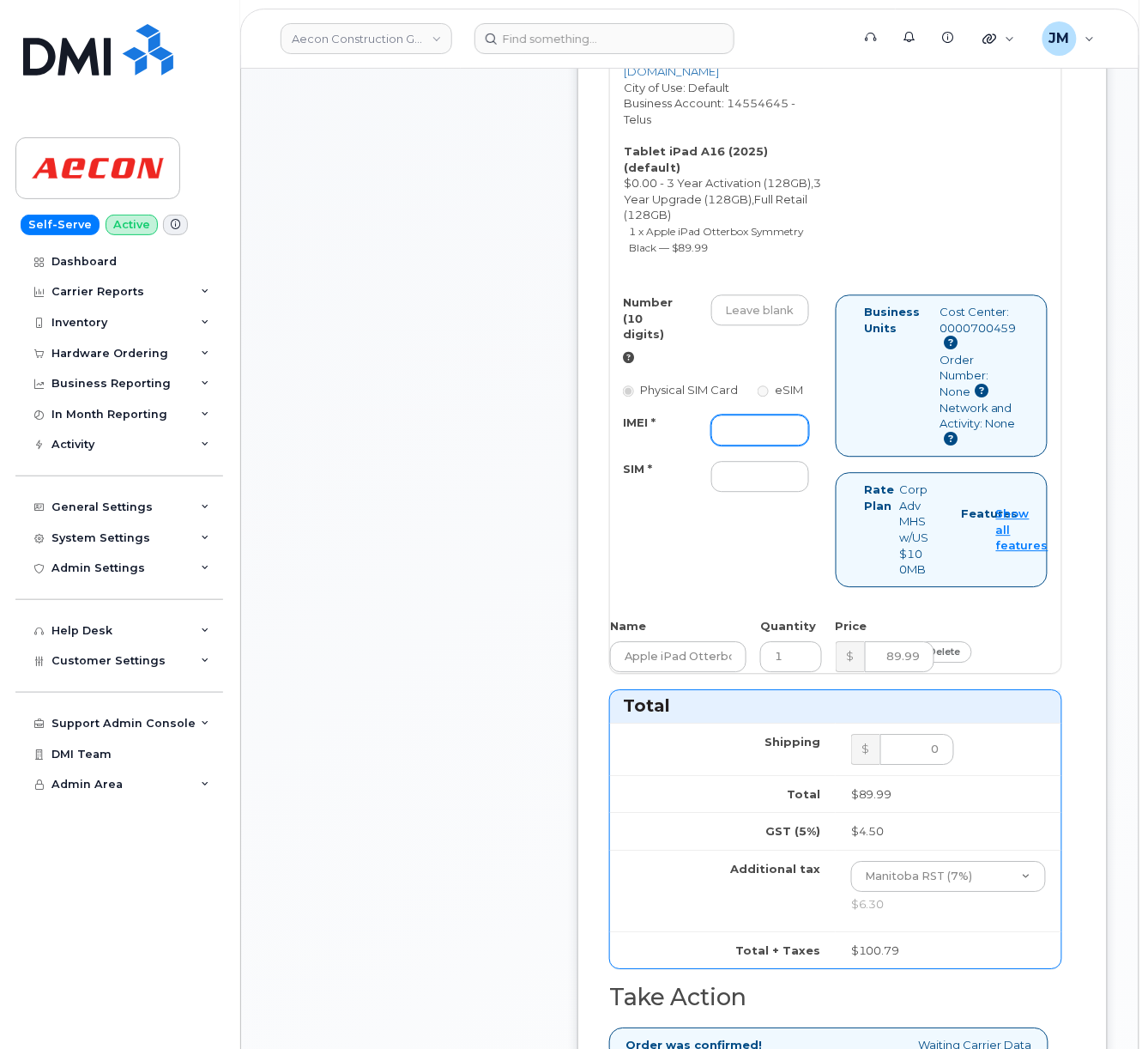
click at [786, 445] on input "IMEI *" at bounding box center [760, 429] width 98 height 31
paste input "520044587514"
type input "520044587514"
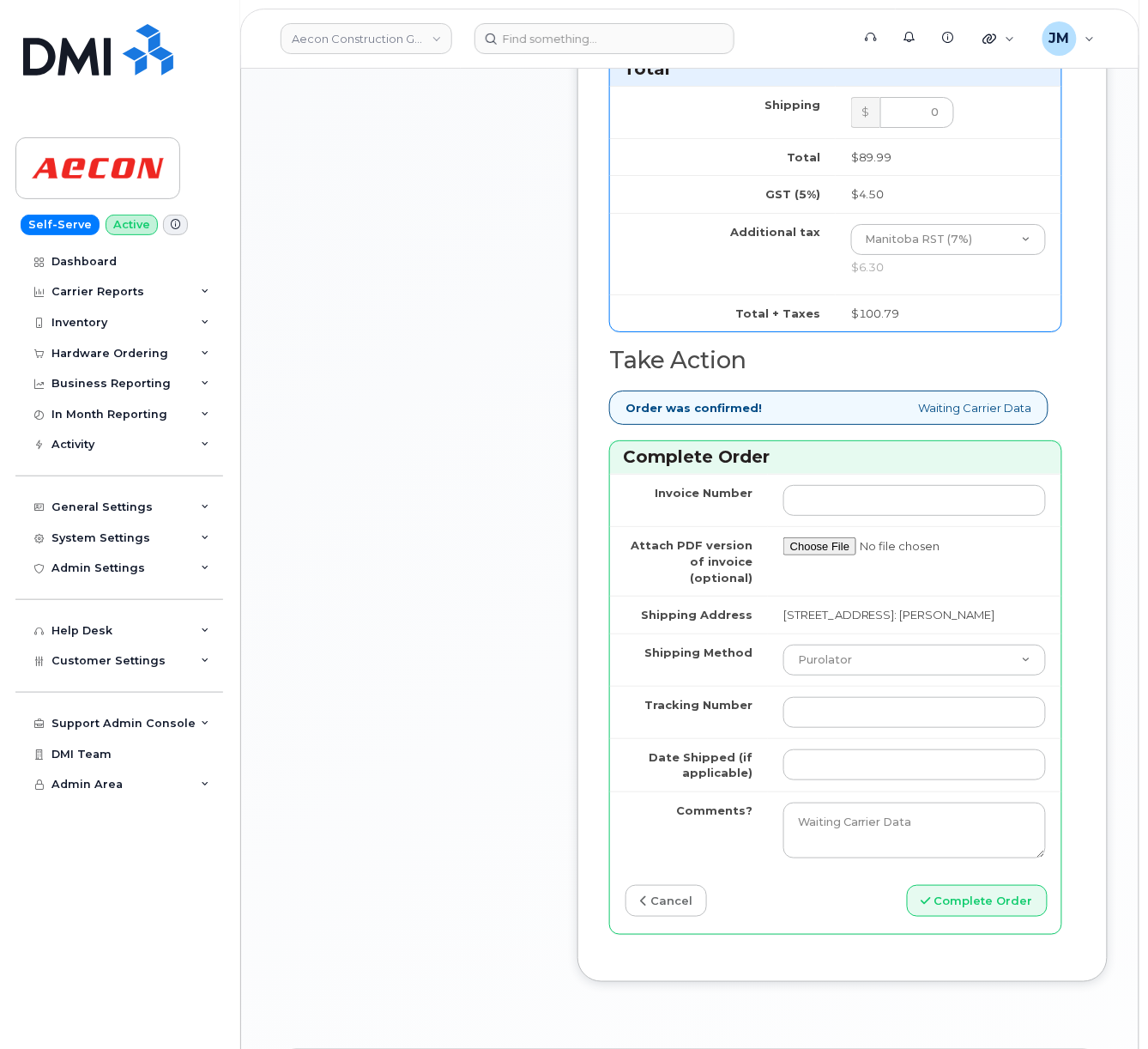
scroll to position [1602, 0]
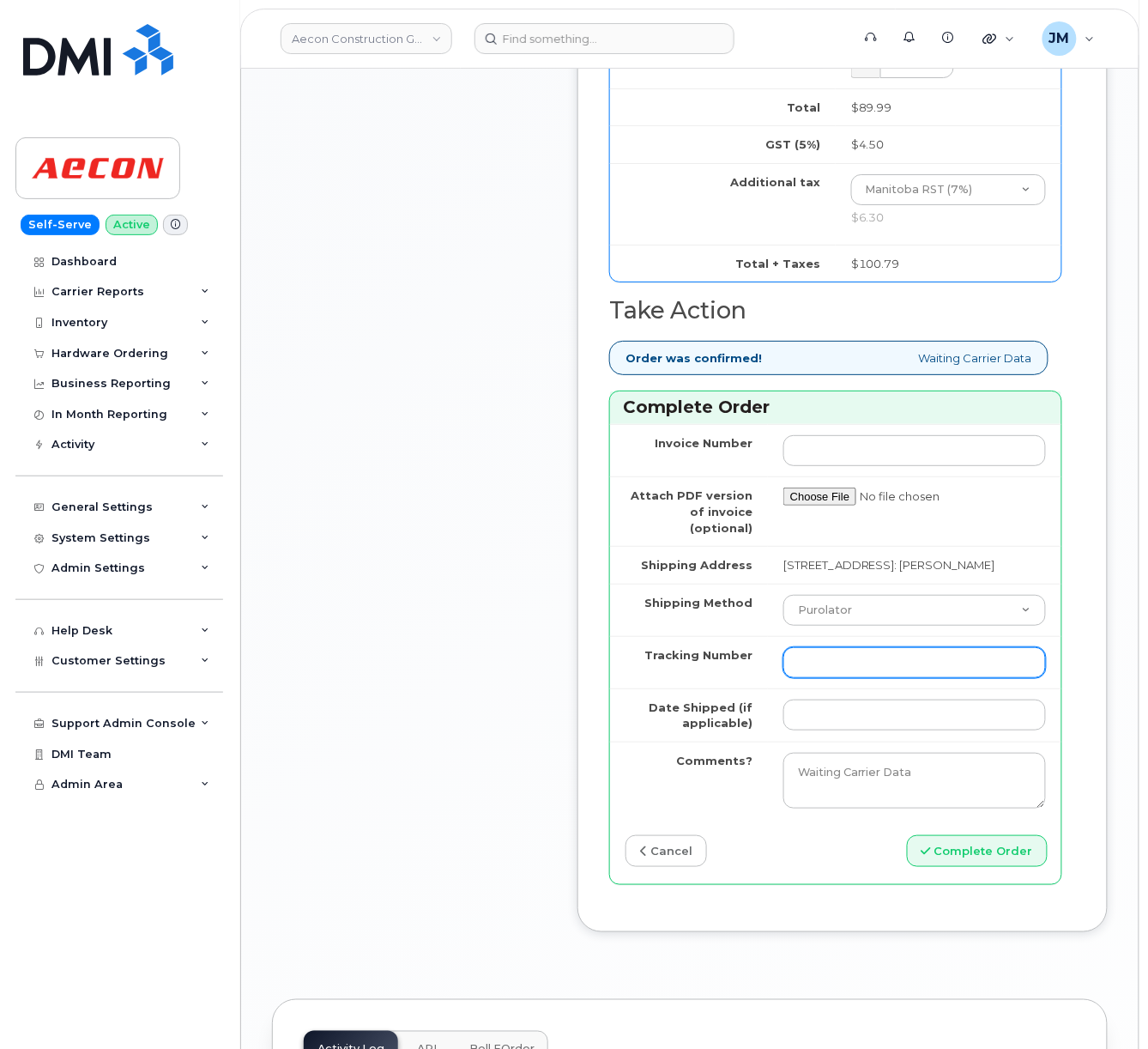
click at [821, 679] on input "Tracking Number" at bounding box center [915, 663] width 263 height 31
paste input "520044587514"
type input "520044587514"
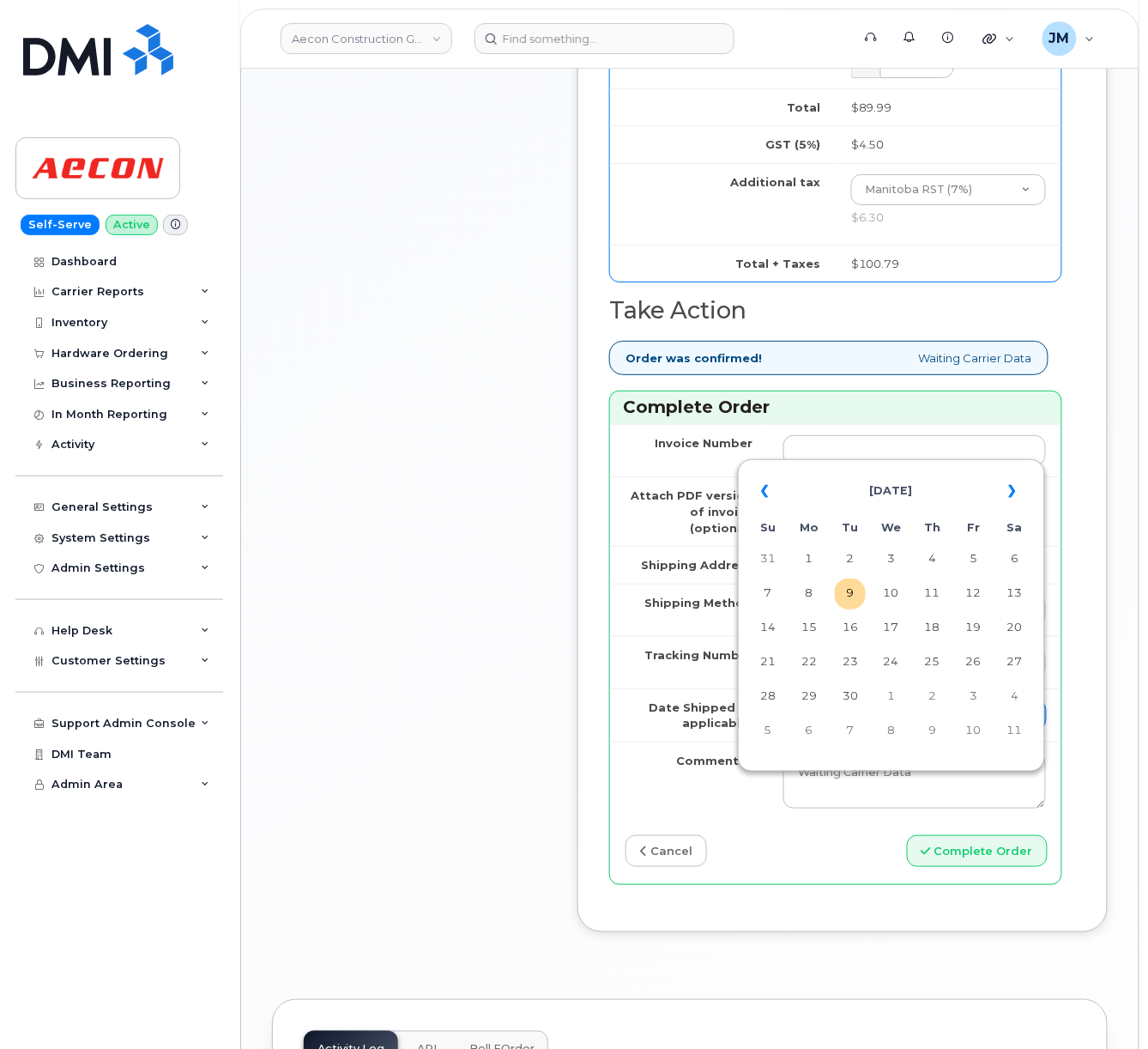
click at [797, 730] on input "Date Shipped (if applicable)" at bounding box center [915, 715] width 263 height 31
click at [815, 601] on td "8" at bounding box center [808, 594] width 31 height 31
type input "[DATE]"
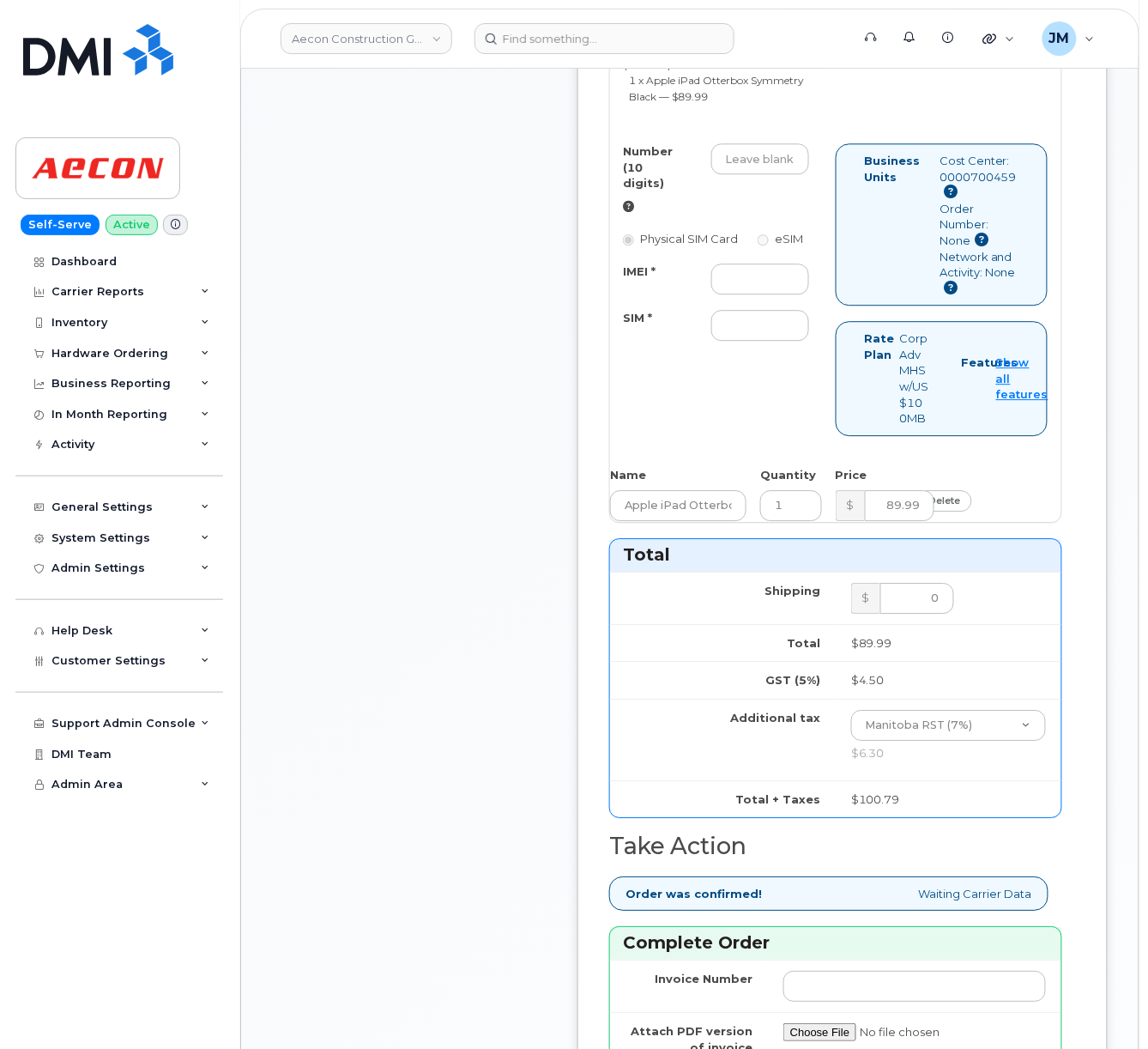
scroll to position [915, 0]
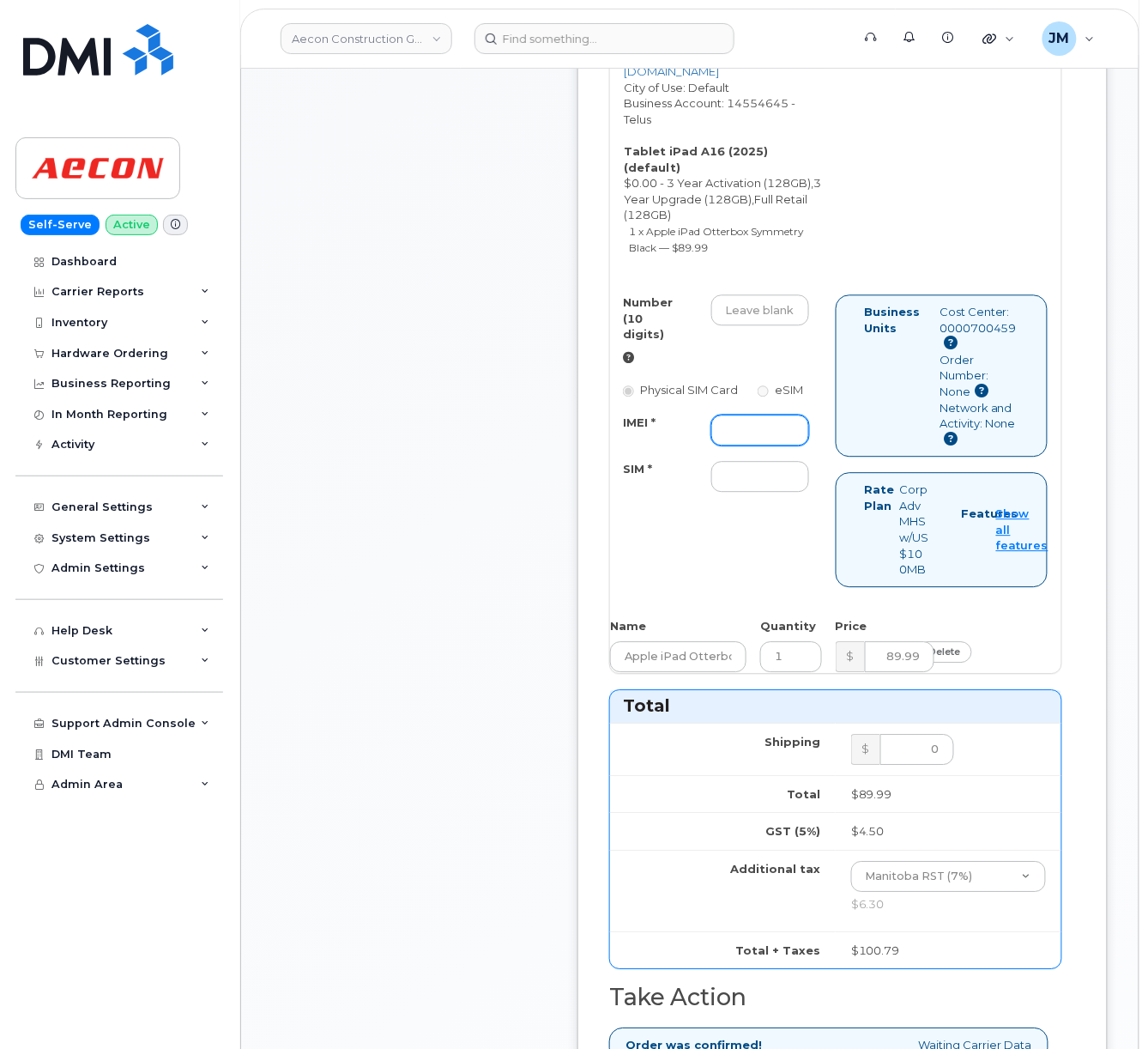
click at [762, 445] on input "IMEI *" at bounding box center [760, 429] width 98 height 31
paste input "352302619863156"
type input "352302619863156"
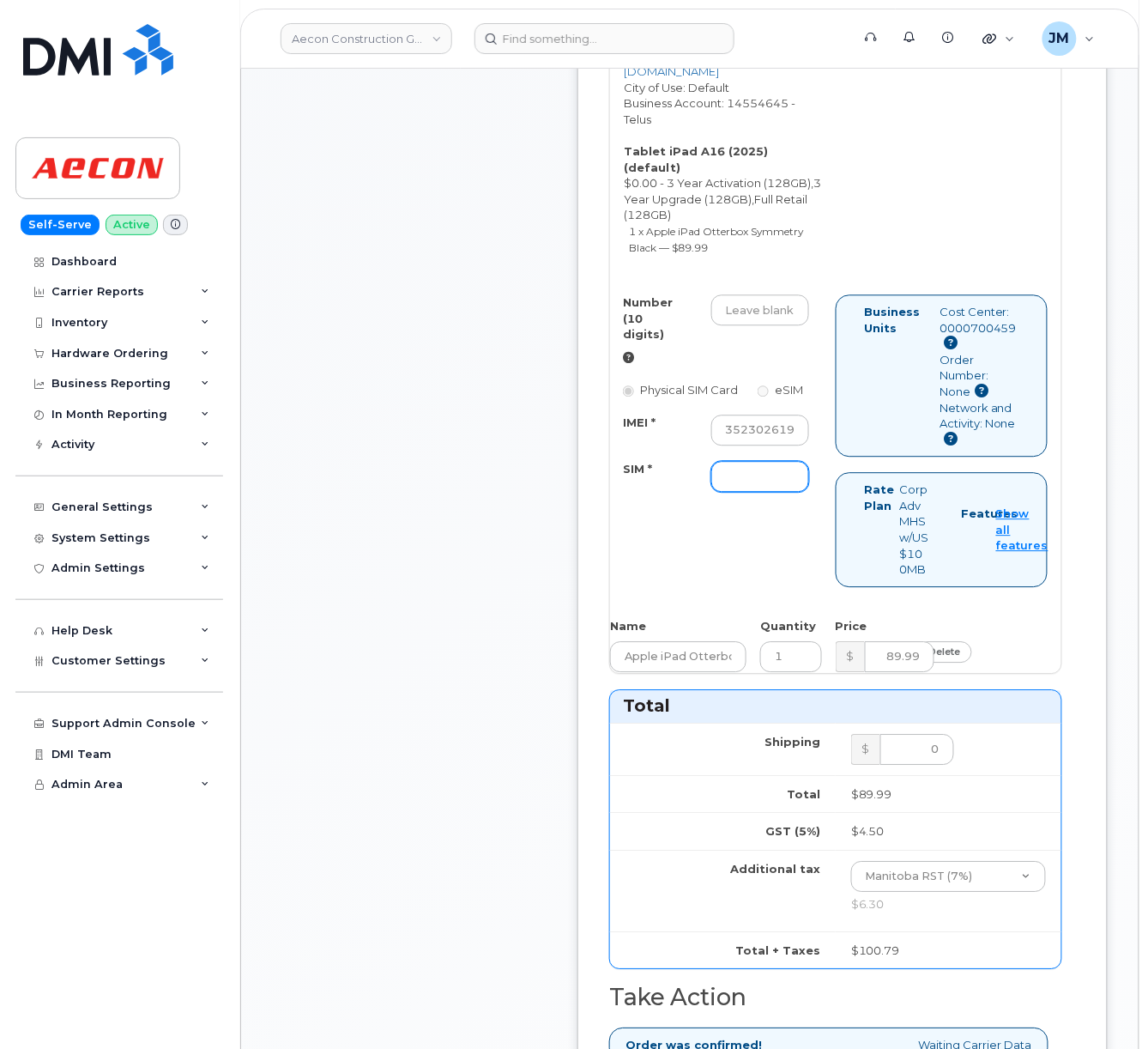
click at [736, 492] on input "SIM *" at bounding box center [760, 476] width 98 height 31
paste input "8912230200231005063"
type input "8912230200231005063"
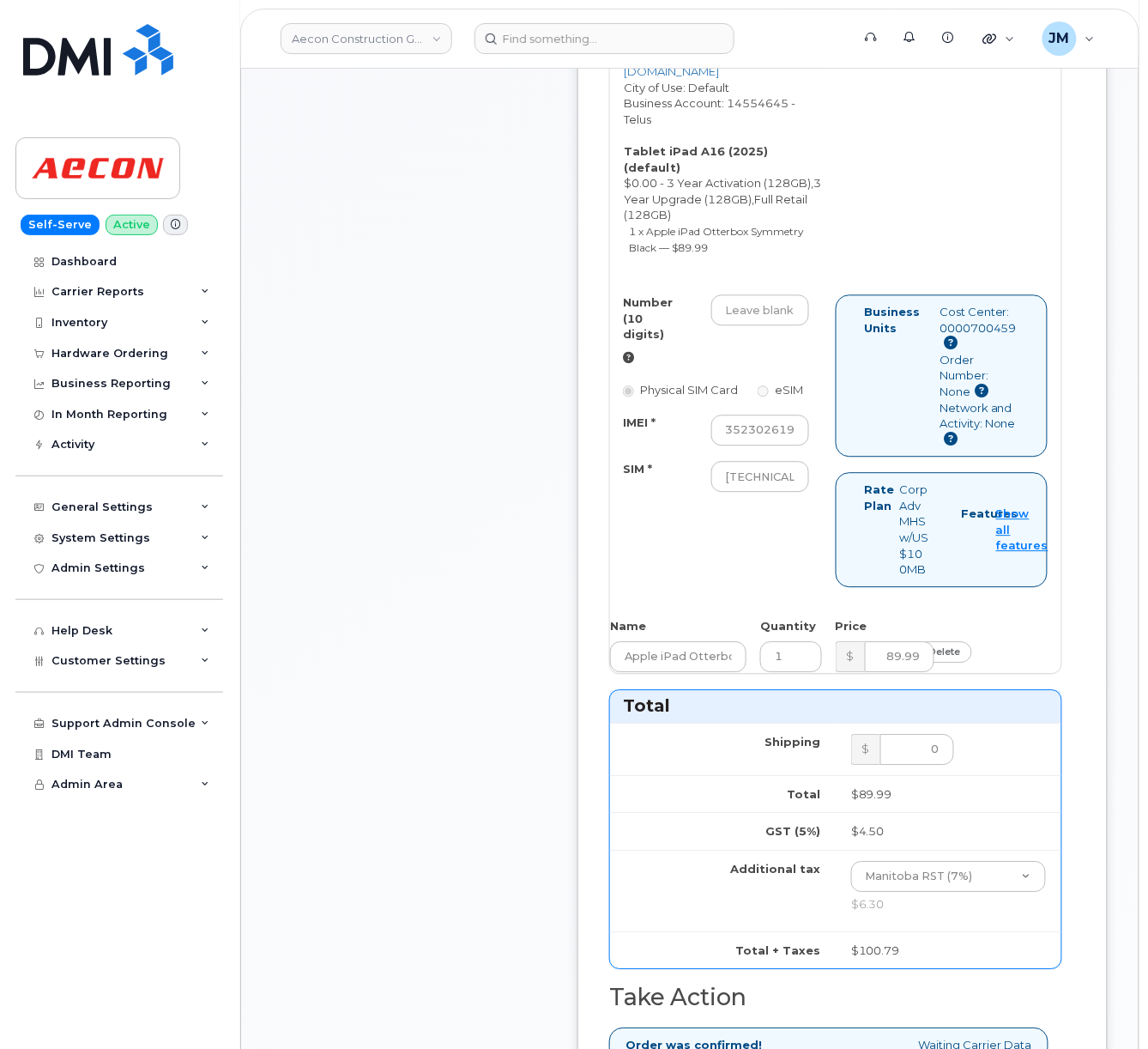
click at [563, 594] on div "Comments Leave Comment Order Information $100.79 Ticket Number WO1090205 Create…" at bounding box center [690, 539] width 836 height 2210
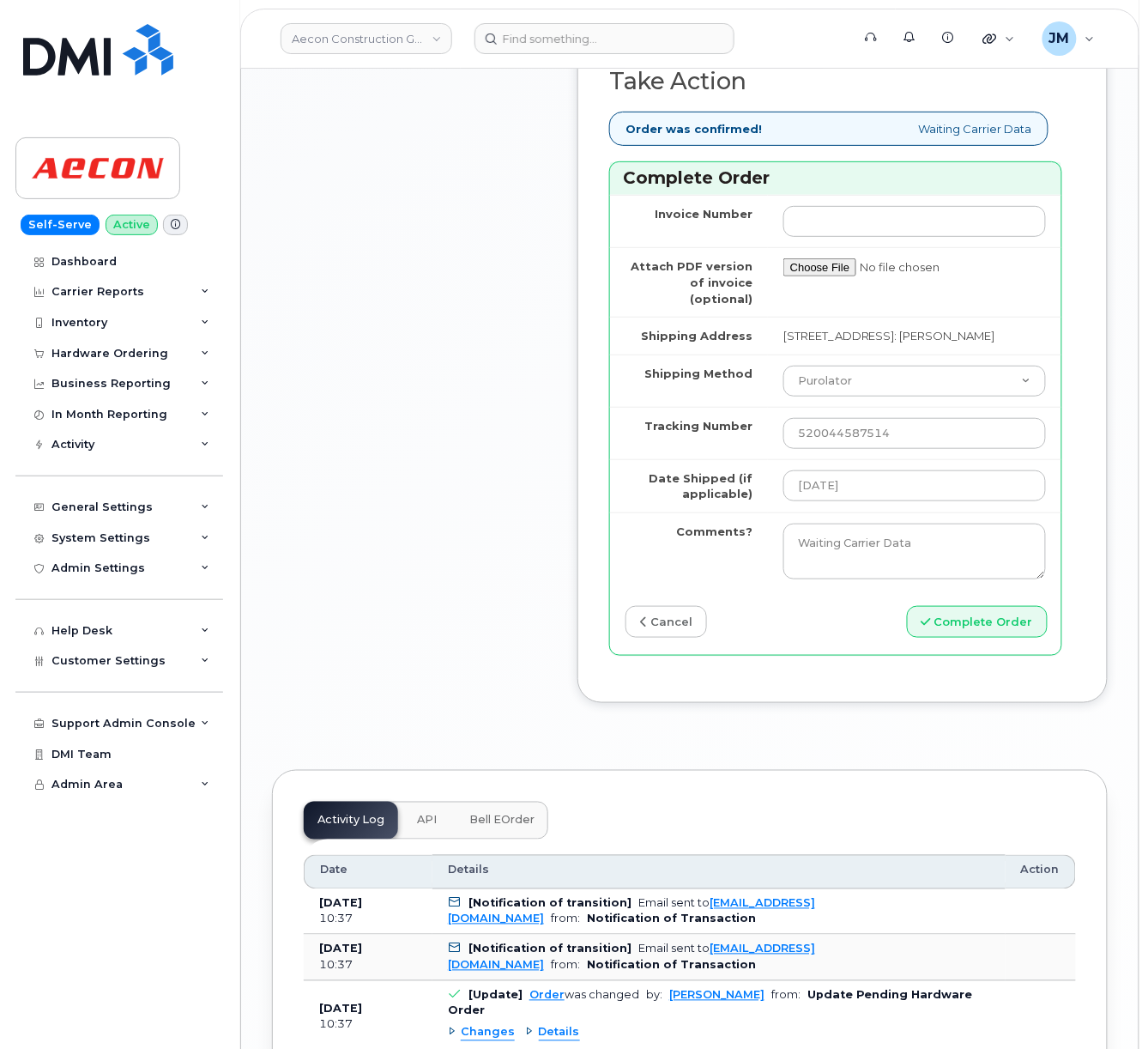
scroll to position [1946, 0]
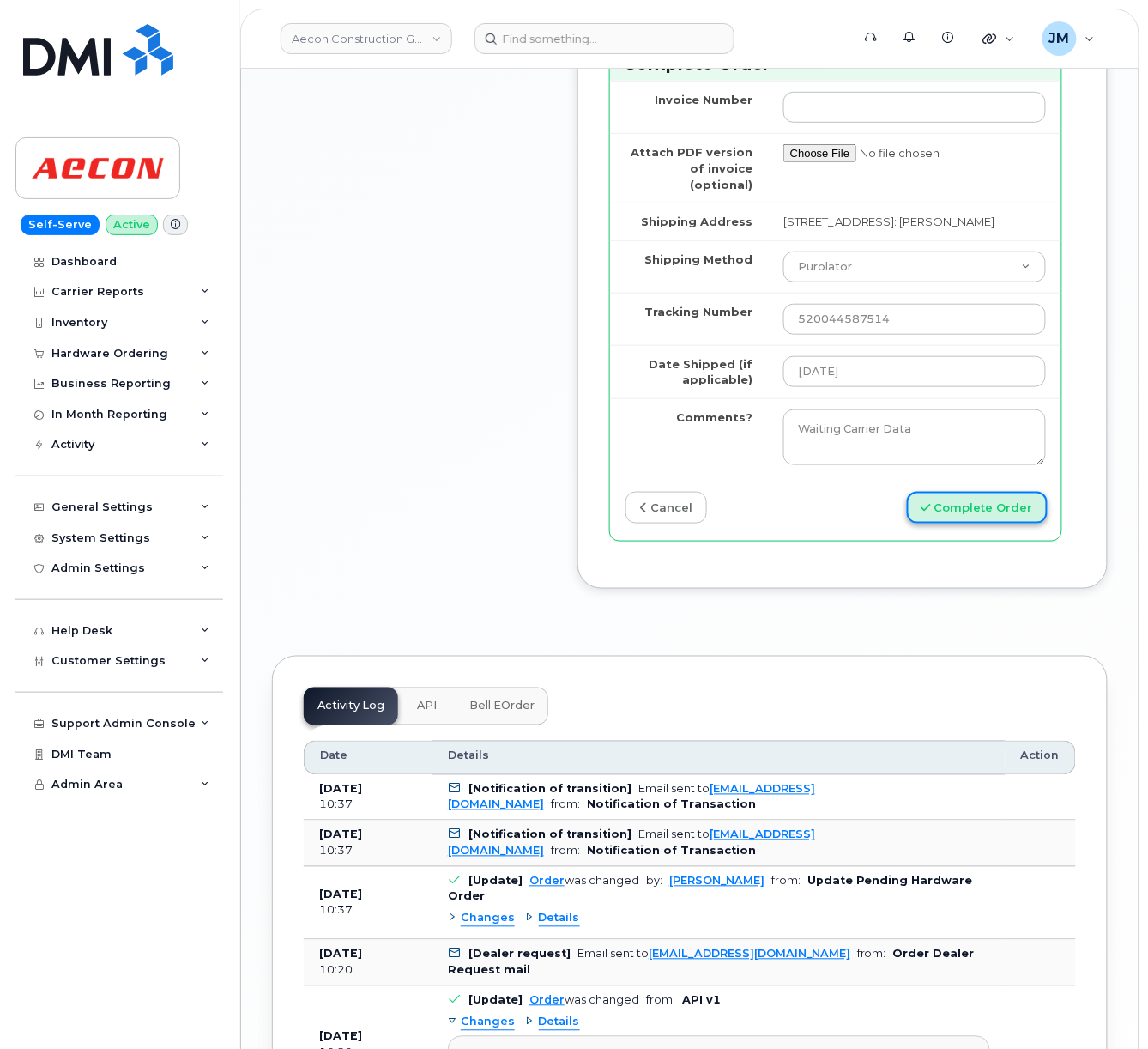
click at [989, 524] on button "Complete Order" at bounding box center [977, 508] width 141 height 32
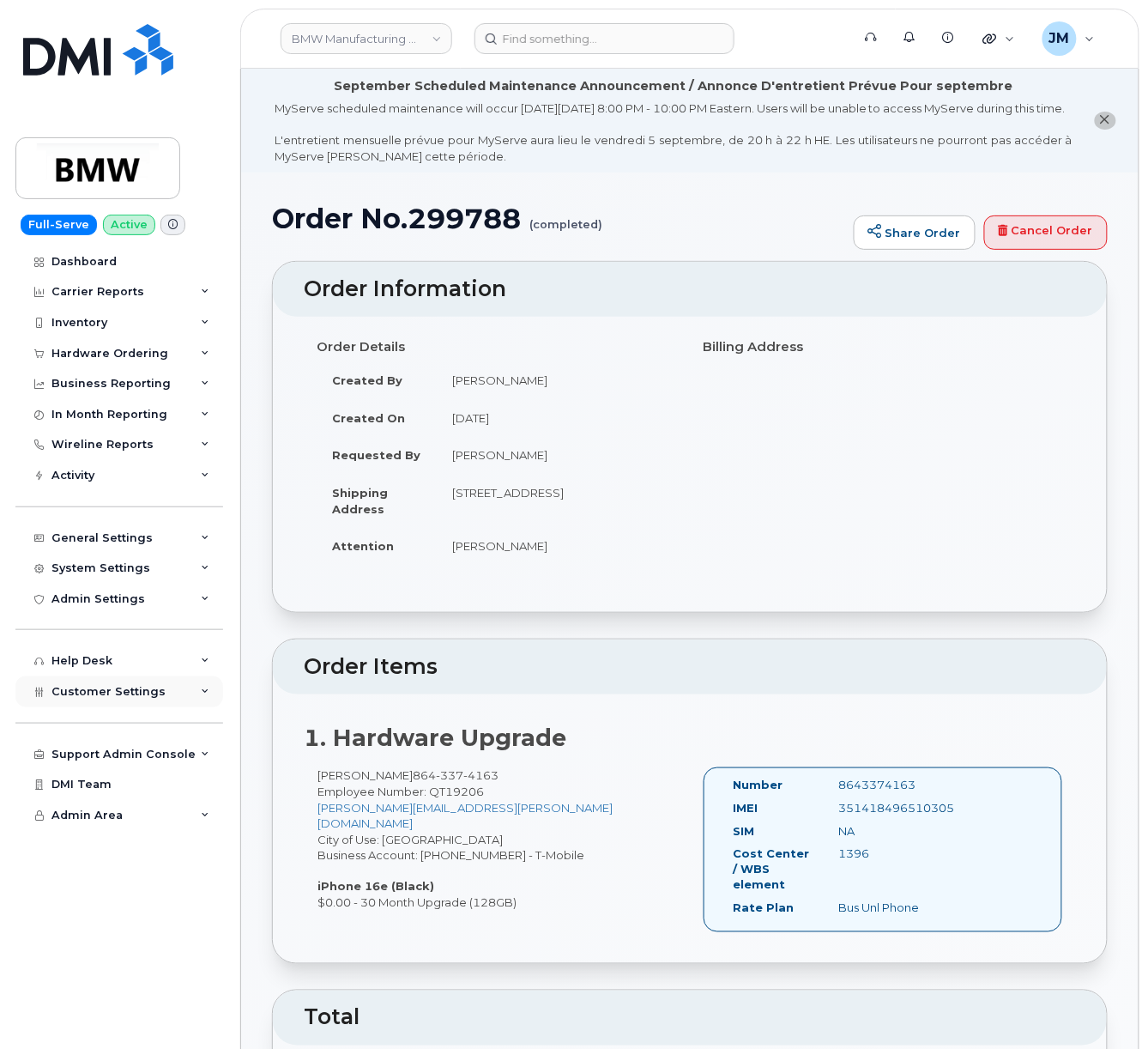
click at [124, 687] on span "Customer Settings" at bounding box center [109, 692] width 114 height 13
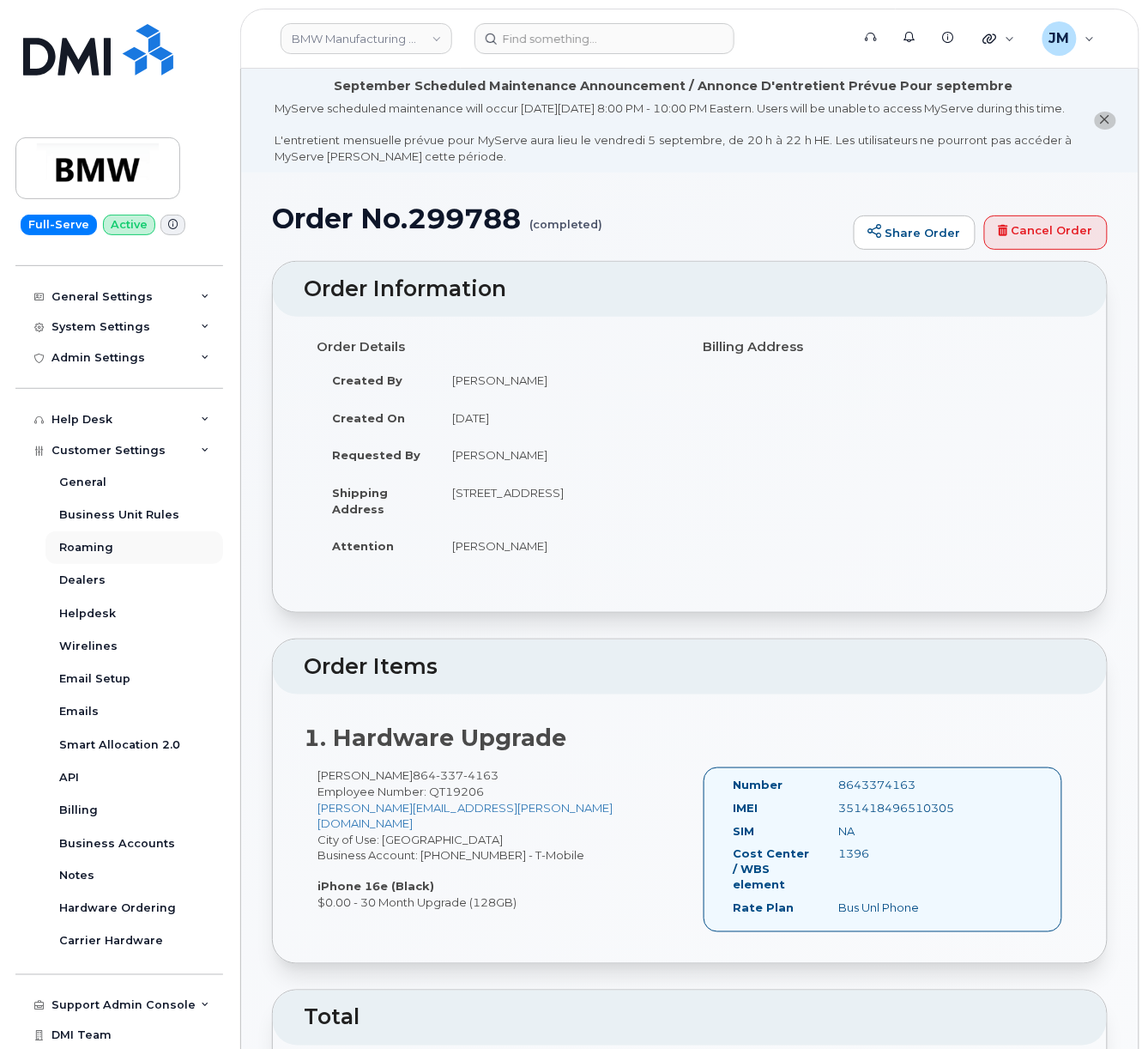
scroll to position [272, 0]
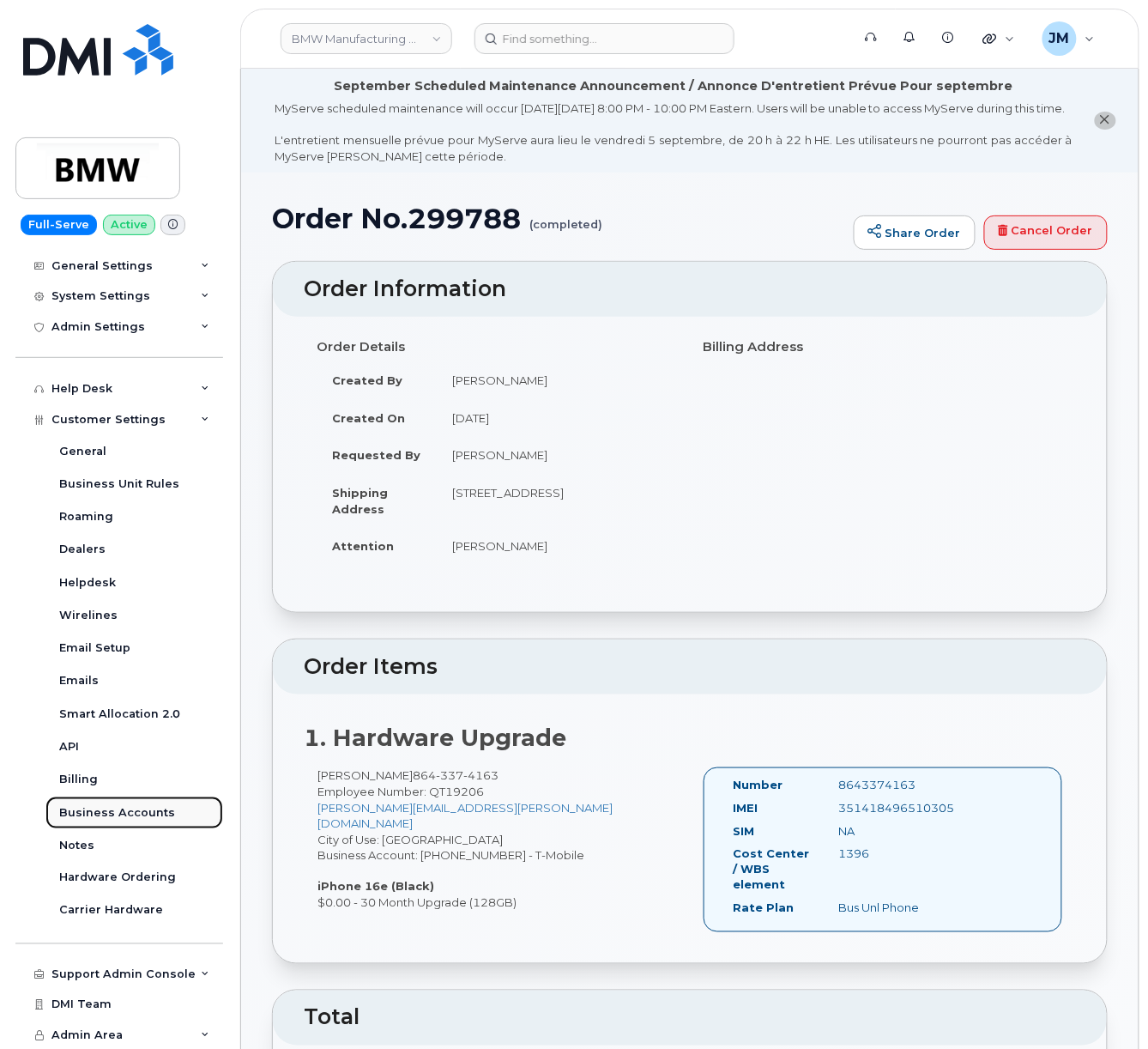
click at [114, 816] on div "Business Accounts" at bounding box center [117, 813] width 116 height 16
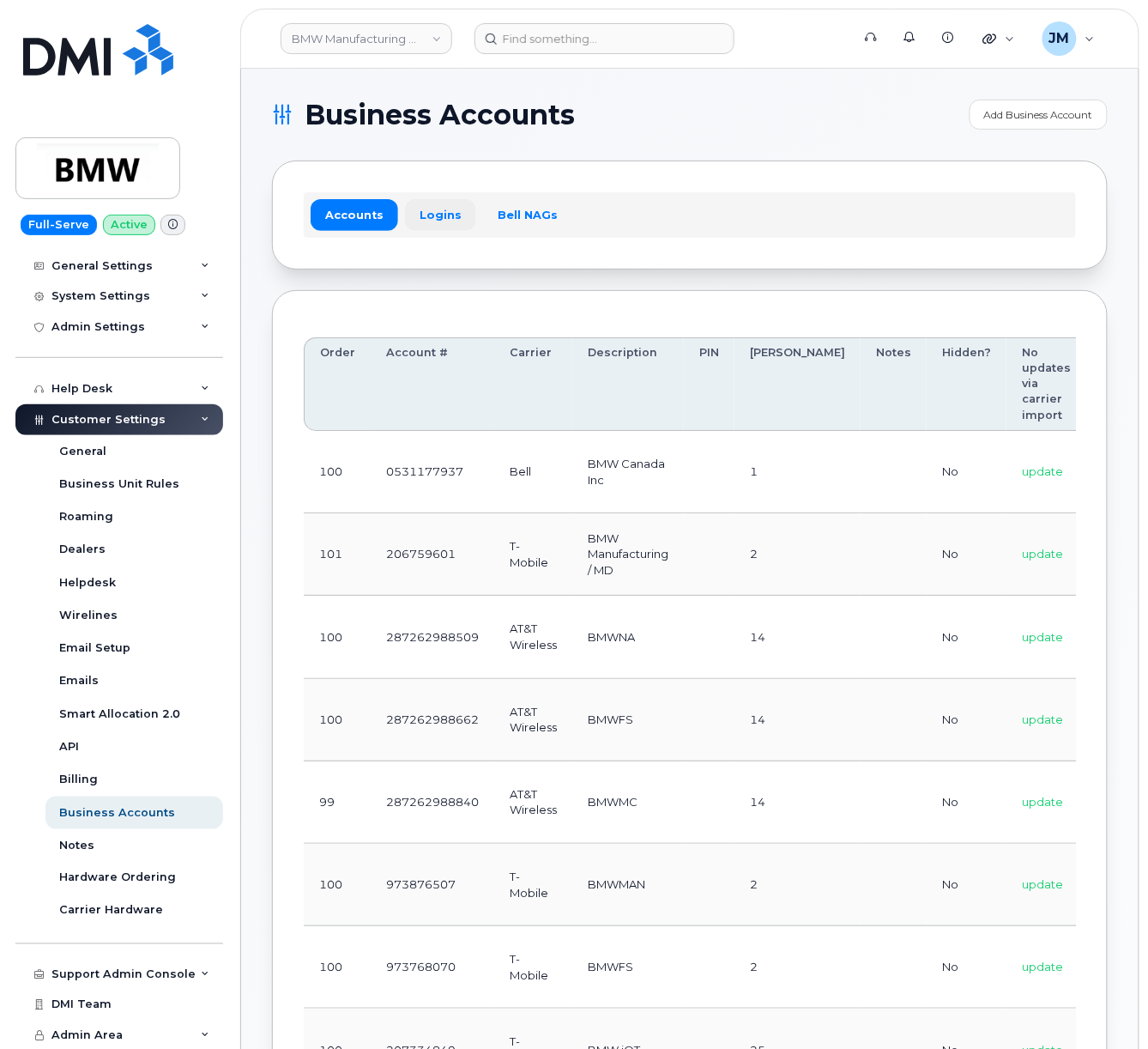
click at [433, 214] on link "Logins" at bounding box center [440, 214] width 71 height 31
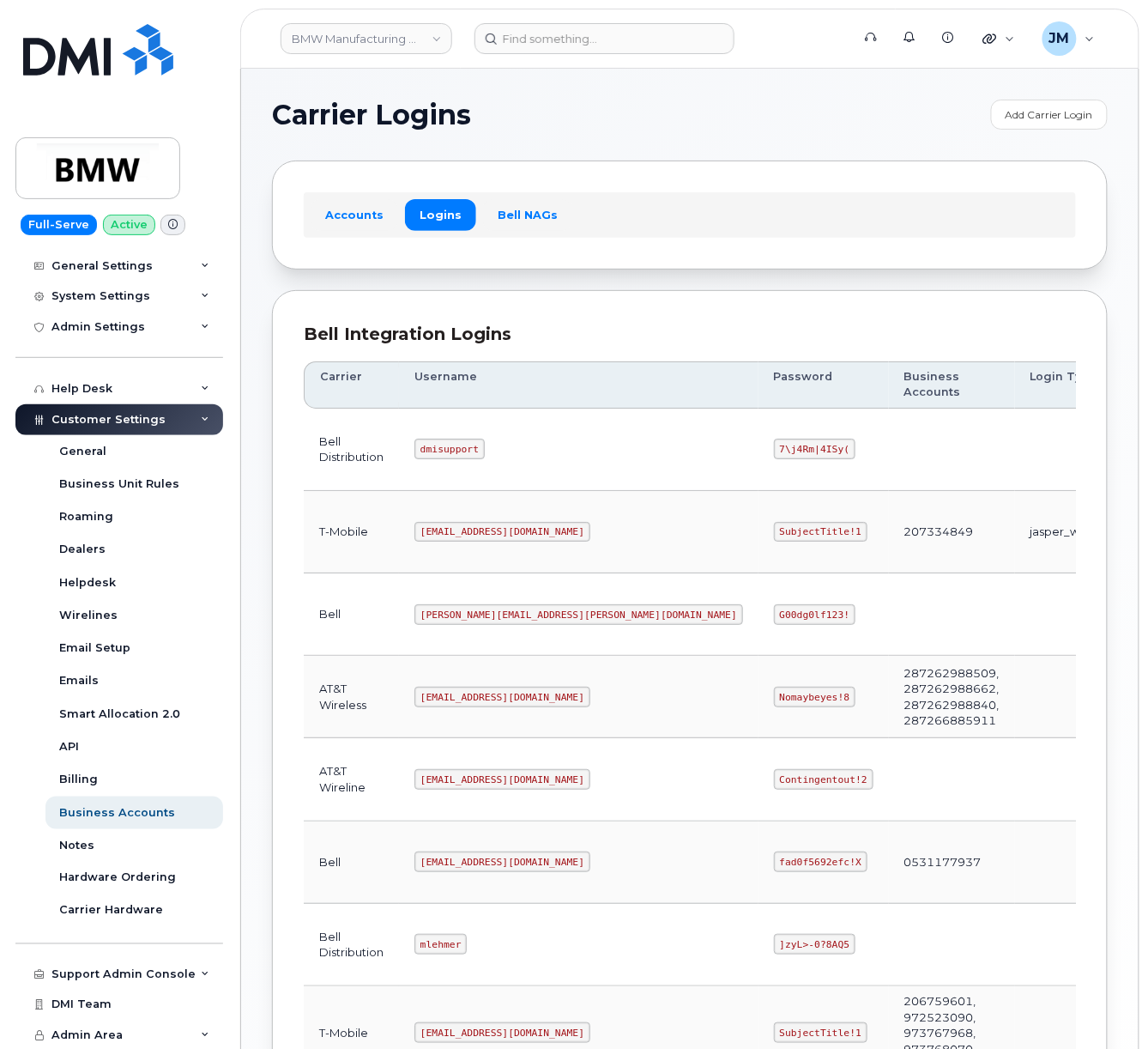
scroll to position [114, 0]
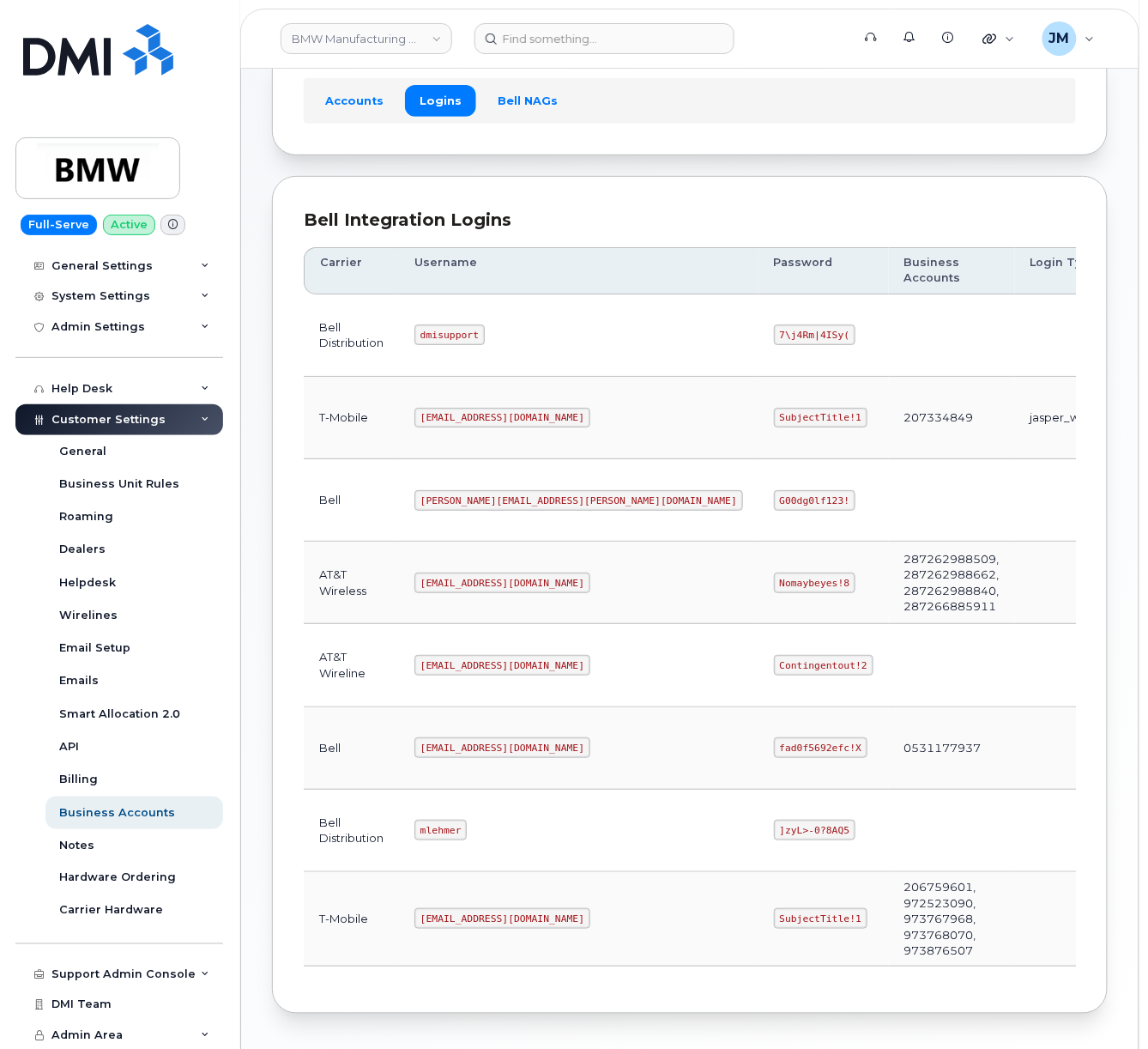
click at [493, 991] on div "Bell Integration Logins Carrier Username Password Business Accounts Login Type …" at bounding box center [690, 595] width 836 height 838
